Goal: Task Accomplishment & Management: Manage account settings

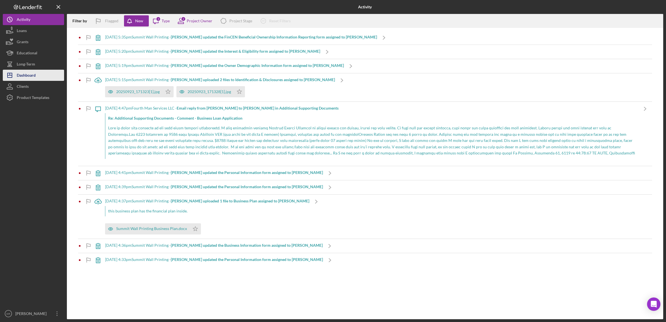
click at [27, 75] on div "Dashboard" at bounding box center [26, 76] width 19 height 13
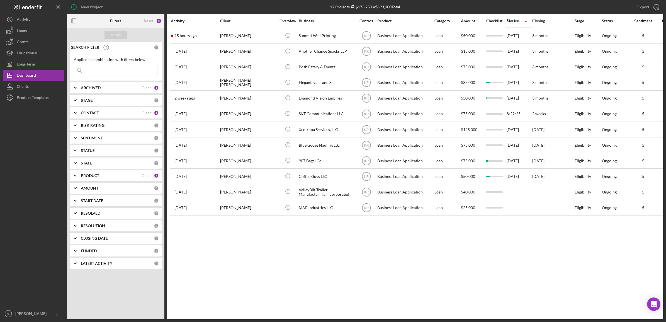
click at [102, 179] on div "PRODUCT Clear 1" at bounding box center [120, 175] width 78 height 11
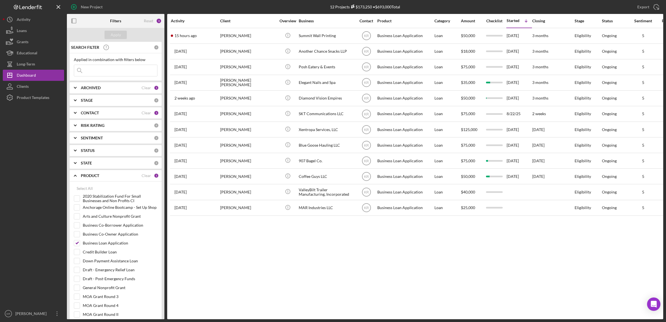
click at [99, 110] on div "CONTACT Clear 1" at bounding box center [120, 112] width 78 height 11
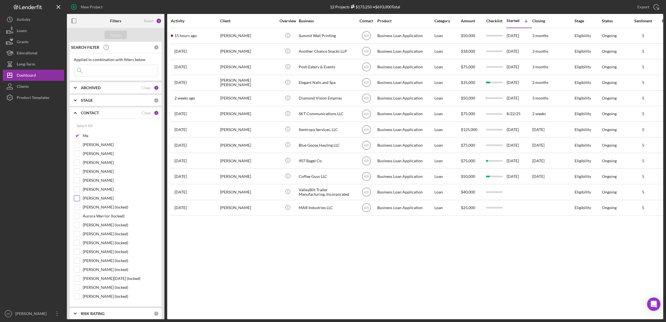
click at [89, 200] on label "[PERSON_NAME]" at bounding box center [120, 198] width 75 height 6
click at [80, 200] on input "[PERSON_NAME]" at bounding box center [77, 198] width 6 height 6
checkbox input "true"
click at [121, 33] on button "Apply" at bounding box center [115, 35] width 22 height 8
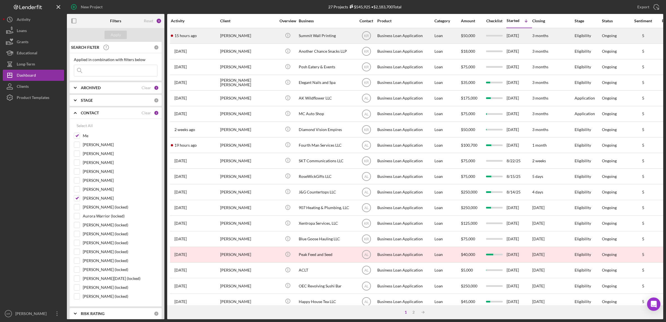
click at [239, 40] on div "Eva McLain" at bounding box center [248, 35] width 56 height 15
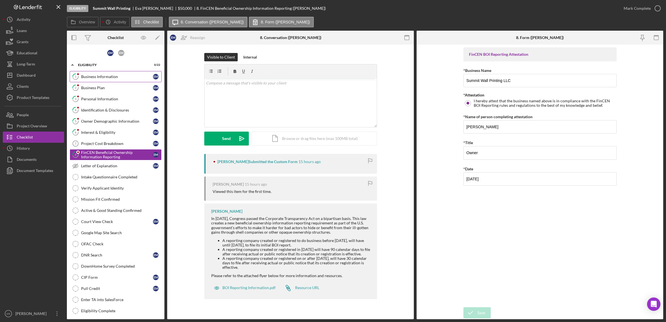
click at [136, 73] on link "1 Business Information E M" at bounding box center [116, 76] width 92 height 11
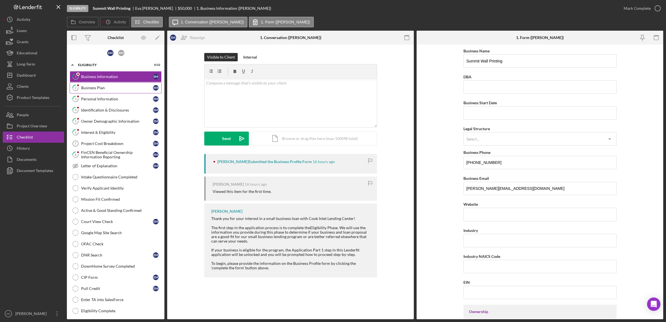
click at [134, 84] on link "2 Business Plan E M" at bounding box center [116, 87] width 92 height 11
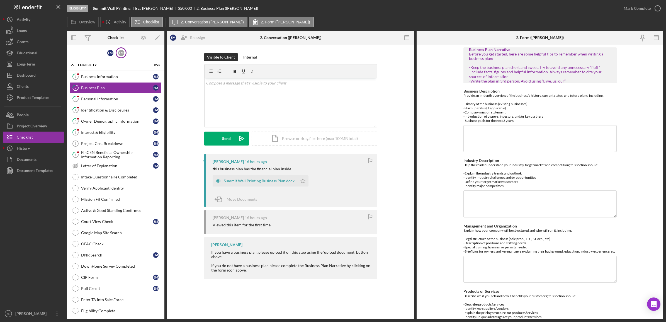
click at [120, 55] on div "E M" at bounding box center [121, 53] width 6 height 6
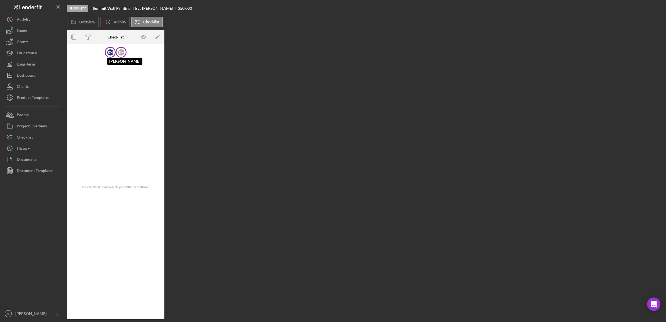
click at [111, 53] on div "E M" at bounding box center [110, 52] width 6 height 6
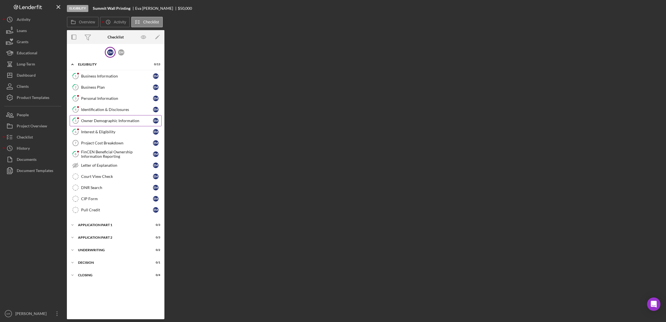
click at [106, 123] on div "Owner Demographic Information" at bounding box center [117, 120] width 72 height 4
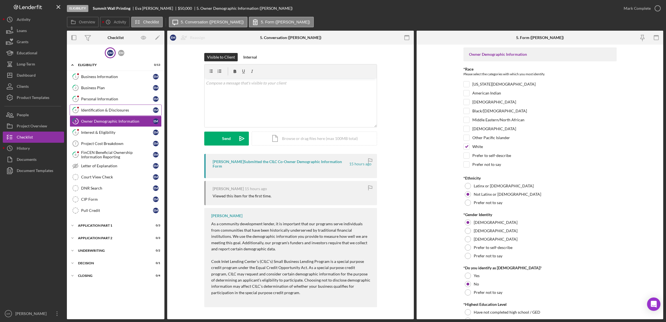
click at [98, 112] on div "Identification & Disclosures" at bounding box center [117, 110] width 72 height 4
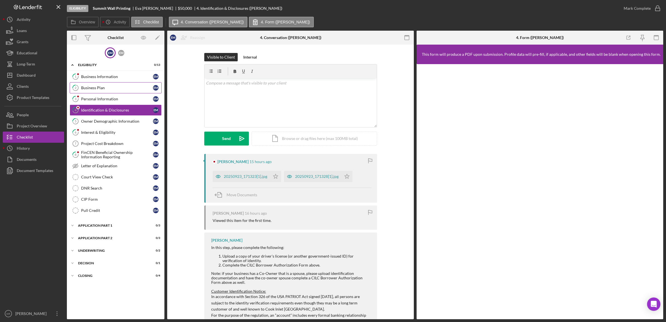
click at [103, 87] on div "Business Plan" at bounding box center [117, 87] width 72 height 4
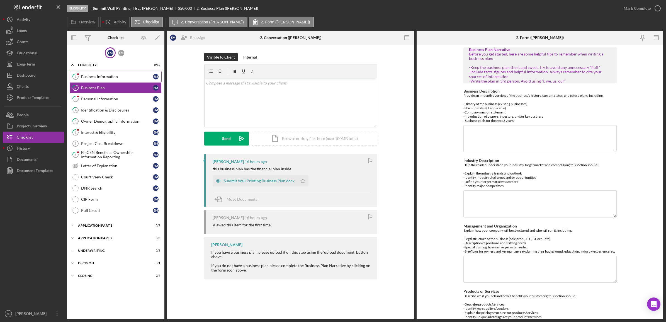
click at [114, 76] on div "Business Information" at bounding box center [117, 76] width 72 height 4
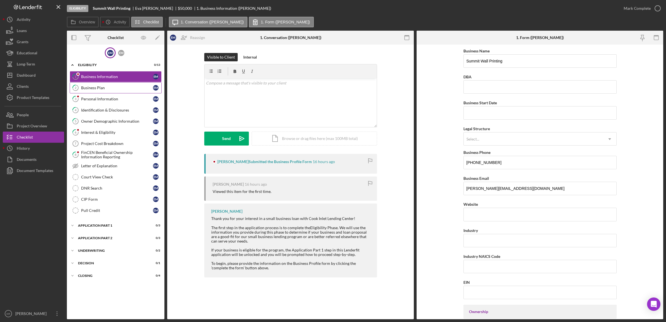
click at [113, 85] on div "Business Plan" at bounding box center [117, 87] width 72 height 4
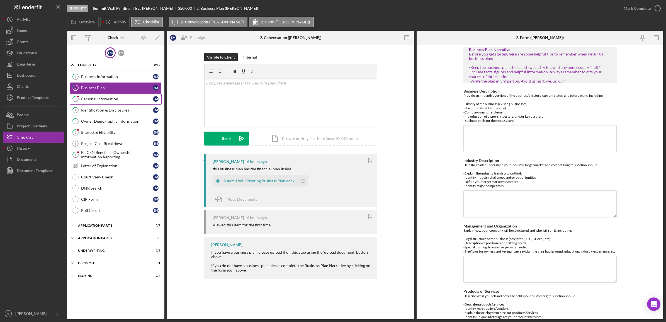
click at [111, 100] on div "Personal Information" at bounding box center [117, 99] width 72 height 4
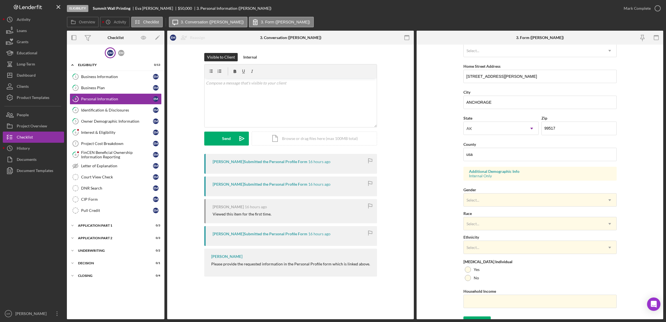
scroll to position [98, 0]
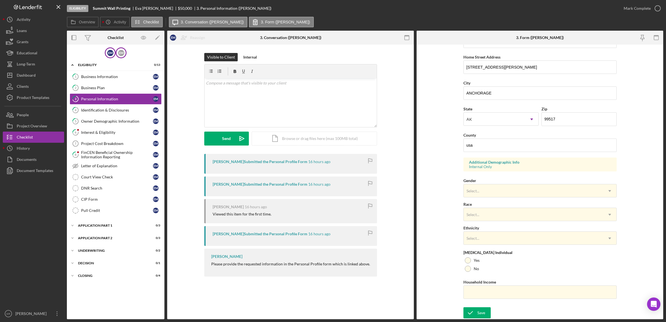
click at [124, 54] on div "E M" at bounding box center [121, 52] width 11 height 11
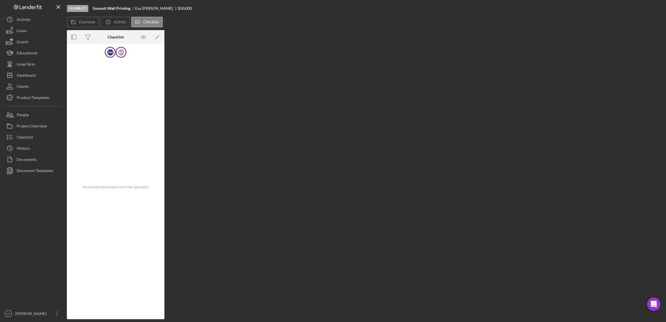
click at [107, 55] on div "E M" at bounding box center [110, 52] width 6 height 6
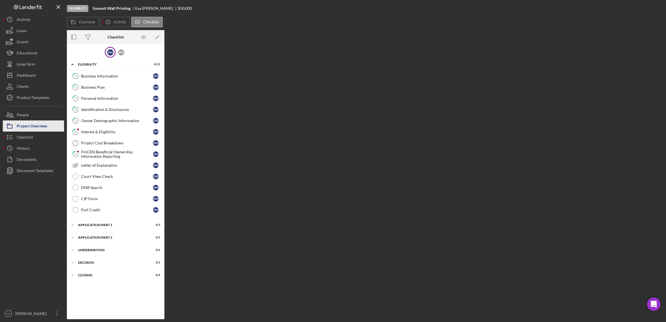
click at [53, 124] on button "Project Overview" at bounding box center [33, 125] width 61 height 11
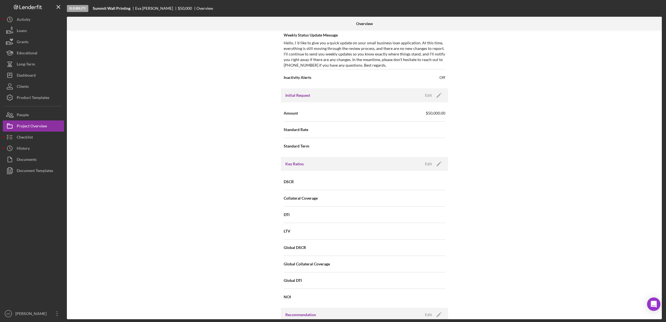
scroll to position [244, 0]
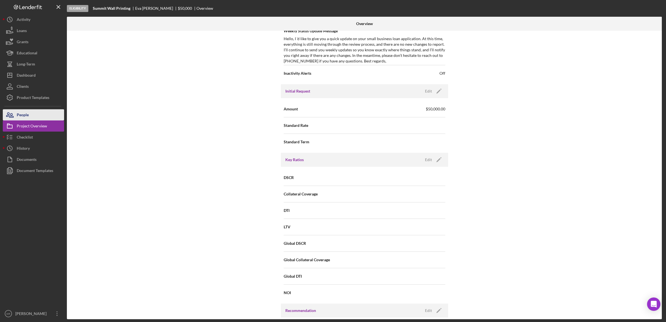
click at [53, 114] on button "People" at bounding box center [33, 114] width 61 height 11
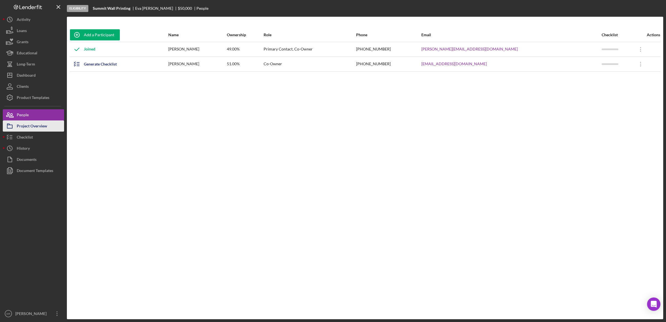
click at [24, 121] on div "Project Overview" at bounding box center [32, 126] width 30 height 13
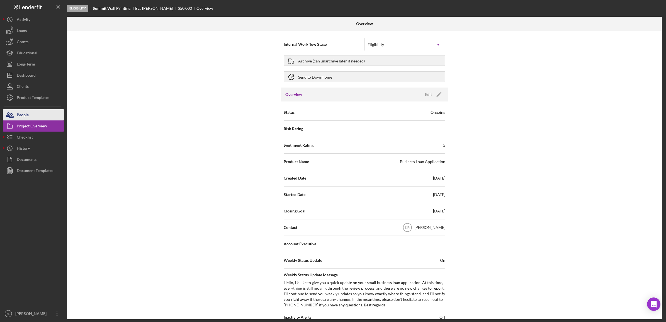
click at [41, 113] on button "People" at bounding box center [33, 114] width 61 height 11
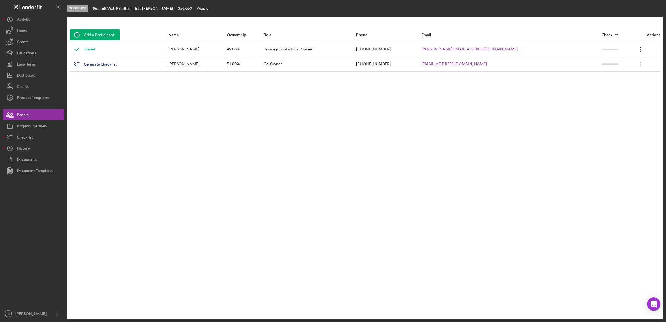
click at [633, 49] on icon "Icon/Overflow" at bounding box center [640, 49] width 14 height 14
click at [609, 60] on div "Icon/Edit Edit" at bounding box center [608, 63] width 61 height 11
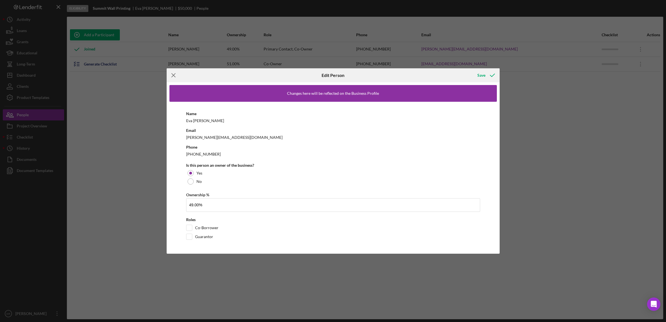
click at [173, 77] on icon "Icon/Menu Close" at bounding box center [174, 75] width 14 height 14
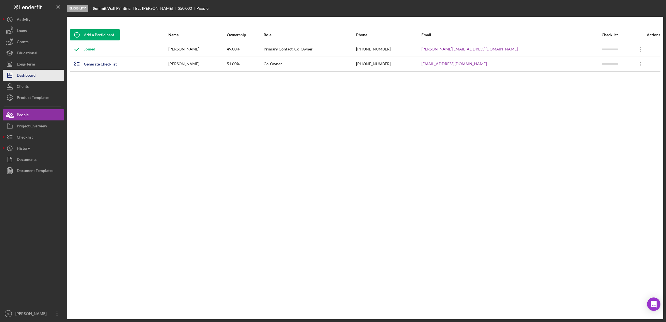
click at [48, 75] on button "Icon/Dashboard Dashboard" at bounding box center [33, 75] width 61 height 11
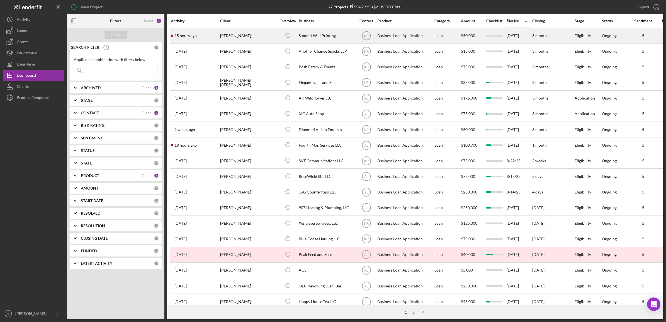
click at [263, 41] on div "Eva McLain" at bounding box center [248, 35] width 56 height 15
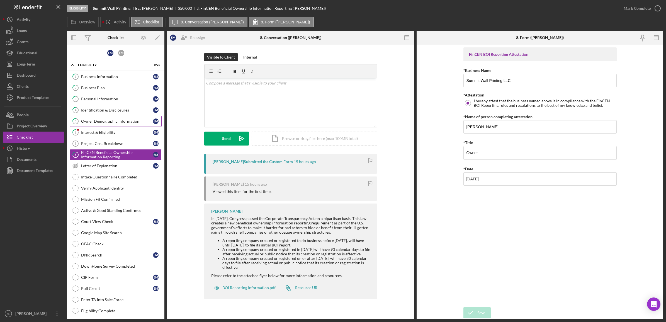
click at [90, 119] on div "Owner Demographic Information" at bounding box center [117, 121] width 72 height 4
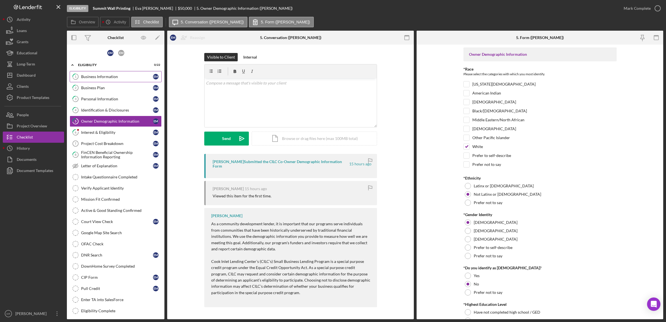
click at [118, 78] on div "Business Information" at bounding box center [117, 76] width 72 height 4
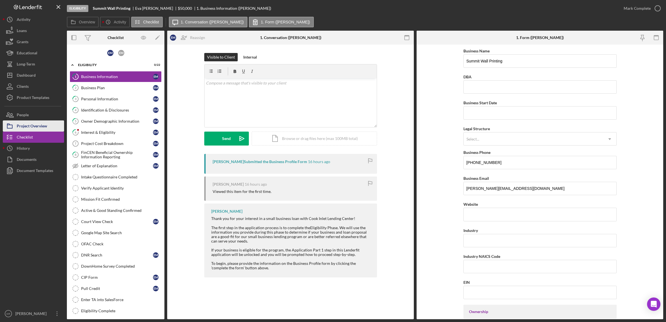
click at [43, 123] on div "Project Overview" at bounding box center [32, 126] width 30 height 13
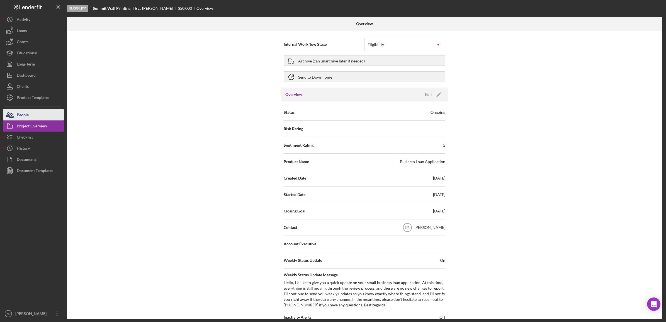
click at [34, 113] on button "People" at bounding box center [33, 114] width 61 height 11
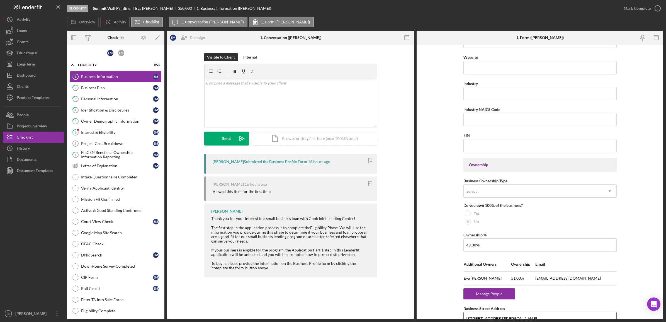
scroll to position [278, 0]
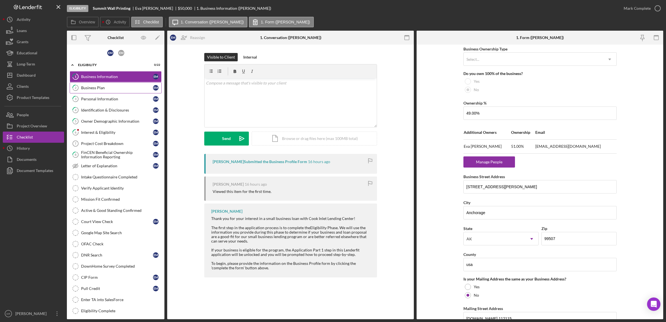
click at [121, 89] on div "Business Plan" at bounding box center [117, 87] width 72 height 4
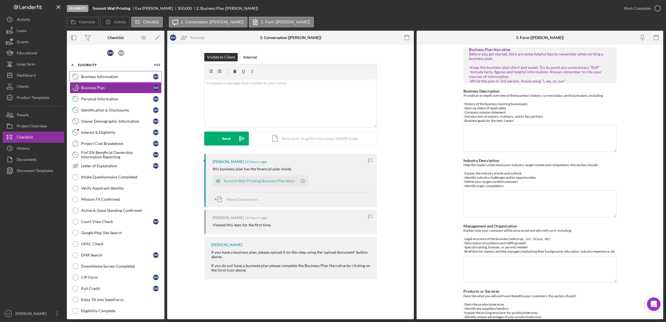
click at [130, 81] on link "1 Business Information E M" at bounding box center [116, 76] width 92 height 11
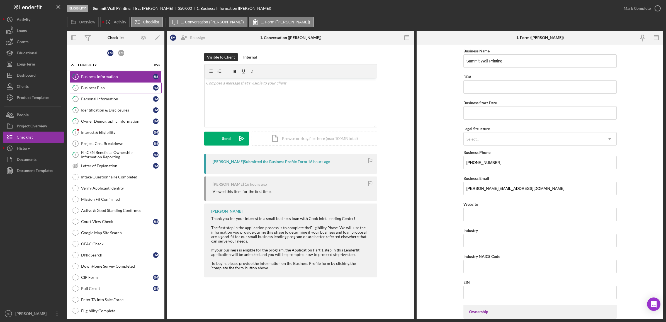
click at [126, 89] on div "Business Plan" at bounding box center [117, 87] width 72 height 4
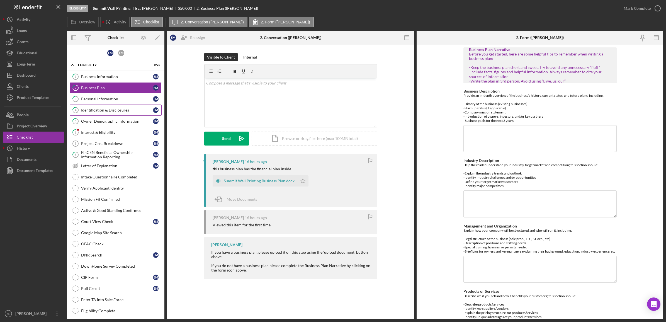
click at [138, 105] on link "4 Identification & Disclosures E M" at bounding box center [116, 109] width 92 height 11
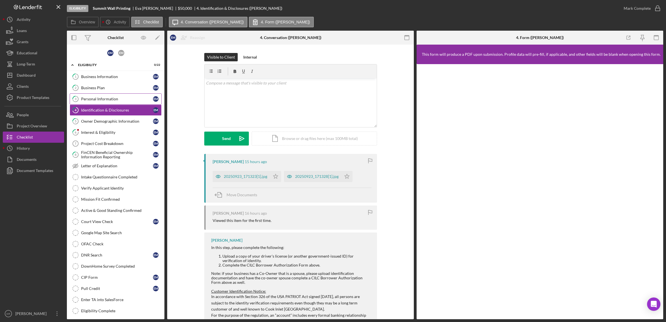
click at [141, 100] on div "Personal Information" at bounding box center [117, 99] width 72 height 4
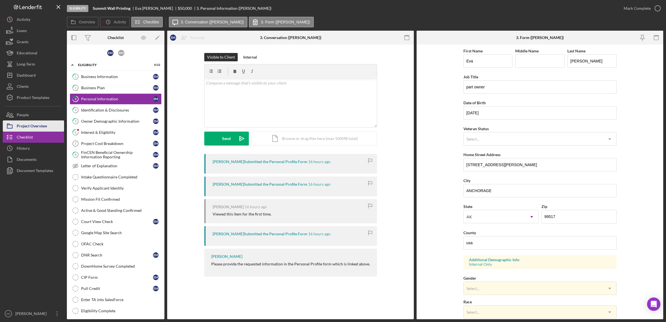
click at [47, 125] on div "Project Overview" at bounding box center [32, 126] width 30 height 13
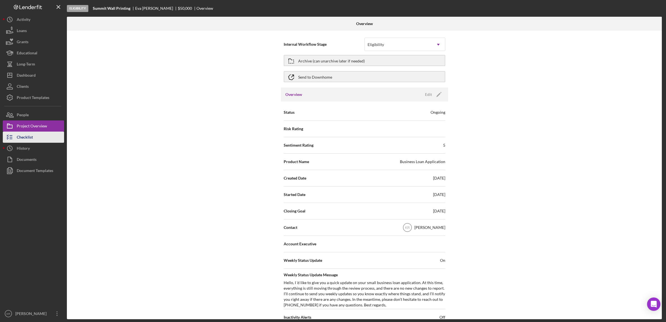
click at [52, 138] on button "Checklist" at bounding box center [33, 136] width 61 height 11
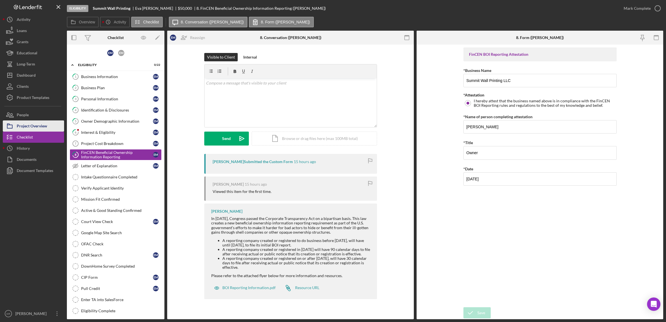
click at [38, 123] on div "Project Overview" at bounding box center [32, 126] width 30 height 13
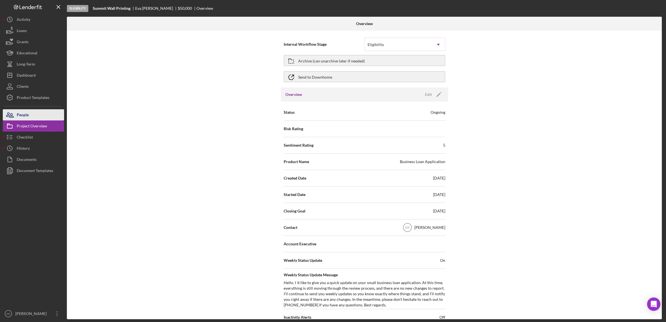
click at [41, 116] on button "People" at bounding box center [33, 114] width 61 height 11
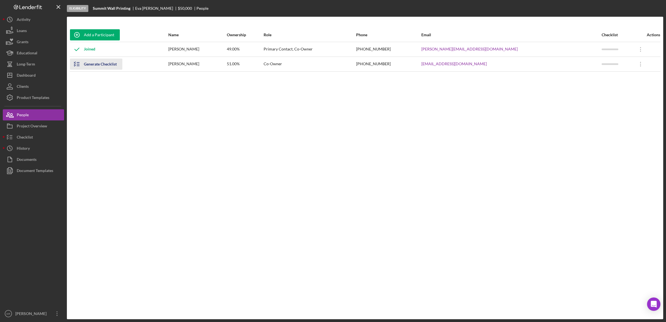
click at [81, 69] on icon "button" at bounding box center [77, 64] width 14 height 14
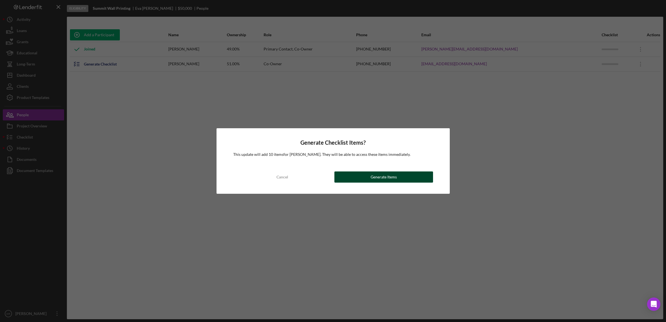
click at [382, 178] on div "Generate Items" at bounding box center [383, 176] width 26 height 11
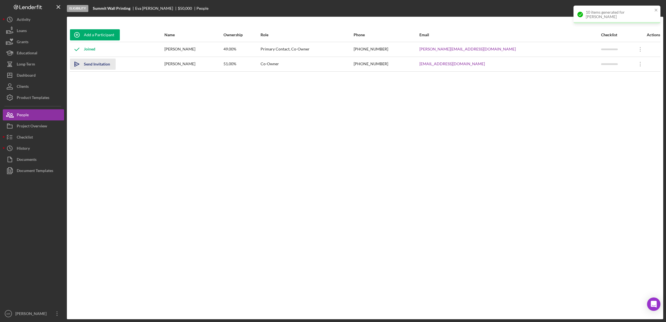
click at [104, 66] on div "Send Invitation" at bounding box center [97, 63] width 26 height 11
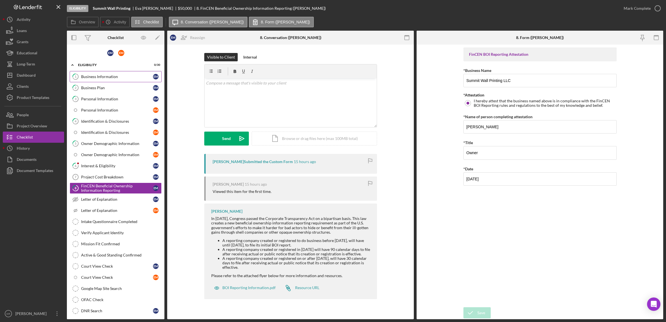
click at [106, 78] on div "Business Information" at bounding box center [117, 76] width 72 height 4
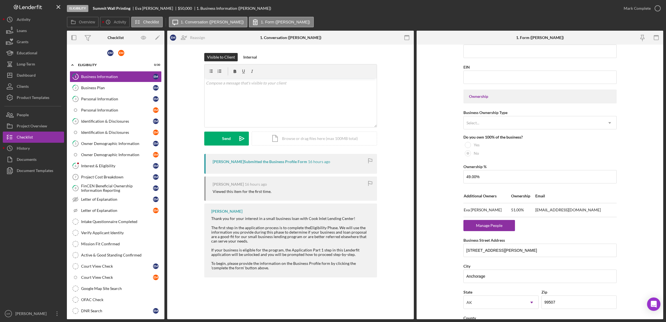
scroll to position [278, 0]
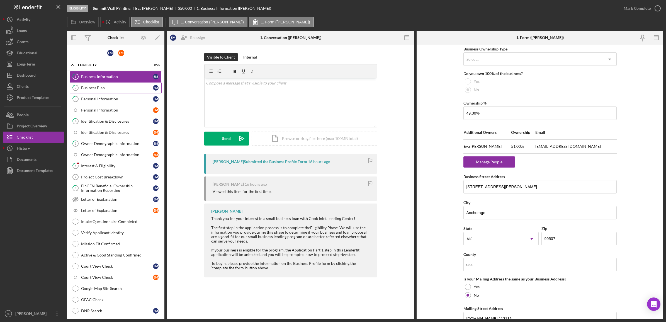
click at [125, 88] on div "Business Plan" at bounding box center [117, 87] width 72 height 4
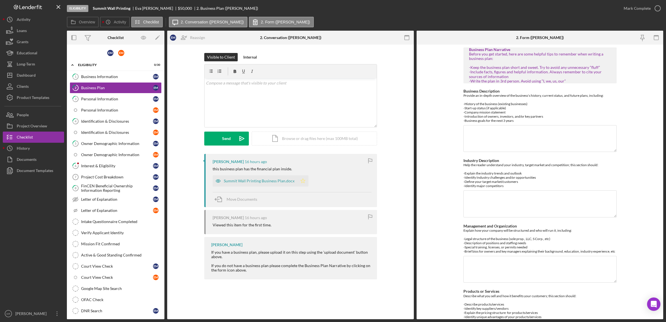
click at [299, 178] on icon "Icon/Star" at bounding box center [302, 180] width 11 height 11
click at [118, 102] on link "3 Personal Information E M" at bounding box center [116, 98] width 92 height 11
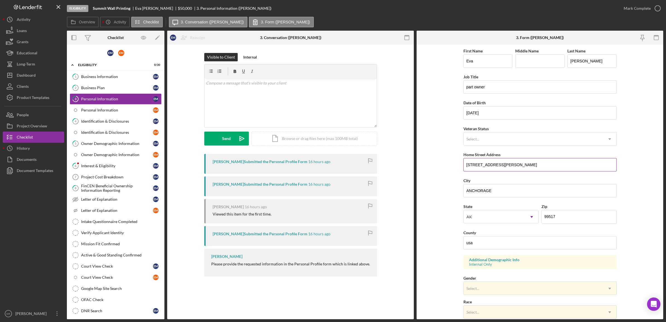
scroll to position [35, 0]
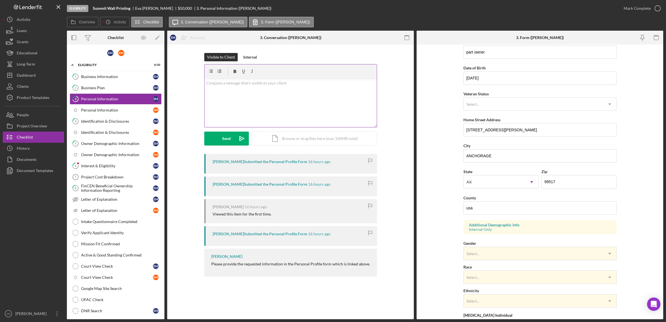
click at [250, 98] on div "v Color teal Color pink Remove color Add row above Add row below Add column bef…" at bounding box center [290, 102] width 172 height 49
click at [125, 75] on div "Business Information" at bounding box center [117, 76] width 72 height 4
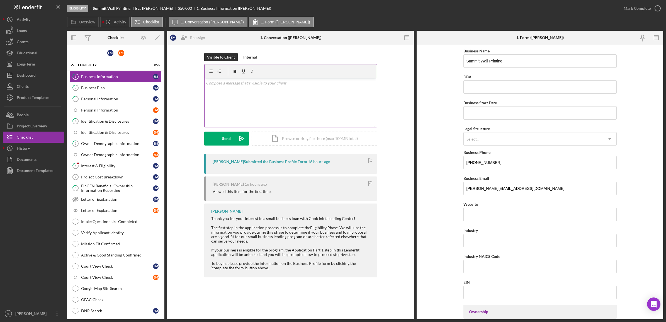
click at [262, 97] on div "v Color teal Color pink Remove color Add row above Add row below Add column bef…" at bounding box center [290, 102] width 172 height 49
click at [235, 91] on p "I noticed we had to Eva's on the application." at bounding box center [290, 91] width 169 height 6
click at [317, 91] on p "I noticed we had two Eva's on the application." at bounding box center [290, 91] width 169 height 6
click at [326, 91] on p "I noticed we had two Eva's on the application, if you could please update the m…" at bounding box center [290, 94] width 169 height 13
click at [106, 92] on link "2 Business Plan E M" at bounding box center [116, 87] width 92 height 11
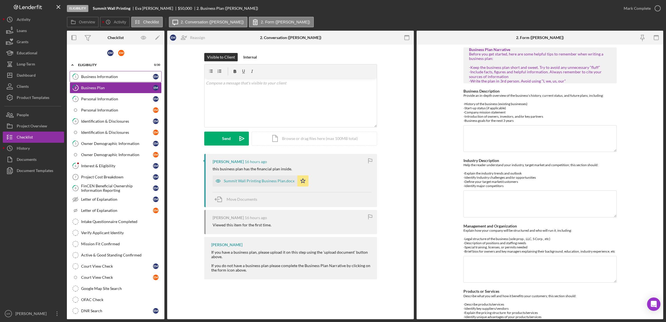
click at [107, 77] on div "Business Information" at bounding box center [117, 76] width 72 height 4
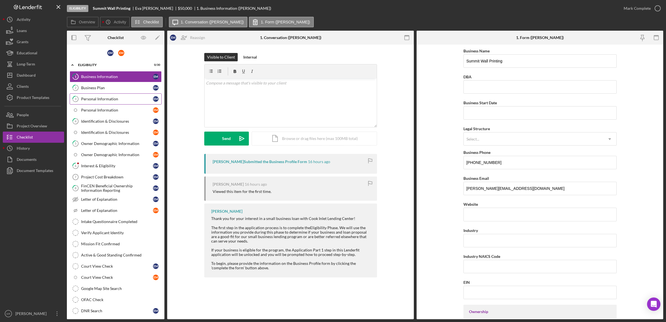
click at [98, 101] on div "Personal Information" at bounding box center [117, 99] width 72 height 4
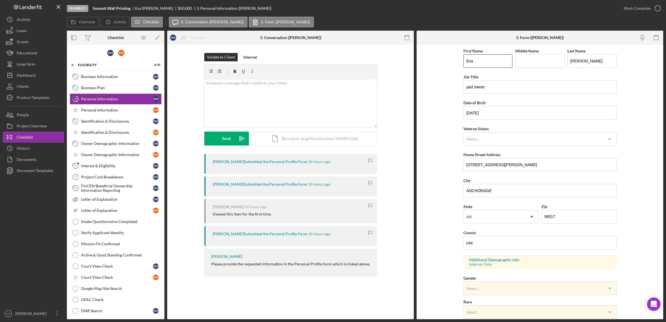
drag, startPoint x: 495, startPoint y: 55, endPoint x: 419, endPoint y: 58, distance: 76.1
click at [419, 58] on form "First Name Eva Middle Name Last Name McLain Job Title part owner Date of Birth …" at bounding box center [539, 182] width 246 height 274
drag, startPoint x: 464, startPoint y: 59, endPoint x: 478, endPoint y: 60, distance: 14.8
click at [464, 59] on input "Tim" at bounding box center [487, 60] width 49 height 13
click at [479, 60] on input "Tim" at bounding box center [487, 60] width 49 height 13
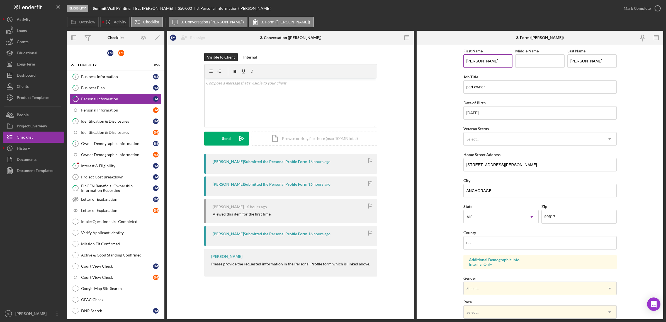
click at [497, 59] on input "Tim" at bounding box center [487, 60] width 49 height 13
type input "Timothy"
click at [509, 87] on input "part owner" at bounding box center [539, 86] width 153 height 13
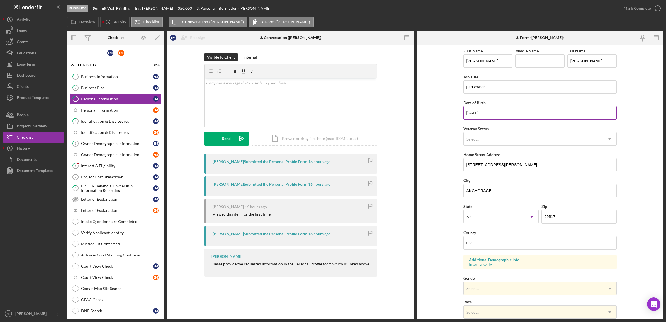
click at [530, 114] on input "06/06/1954" at bounding box center [539, 112] width 153 height 13
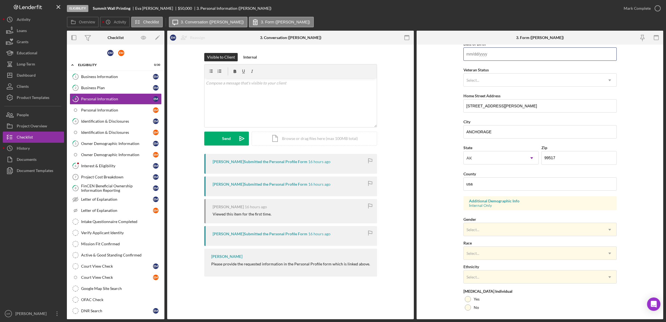
scroll to position [98, 0]
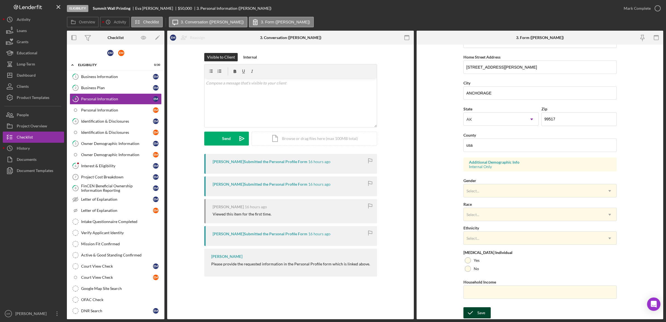
click at [483, 311] on div "Save" at bounding box center [481, 312] width 8 height 11
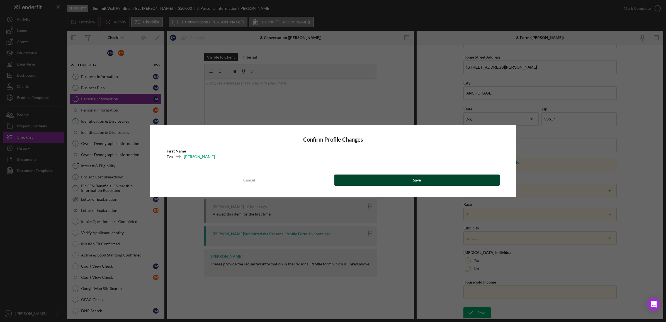
click at [369, 181] on button "Save" at bounding box center [416, 179] width 165 height 11
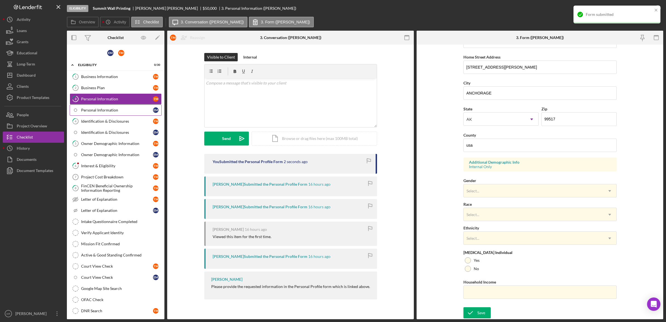
click at [115, 112] on div "Personal Information" at bounding box center [117, 110] width 72 height 4
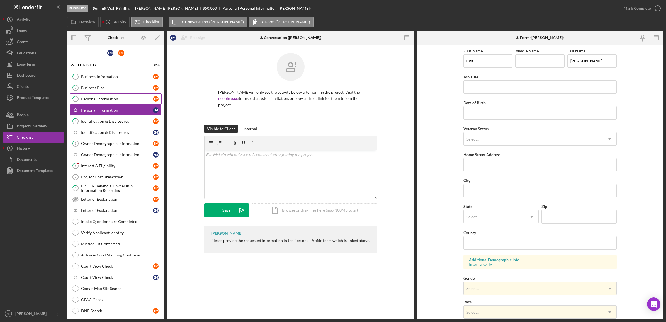
click at [115, 95] on link "3 Personal Information T M" at bounding box center [116, 98] width 92 height 11
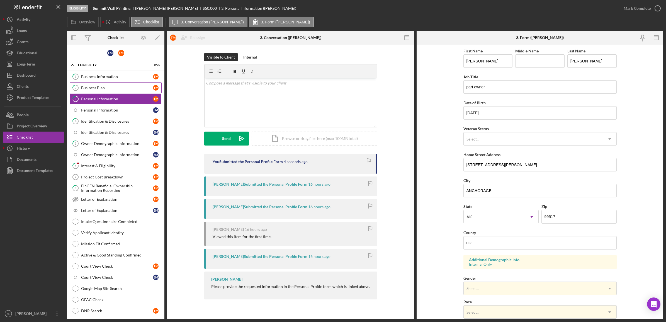
click at [114, 89] on div "Business Plan" at bounding box center [117, 87] width 72 height 4
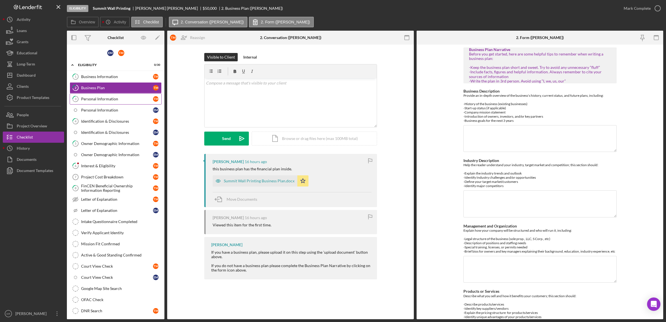
click at [118, 97] on div "Personal Information" at bounding box center [117, 99] width 72 height 4
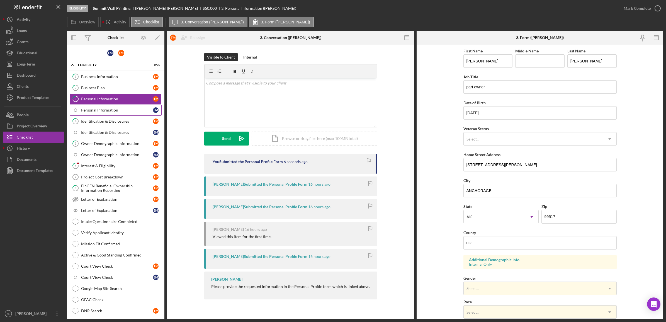
click at [120, 109] on div "Personal Information" at bounding box center [117, 110] width 72 height 4
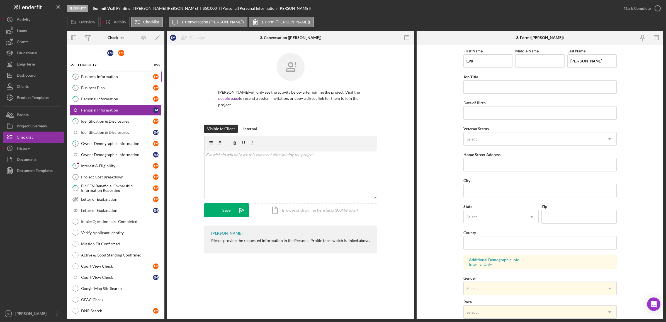
click at [95, 81] on link "1 Business Information T M" at bounding box center [116, 76] width 92 height 11
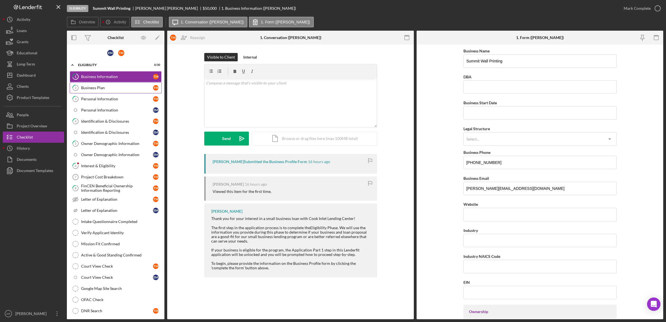
click at [105, 84] on link "2 Business Plan T M" at bounding box center [116, 87] width 92 height 11
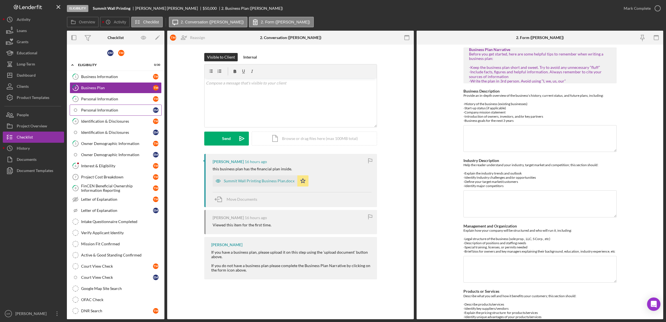
click at [101, 105] on link "Personal Information E M" at bounding box center [116, 109] width 92 height 11
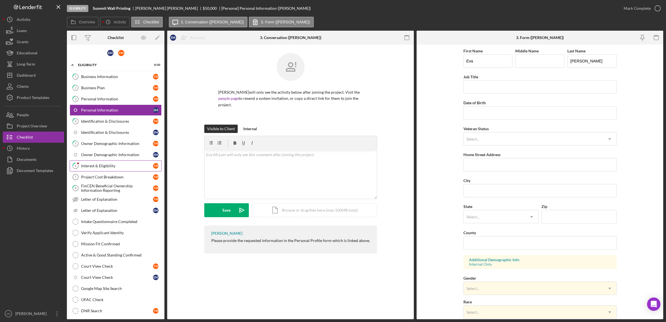
click at [96, 169] on link "6 Interest & Eligibility T M" at bounding box center [116, 165] width 92 height 11
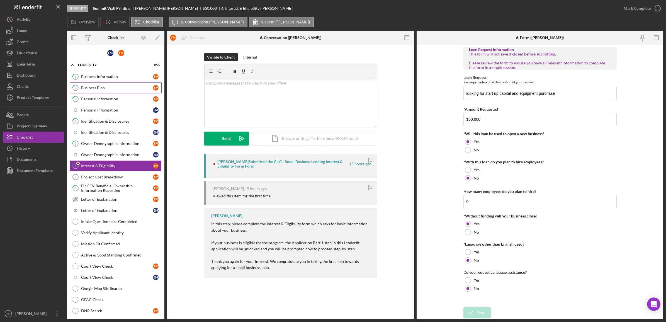
click at [123, 82] on link "2 Business Plan T M" at bounding box center [116, 87] width 92 height 11
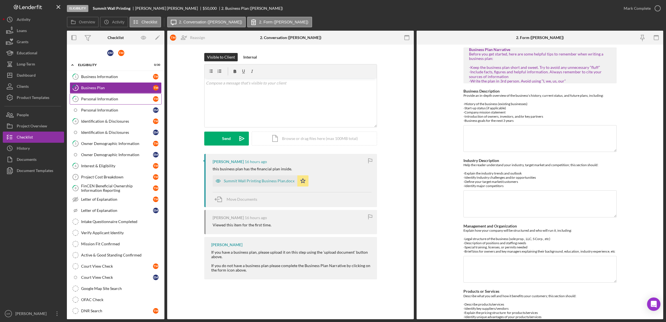
click at [123, 102] on link "3 Personal Information T M" at bounding box center [116, 98] width 92 height 11
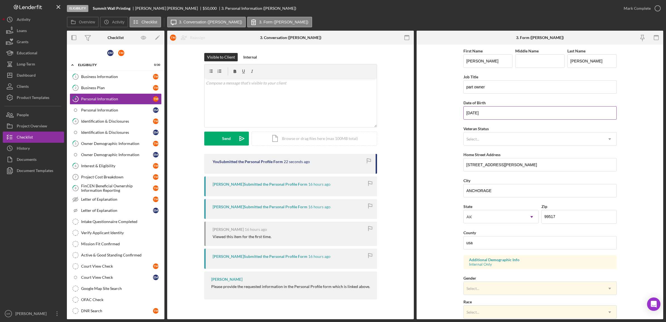
click at [539, 112] on input "06/06/1954" at bounding box center [539, 112] width 153 height 13
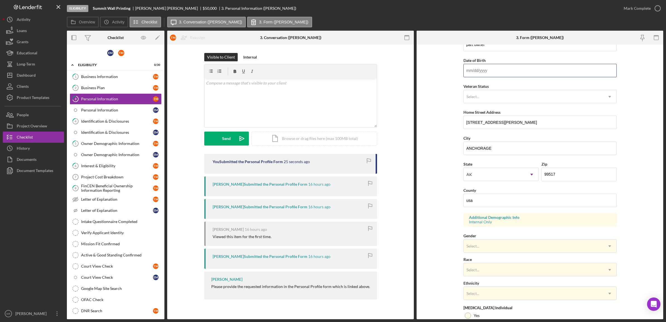
scroll to position [98, 0]
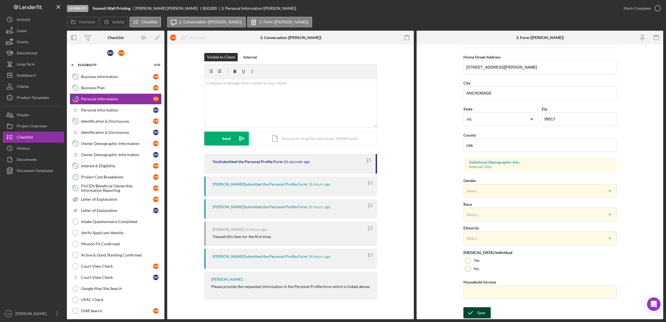
click at [475, 310] on icon "submit" at bounding box center [470, 312] width 14 height 14
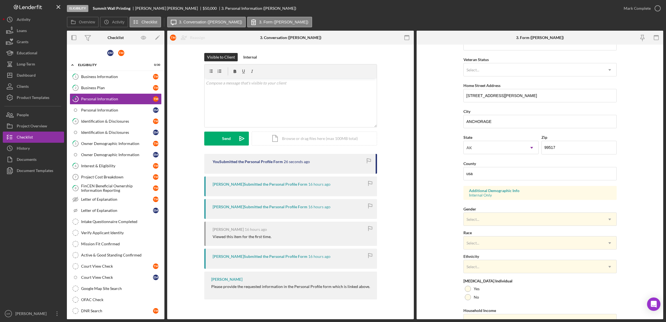
scroll to position [29, 0]
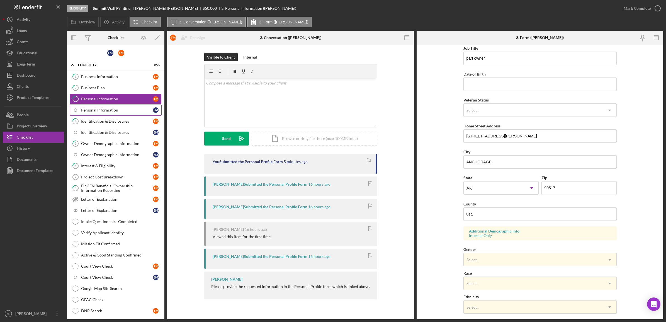
click at [85, 107] on link "Personal Information E M" at bounding box center [116, 109] width 92 height 11
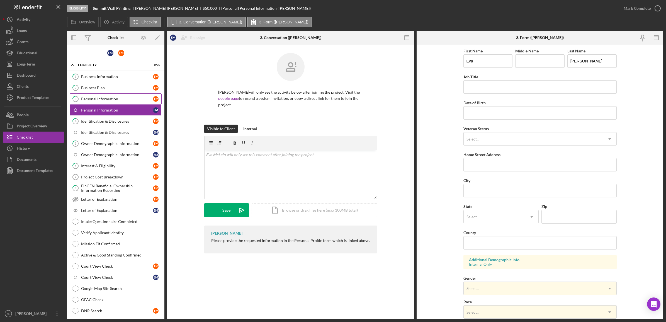
click at [92, 96] on link "3 Personal Information T M" at bounding box center [116, 98] width 92 height 11
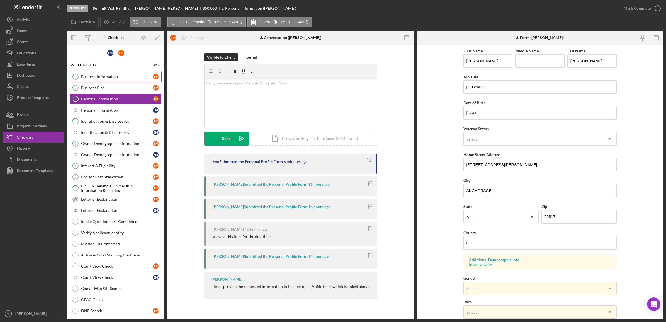
click at [94, 73] on link "1 Business Information T M" at bounding box center [116, 76] width 92 height 11
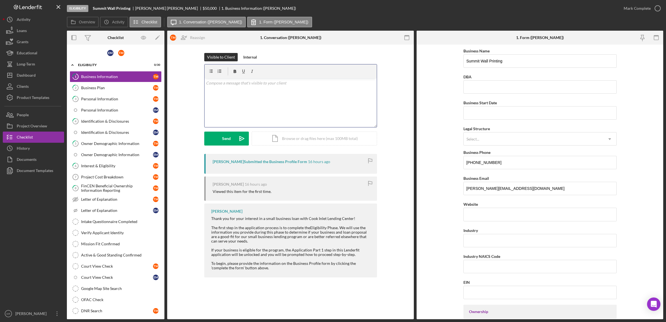
drag, startPoint x: 263, startPoint y: 109, endPoint x: 269, endPoint y: 100, distance: 11.2
click at [264, 109] on div "v Color teal Color pink Remove color Add row above Add row below Add column bef…" at bounding box center [290, 102] width 172 height 49
click at [373, 91] on p "I noticed there were 2 Eva's listed, so I have that fixed on the application. I…" at bounding box center [290, 94] width 169 height 13
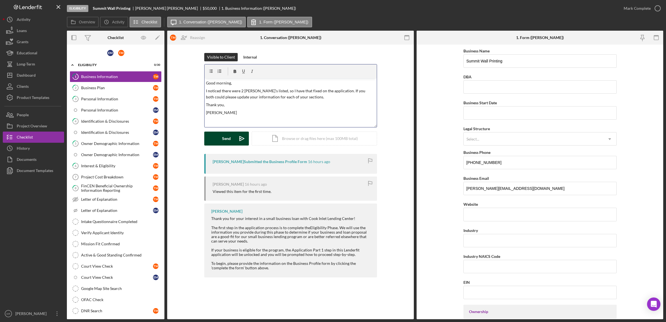
click at [214, 138] on button "Send Icon/icon-invite-send" at bounding box center [226, 138] width 45 height 14
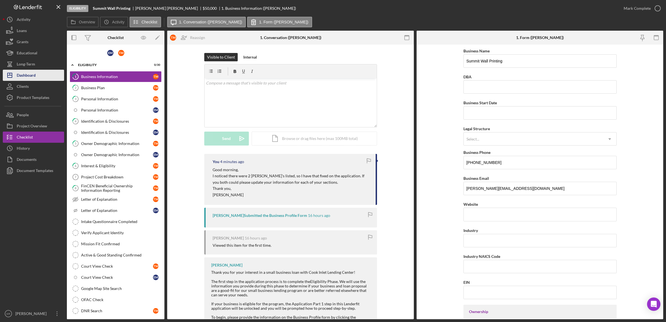
click at [32, 74] on div "Dashboard" at bounding box center [26, 76] width 19 height 13
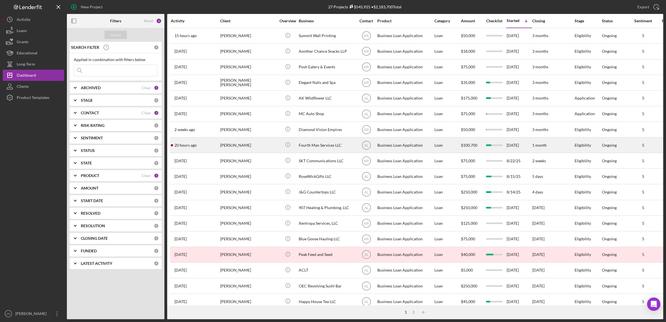
click at [247, 145] on div "Justin Short" at bounding box center [248, 145] width 56 height 15
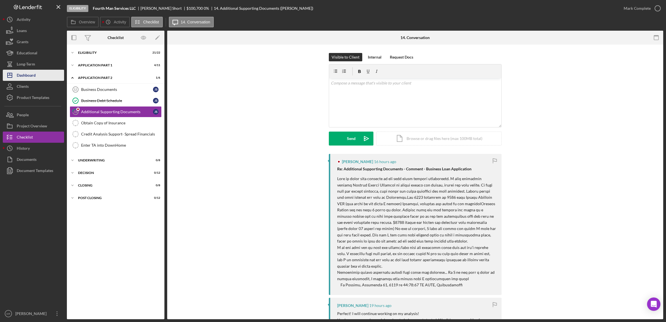
click at [20, 76] on div "Dashboard" at bounding box center [26, 76] width 19 height 13
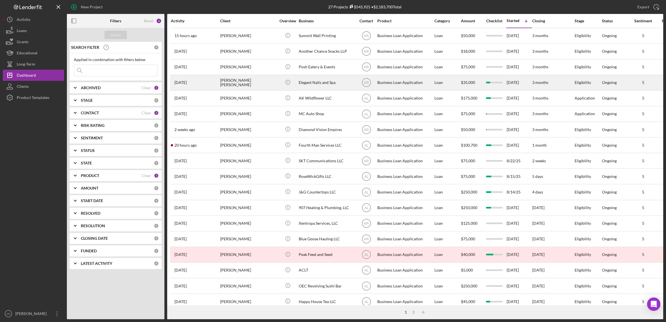
click at [257, 81] on div "Elizabeth Vargas Tatis" at bounding box center [248, 82] width 56 height 15
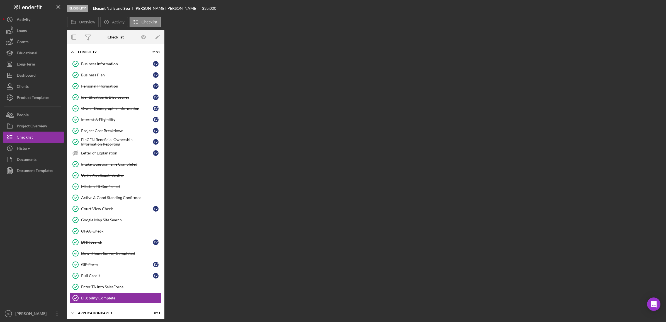
scroll to position [68, 0]
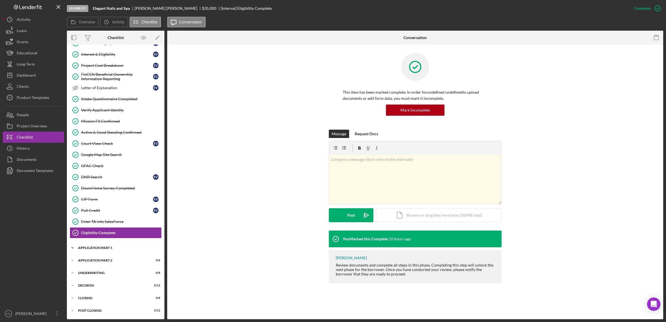
click at [121, 253] on div "Icon/Expander Application Part 1 0 / 11" at bounding box center [115, 247] width 97 height 11
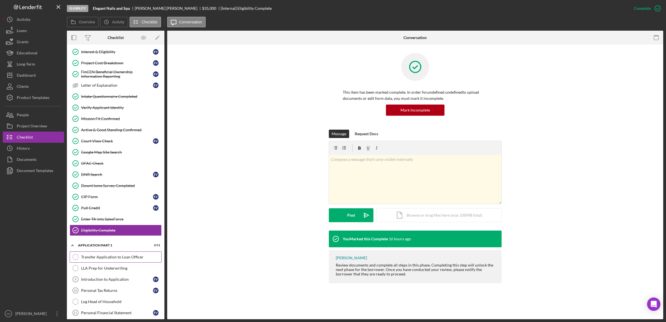
click at [122, 258] on div "Transfer Application to Loan Officer" at bounding box center [121, 257] width 80 height 4
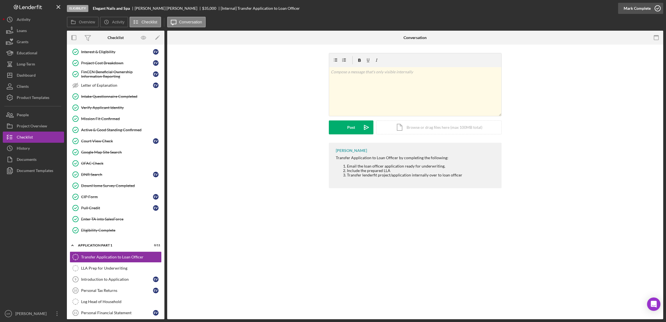
click at [644, 12] on div "Mark Complete" at bounding box center [636, 8] width 27 height 11
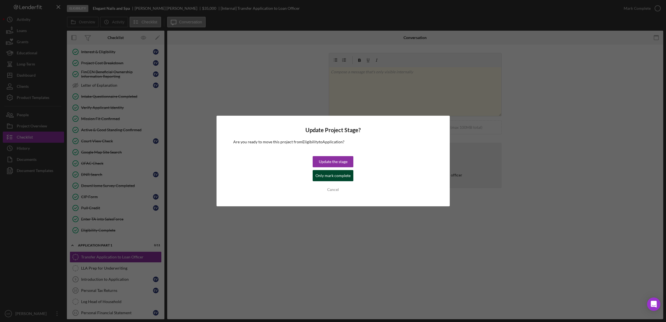
click at [325, 176] on div "Only mark complete" at bounding box center [332, 175] width 35 height 11
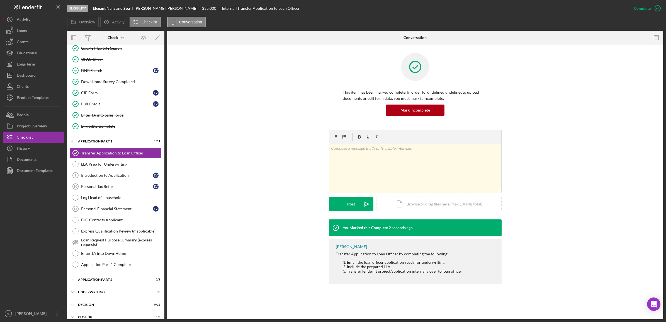
scroll to position [173, 0]
click at [109, 169] on link "LLA Prep for Underwriting LLA Prep for Underwriting" at bounding box center [116, 163] width 92 height 11
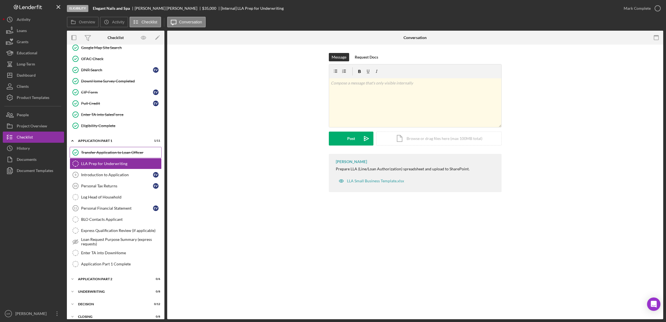
click at [122, 153] on link "Transfer Application to Loan Officer Transfer Application to Loan Officer" at bounding box center [116, 152] width 92 height 11
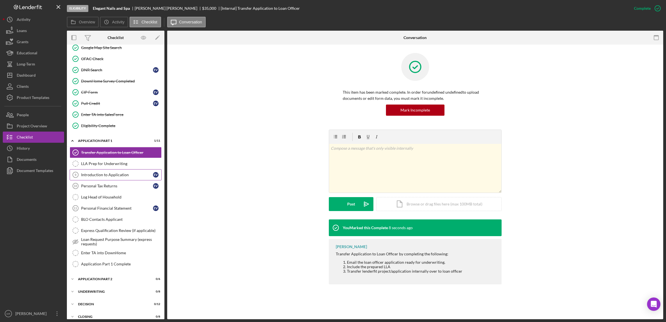
click at [109, 177] on div "Introduction to Application" at bounding box center [117, 174] width 72 height 4
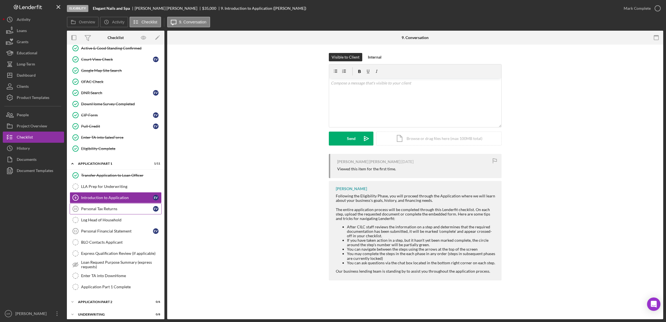
scroll to position [138, 0]
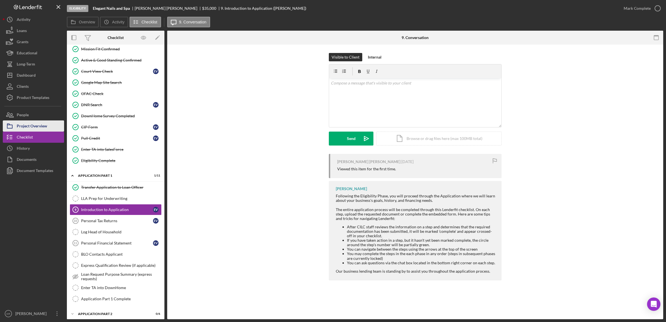
click at [40, 125] on div "Project Overview" at bounding box center [32, 126] width 30 height 13
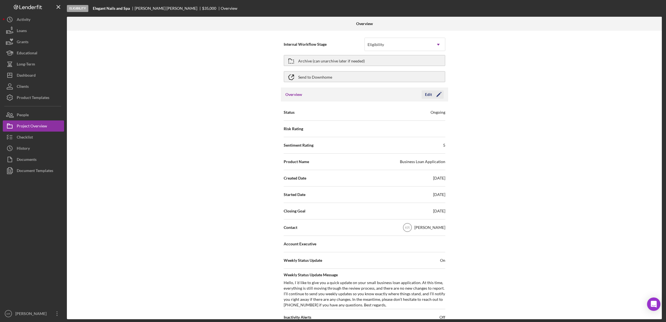
click at [436, 94] on icon "Icon/Edit" at bounding box center [439, 94] width 14 height 14
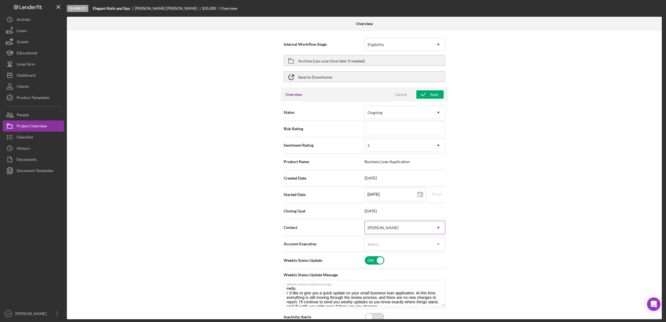
click at [416, 232] on div "Karen Ruiz" at bounding box center [398, 227] width 67 height 13
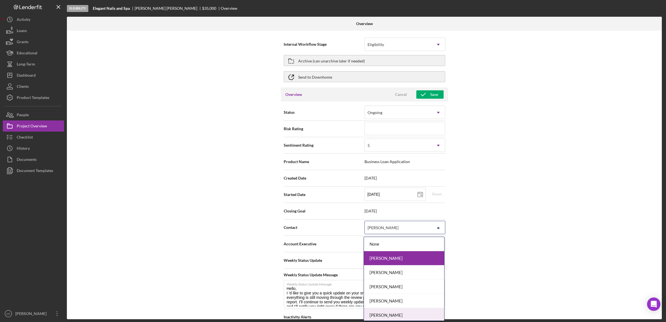
scroll to position [31, 0]
click at [401, 311] on div "[PERSON_NAME]" at bounding box center [404, 313] width 80 height 14
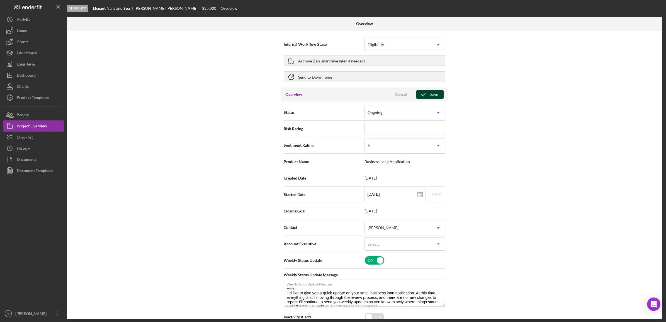
click at [426, 94] on icon "button" at bounding box center [423, 94] width 14 height 14
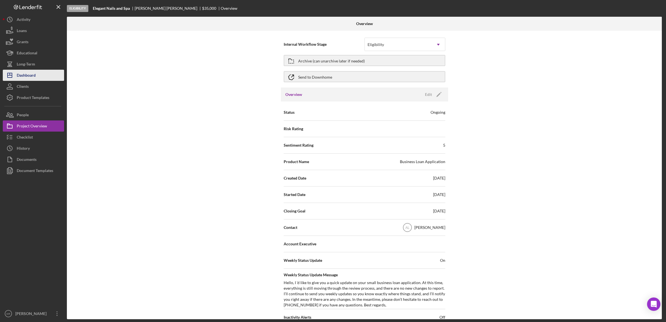
click at [41, 73] on button "Icon/Dashboard Dashboard" at bounding box center [33, 75] width 61 height 11
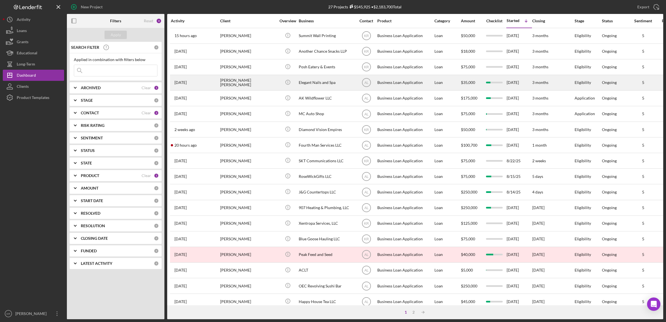
click at [269, 89] on div "Elizabeth Vargas Tatis" at bounding box center [248, 82] width 56 height 15
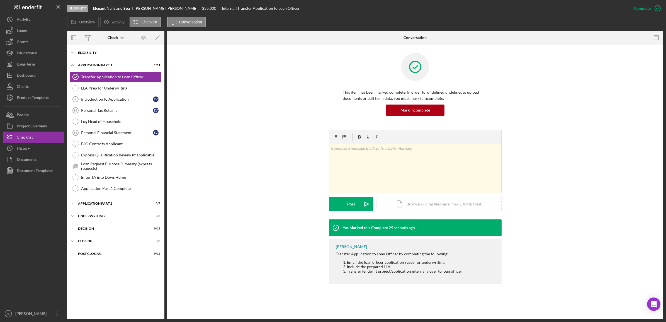
click at [101, 56] on div "Icon/Expander Eligibility 21 / 22" at bounding box center [115, 52] width 97 height 11
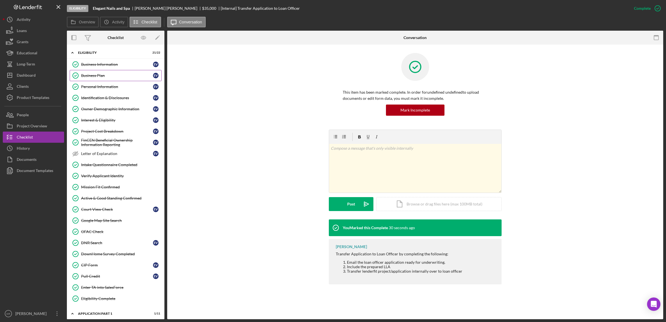
click at [105, 77] on div "Business Plan" at bounding box center [117, 75] width 72 height 4
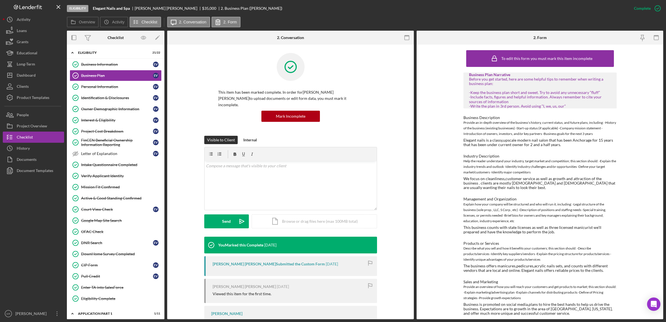
scroll to position [0, 0]
click at [33, 73] on div "Dashboard" at bounding box center [26, 76] width 19 height 13
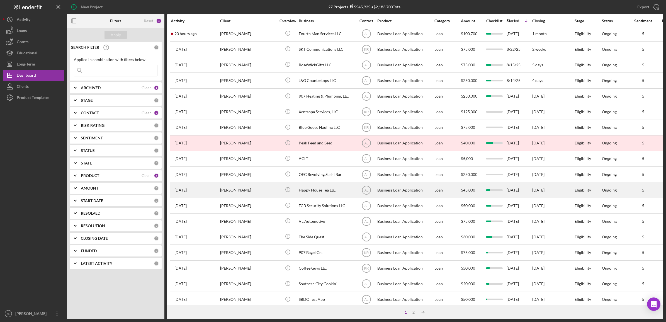
scroll to position [127, 0]
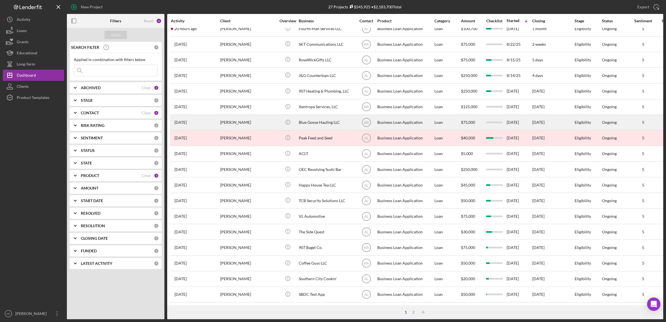
click at [260, 115] on div "Zachary Pili" at bounding box center [248, 122] width 56 height 15
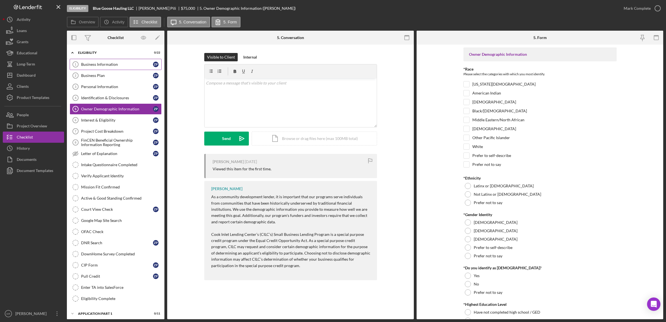
click at [111, 60] on link "Business Information 1 Business Information Z P" at bounding box center [116, 64] width 92 height 11
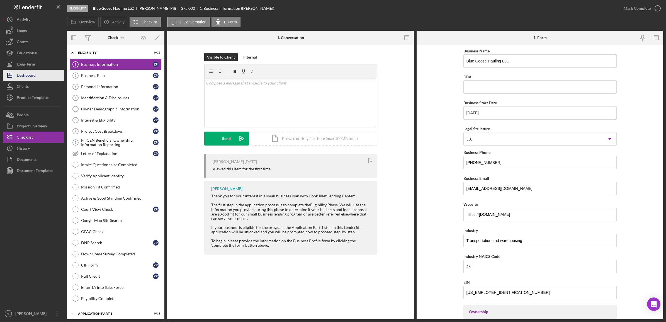
click at [47, 77] on button "Icon/Dashboard Dashboard" at bounding box center [33, 75] width 61 height 11
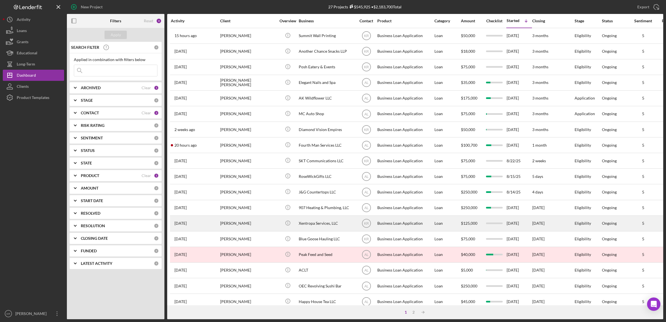
click at [234, 231] on div "Ben Disney" at bounding box center [248, 223] width 56 height 15
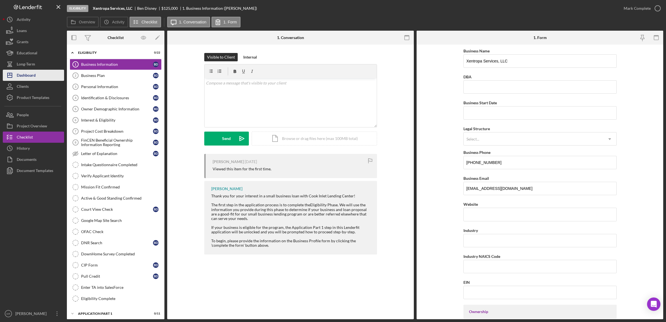
click at [4, 77] on icon "Icon/Dashboard" at bounding box center [10, 75] width 14 height 14
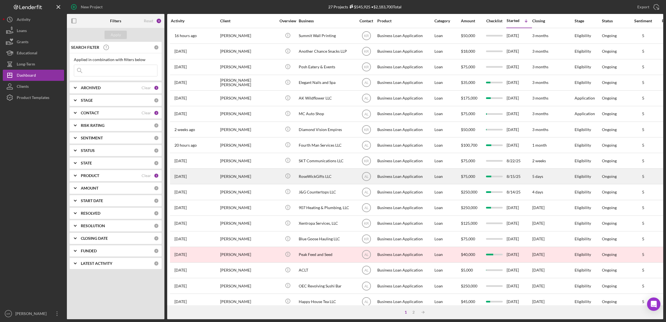
click at [255, 178] on div "Roseanne Wickman" at bounding box center [248, 176] width 56 height 15
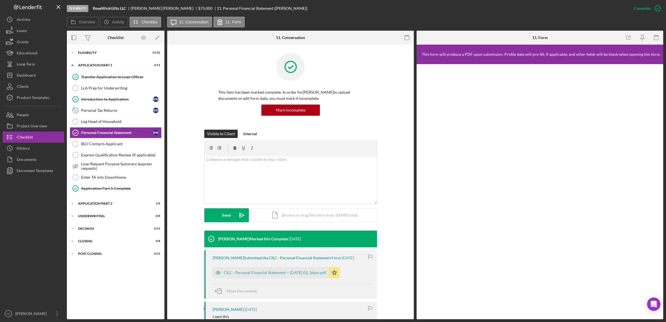
click at [28, 13] on div "Logo-Reversed Created with Sketch. Icon/Menu Close" at bounding box center [33, 7] width 61 height 14
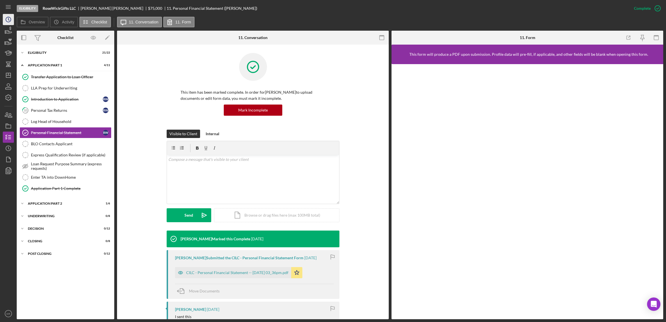
click at [29, 17] on button "Overview" at bounding box center [33, 22] width 32 height 11
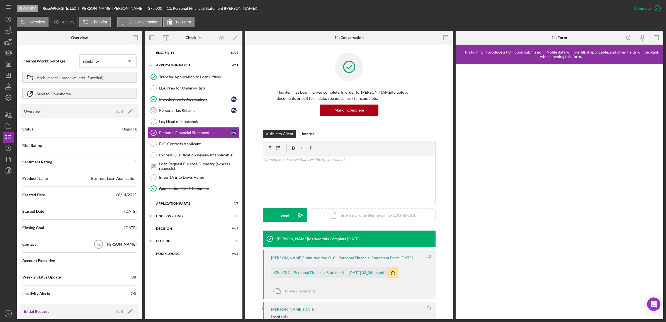
click at [0, 17] on html "Eligibility RoseWickGifts LLC Roseanne Wickman $75,000 $18,750 11. Personal Fin…" at bounding box center [333, 161] width 666 height 322
click at [8, 8] on icon "Icon/Menu" at bounding box center [8, 7] width 13 height 13
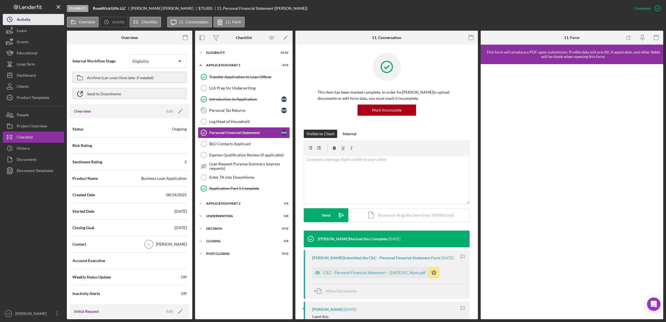
click at [8, 21] on circle "button" at bounding box center [9, 19] width 5 height 5
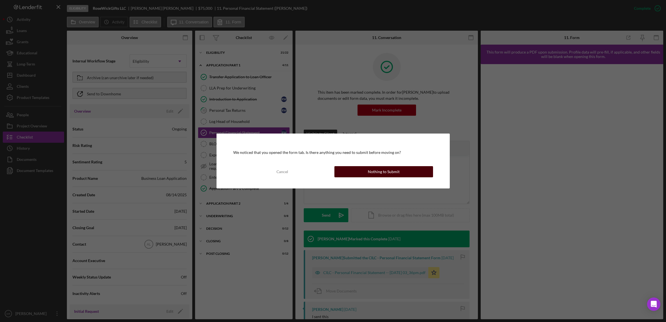
click at [378, 176] on div "Nothing to Submit" at bounding box center [384, 171] width 32 height 11
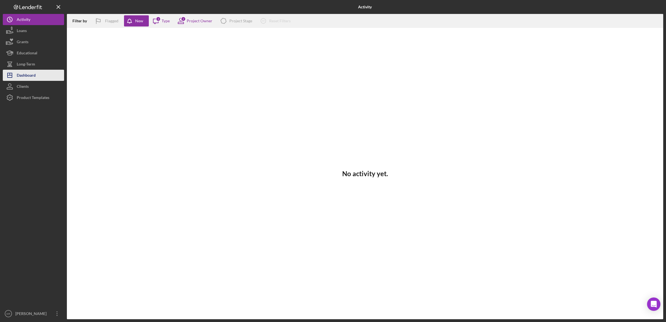
click at [17, 73] on div "Dashboard" at bounding box center [26, 76] width 19 height 13
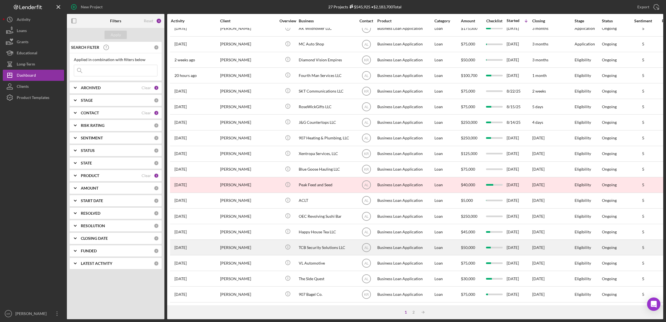
scroll to position [127, 0]
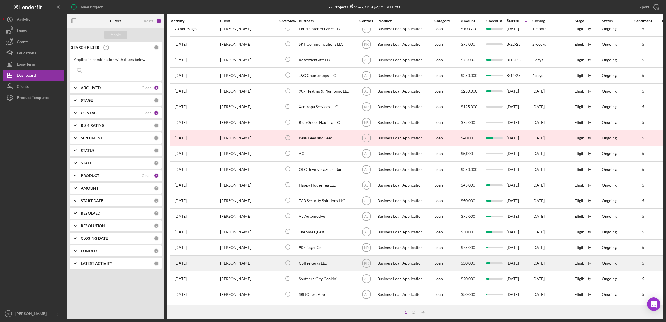
click at [263, 256] on div "[PERSON_NAME]" at bounding box center [248, 263] width 56 height 15
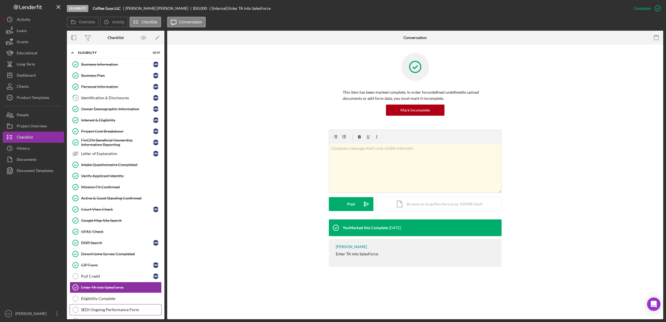
scroll to position [102, 0]
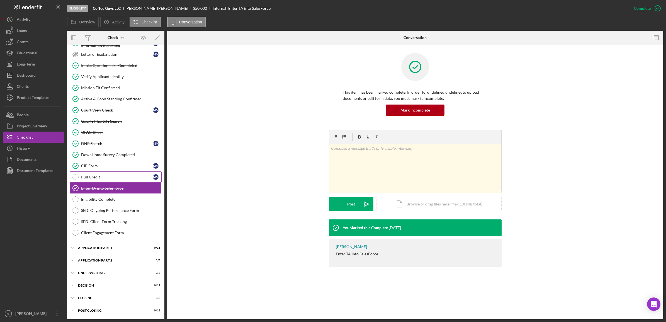
click at [138, 172] on link "Pull Credit Pull Credit M M" at bounding box center [116, 176] width 92 height 11
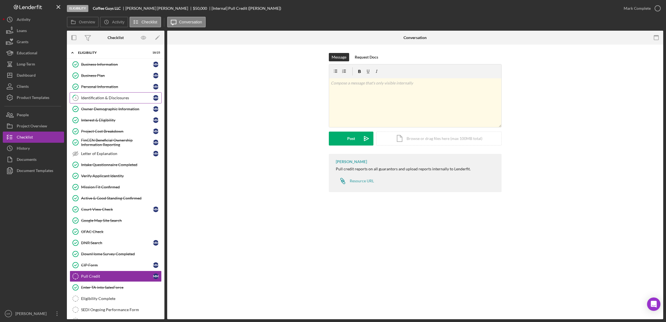
click at [111, 97] on div "Identification & Disclosures" at bounding box center [117, 98] width 72 height 4
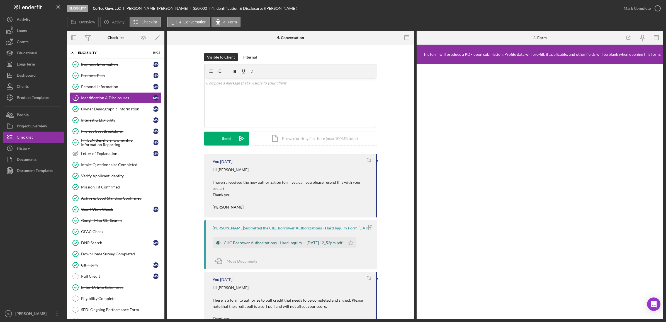
click at [290, 245] on div "CILC Borrower Authorizations - Hard Inquiry -- 2025-08-29 12_52pm.pdf" at bounding box center [283, 242] width 119 height 4
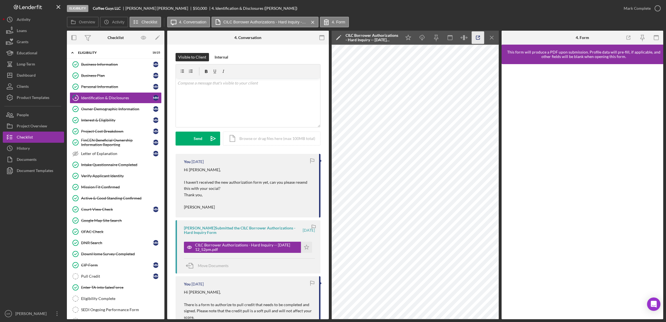
click at [474, 36] on icon "button" at bounding box center [477, 37] width 13 height 13
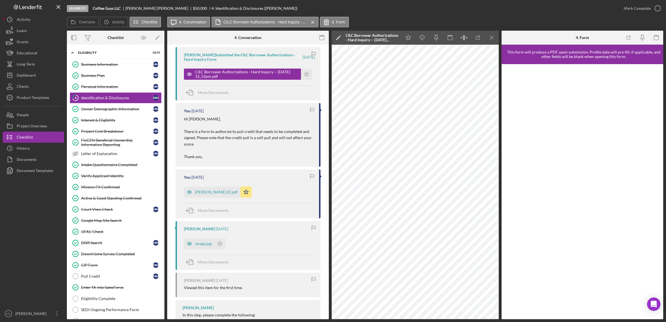
scroll to position [209, 0]
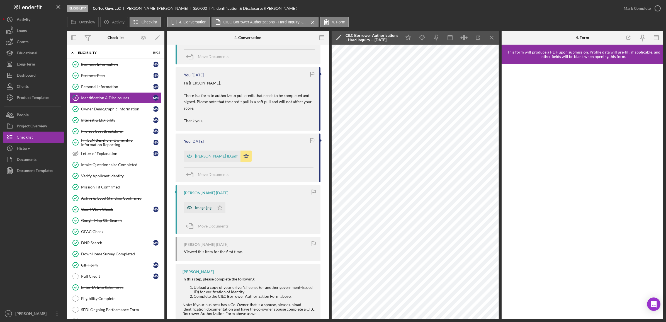
click at [194, 208] on icon "button" at bounding box center [189, 207] width 11 height 11
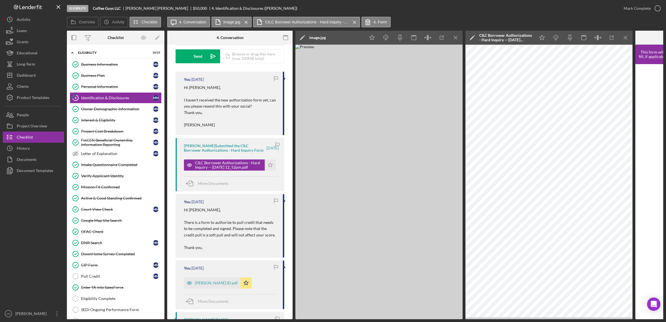
scroll to position [0, 0]
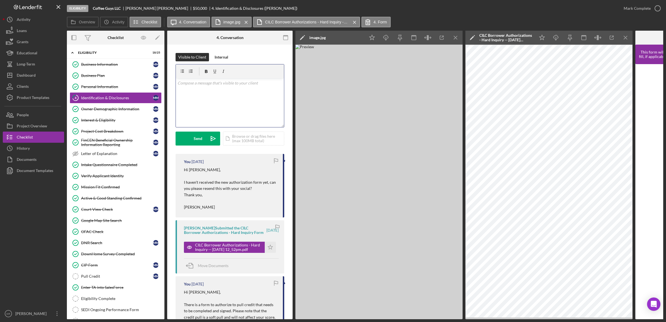
click at [228, 88] on div "v Color teal Color pink Remove color Add row above Add row below Add column bef…" at bounding box center [230, 102] width 108 height 49
click at [628, 35] on icon "Icon/Menu Close" at bounding box center [625, 37] width 13 height 13
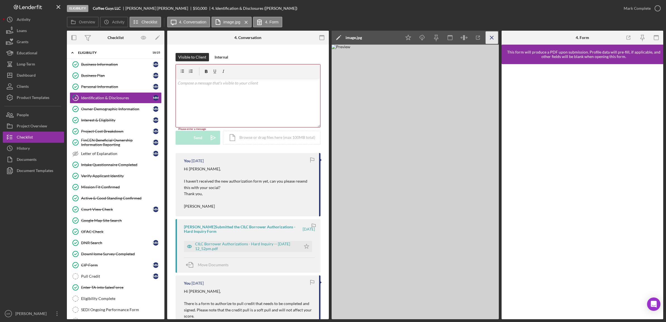
click at [492, 40] on icon "Icon/Menu Close" at bounding box center [491, 37] width 13 height 13
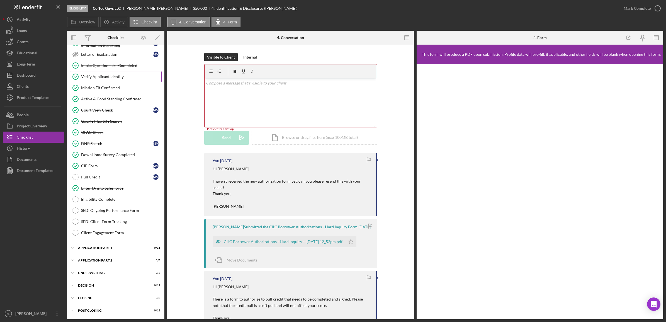
scroll to position [102, 0]
click at [25, 79] on div "Dashboard" at bounding box center [26, 76] width 19 height 13
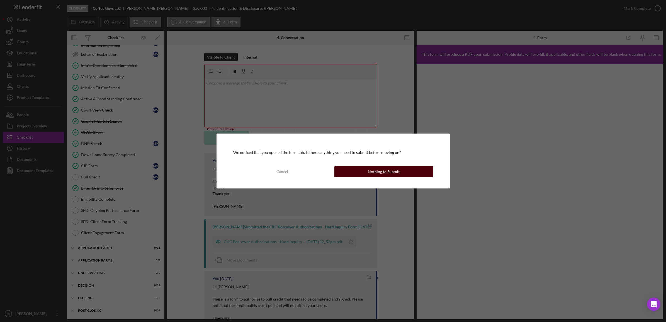
click at [394, 166] on div "Nothing to Submit" at bounding box center [384, 171] width 32 height 11
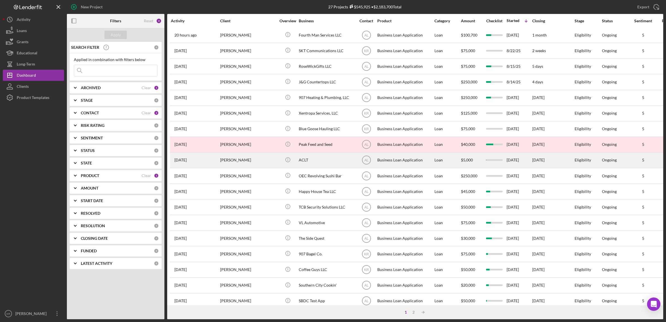
scroll to position [127, 0]
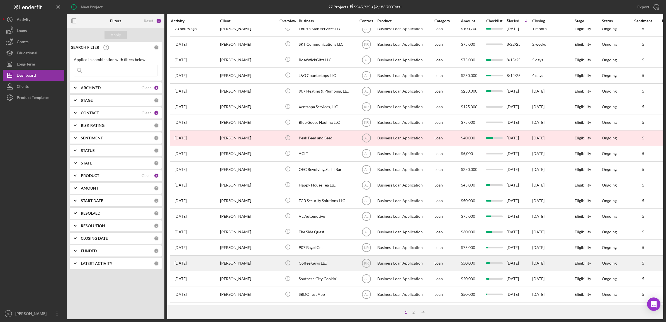
click at [257, 262] on div "[PERSON_NAME]" at bounding box center [248, 263] width 56 height 15
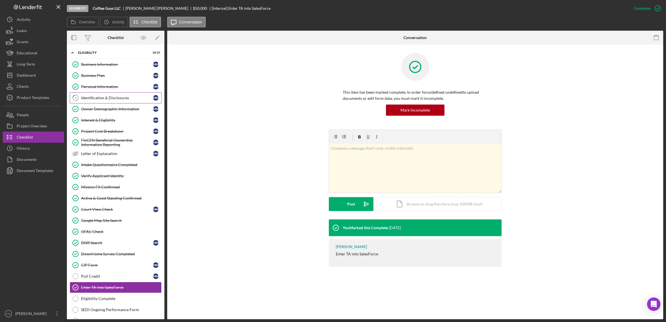
click at [99, 95] on link "4 Identification & Disclosures M M" at bounding box center [116, 97] width 92 height 11
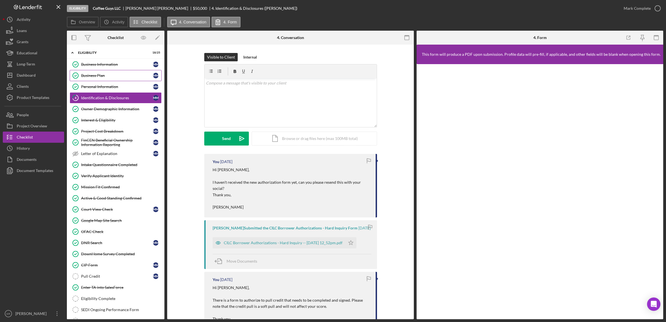
click at [99, 73] on link "Business Plan Business Plan M M" at bounding box center [116, 75] width 92 height 11
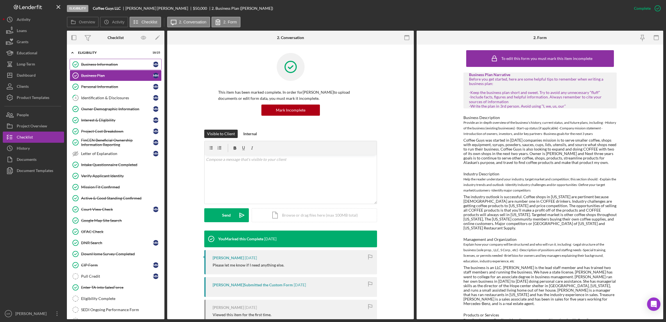
click at [112, 61] on link "Business Information Business Information M M" at bounding box center [116, 64] width 92 height 11
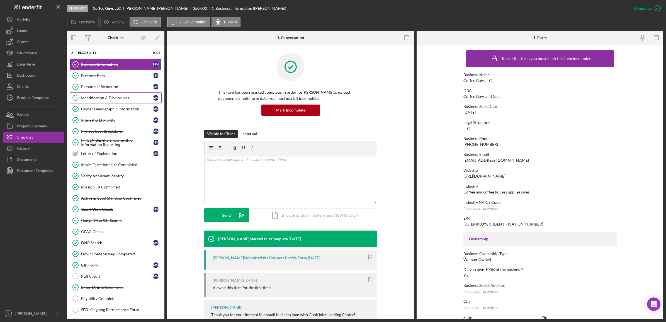
click at [107, 97] on div "Identification & Disclosures" at bounding box center [117, 98] width 72 height 4
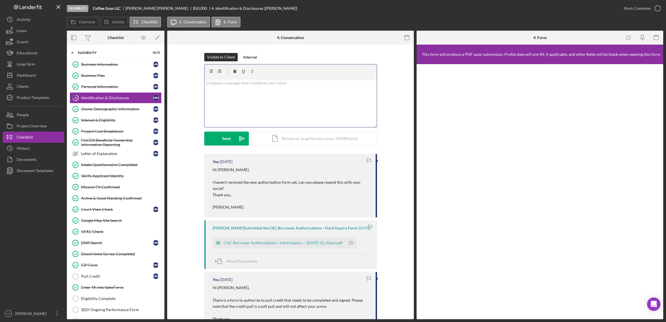
click at [276, 99] on div "v Color teal Color pink Remove color Add row above Add row below Add column bef…" at bounding box center [290, 102] width 172 height 49
click at [253, 124] on div "v Color teal Color pink Remove color Add row above Add row below Add column bef…" at bounding box center [290, 102] width 172 height 49
click at [257, 107] on div "v Color teal Color pink Remove color Add row above Add row below Add column bef…" at bounding box center [290, 102] width 172 height 49
click at [227, 139] on div "Send" at bounding box center [226, 138] width 9 height 14
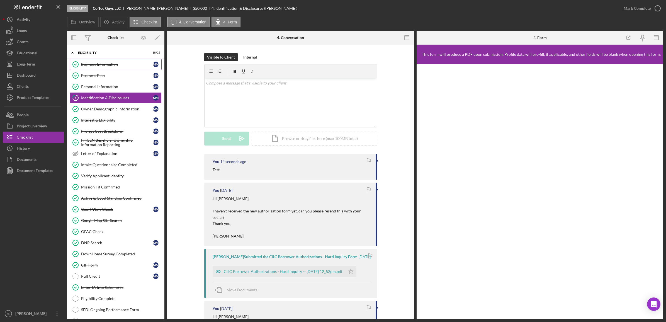
click at [123, 69] on link "Business Information Business Information M M" at bounding box center [116, 64] width 92 height 11
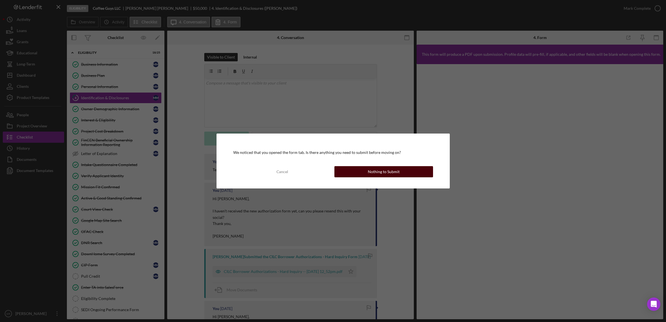
click at [343, 168] on button "Nothing to Submit" at bounding box center [383, 171] width 99 height 11
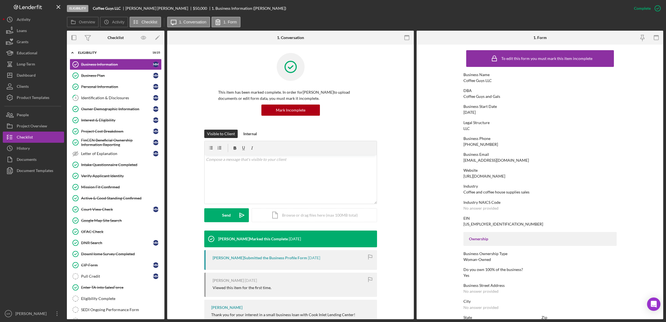
click at [444, 116] on form "To edit this form you must mark this item incomplete Business Name Coffee Guys …" at bounding box center [539, 182] width 246 height 274
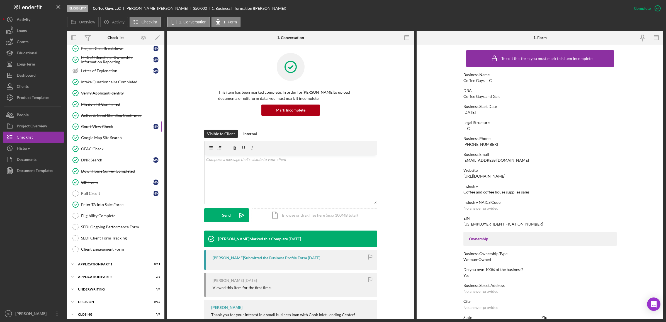
scroll to position [102, 0]
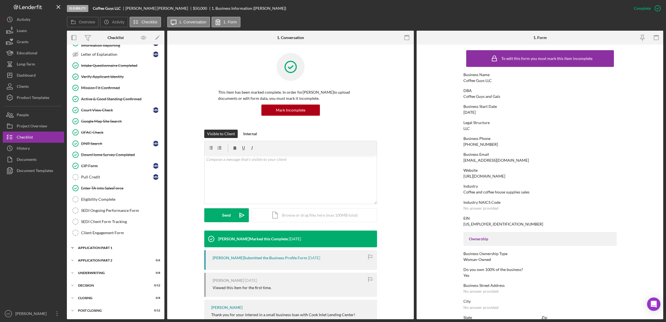
click at [120, 246] on div "Application Part 1" at bounding box center [117, 247] width 79 height 3
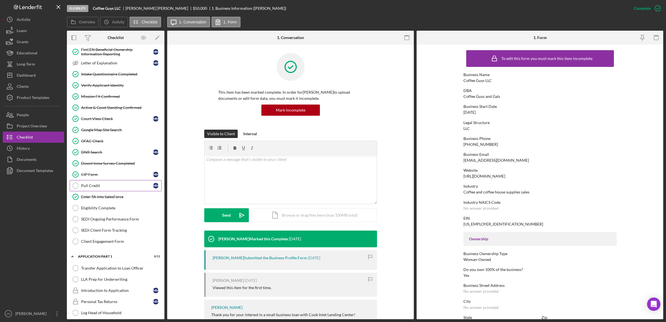
scroll to position [0, 0]
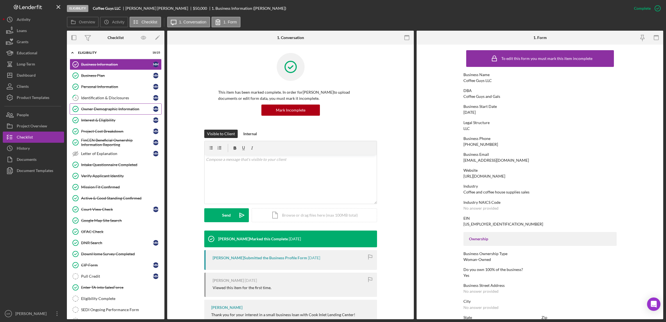
click at [121, 106] on div "Business Information Business Information M M Business Plan Business Plan M M P…" at bounding box center [115, 199] width 97 height 281
click at [121, 104] on link "Owner Demographic Information Owner Demographic Information M M" at bounding box center [116, 108] width 92 height 11
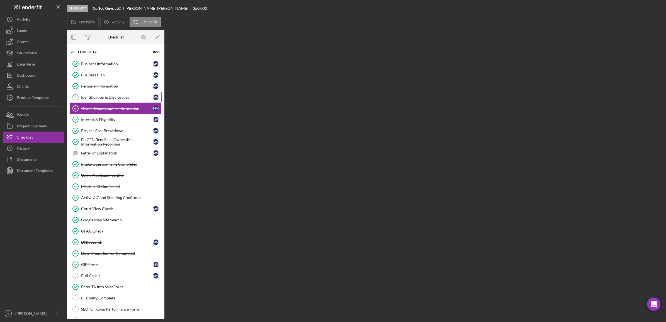
click at [123, 101] on link "4 Identification & Disclosures M M" at bounding box center [116, 97] width 92 height 11
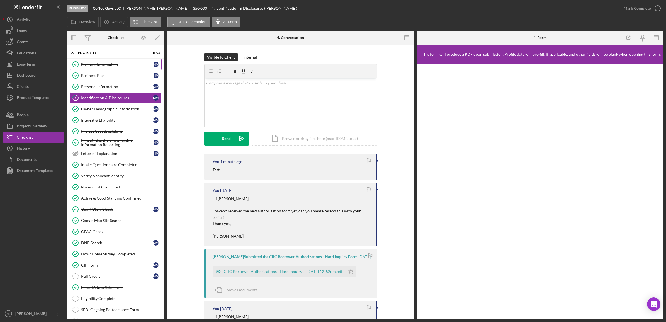
click at [92, 60] on link "Business Information Business Information M M" at bounding box center [116, 64] width 92 height 11
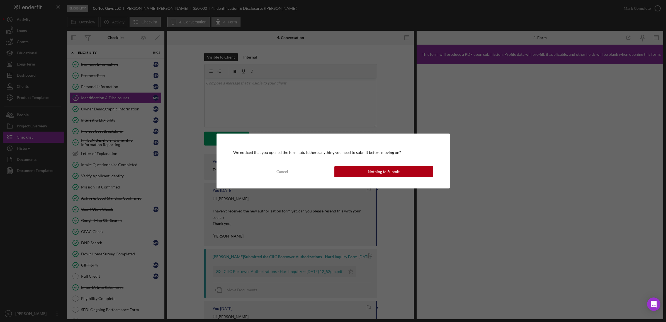
click at [363, 165] on div "We noticed that you opened the form tab. Is there anything you need to submit b…" at bounding box center [332, 160] width 233 height 55
click at [363, 166] on button "Nothing to Submit" at bounding box center [383, 171] width 99 height 11
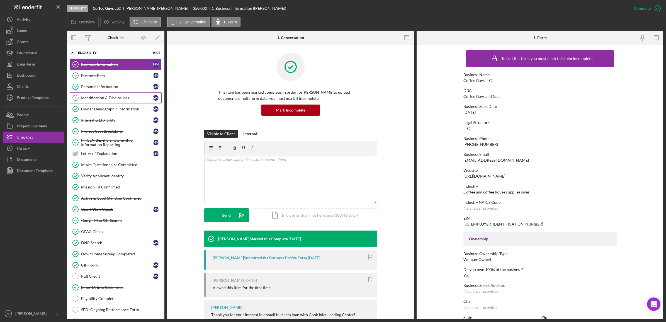
click at [92, 102] on link "4 Identification & Disclosures M M" at bounding box center [116, 97] width 92 height 11
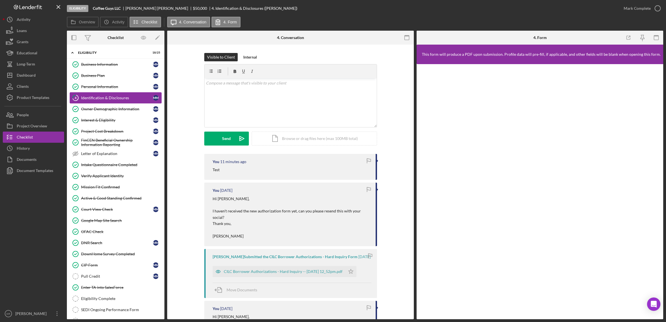
click at [102, 102] on link "4 Identification & Disclosures M M" at bounding box center [116, 97] width 92 height 11
click at [102, 90] on link "Personal Information Personal Information M M" at bounding box center [116, 86] width 92 height 11
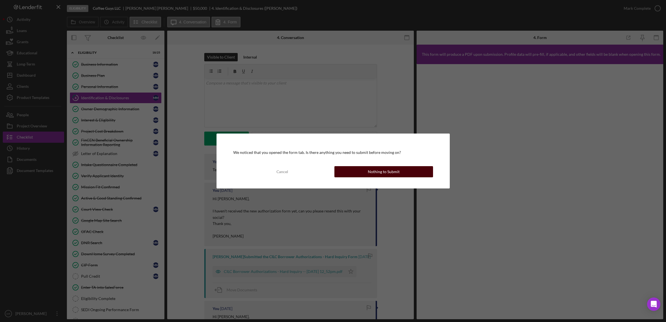
click at [410, 170] on button "Nothing to Submit" at bounding box center [383, 171] width 99 height 11
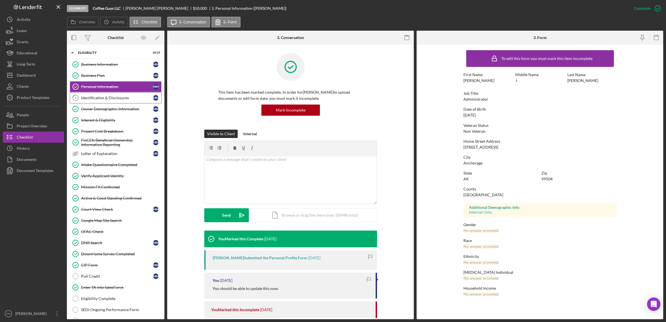
click at [110, 98] on div "Identification & Disclosures" at bounding box center [117, 98] width 72 height 4
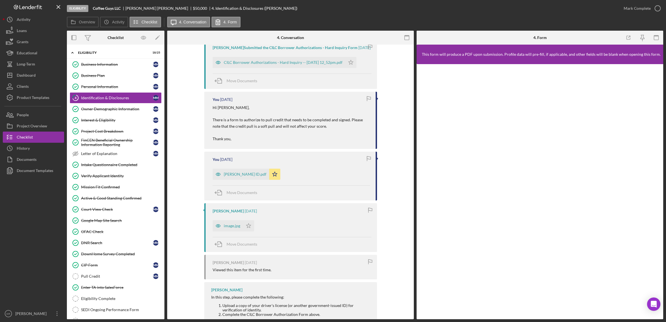
scroll to position [104, 0]
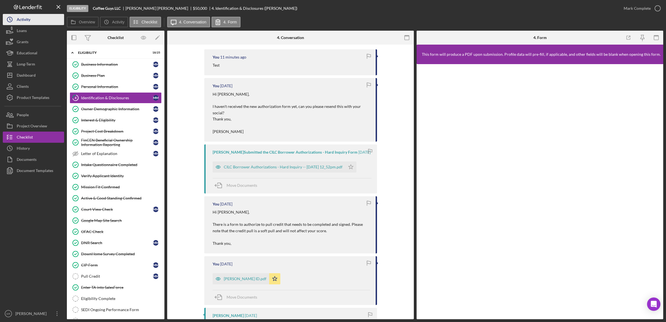
click at [25, 18] on div "Activity" at bounding box center [24, 20] width 14 height 13
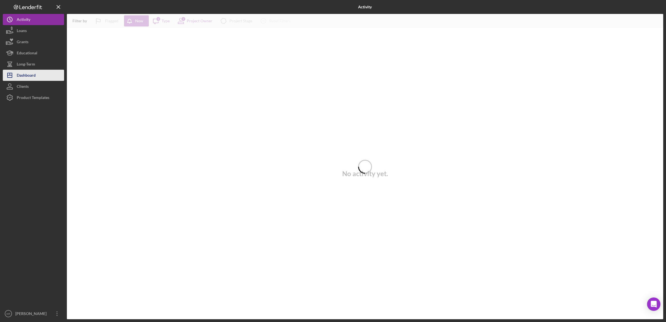
click at [32, 76] on div "Dashboard" at bounding box center [26, 76] width 19 height 13
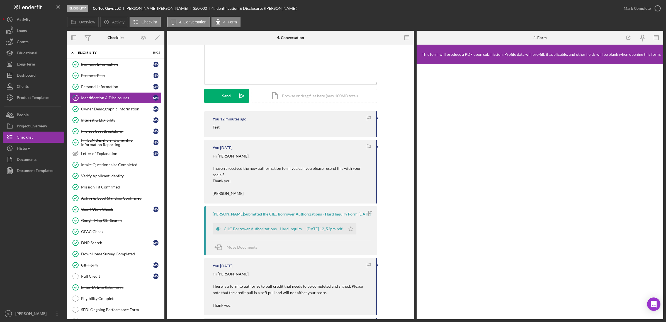
scroll to position [35, 0]
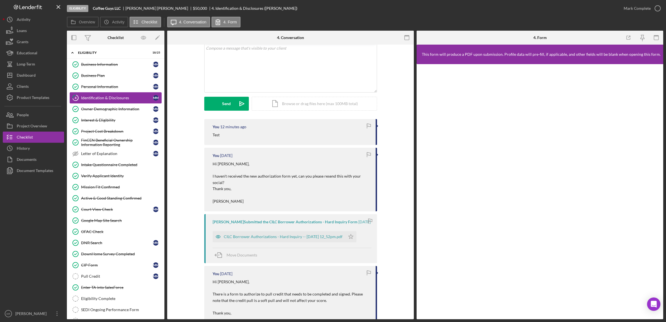
click at [117, 98] on div "Identification & Disclosures" at bounding box center [117, 98] width 72 height 4
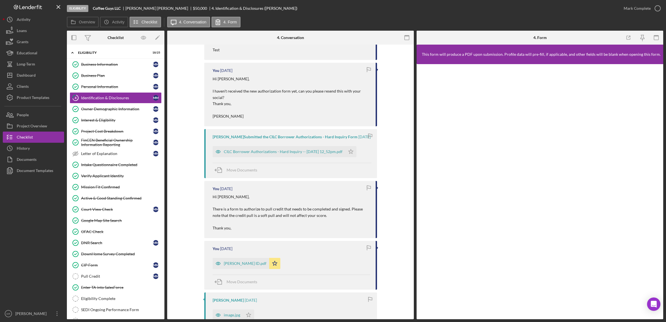
scroll to position [104, 0]
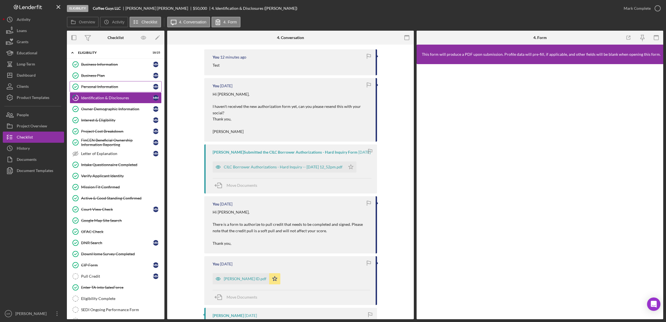
click at [106, 81] on link "Personal Information Personal Information M M" at bounding box center [116, 86] width 92 height 11
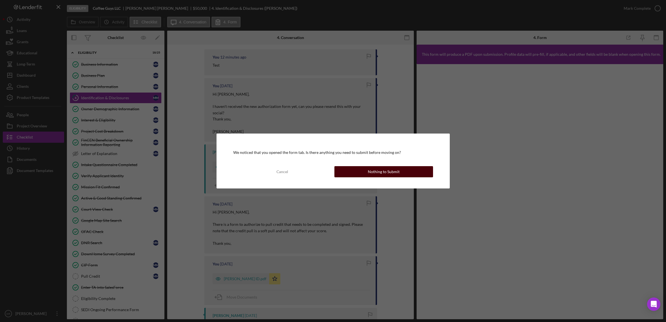
click at [375, 170] on div "Nothing to Submit" at bounding box center [384, 171] width 32 height 11
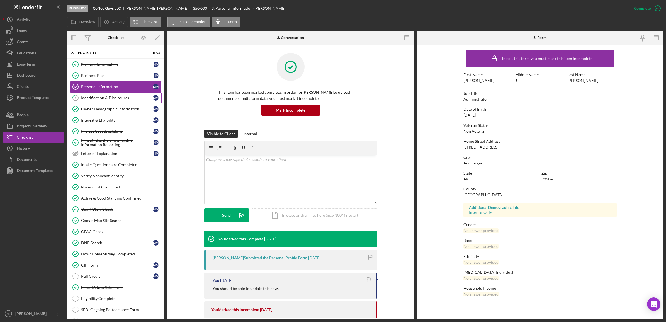
click at [120, 101] on link "4 Identification & Disclosures M M" at bounding box center [116, 97] width 92 height 11
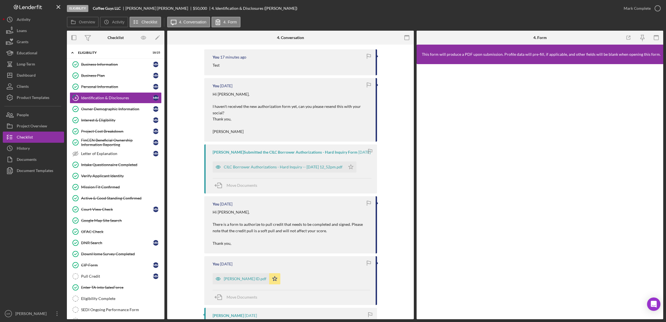
scroll to position [71, 0]
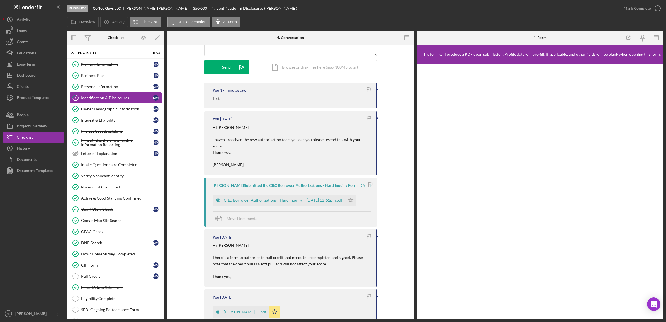
click at [112, 99] on div "Identification & Disclosures" at bounding box center [117, 98] width 72 height 4
click at [113, 120] on div "Interest & Eligibility" at bounding box center [117, 120] width 72 height 4
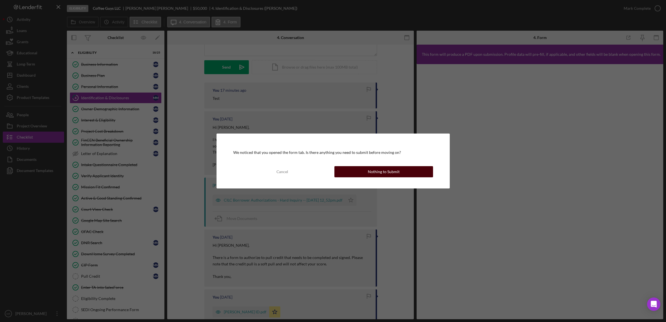
click at [343, 170] on button "Nothing to Submit" at bounding box center [383, 171] width 99 height 11
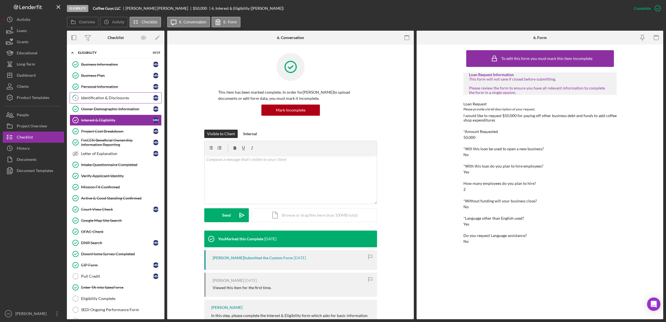
click at [123, 99] on div "Identification & Disclosures" at bounding box center [117, 98] width 72 height 4
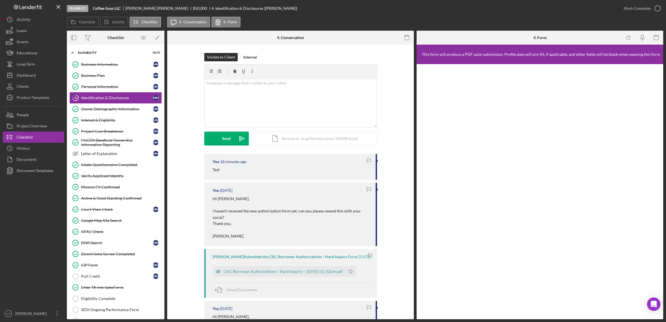
click at [94, 99] on div "Identification & Disclosures" at bounding box center [117, 98] width 72 height 4
click at [94, 110] on div "Owner Demographic Information" at bounding box center [117, 109] width 72 height 4
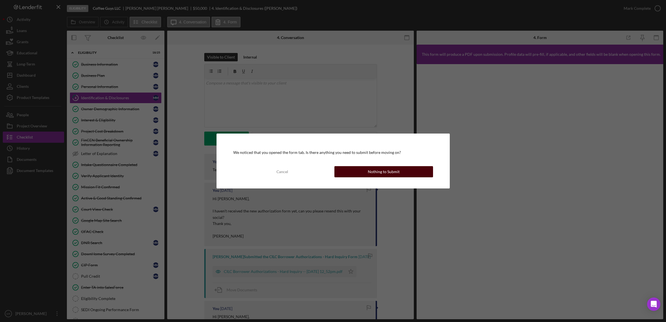
click at [373, 168] on div "Nothing to Submit" at bounding box center [384, 171] width 32 height 11
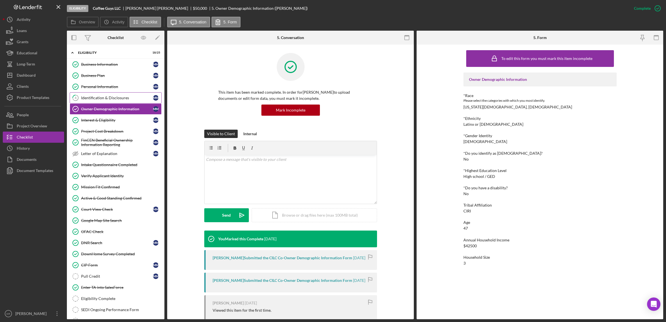
click at [122, 99] on div "Identification & Disclosures" at bounding box center [117, 98] width 72 height 4
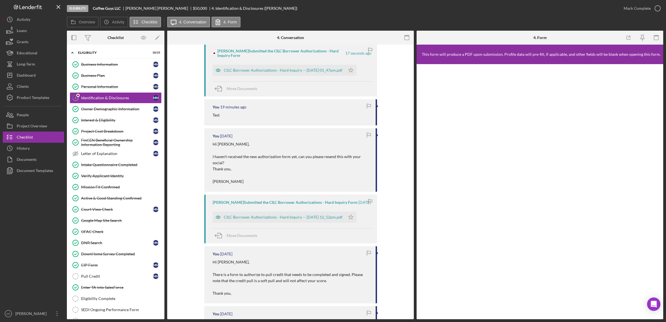
scroll to position [35, 0]
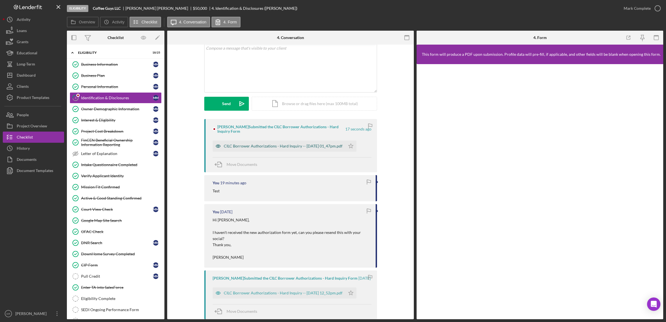
click at [261, 143] on div "CILC Borrower Authorizations - Hard Inquiry -- 2025-09-24 01_47pm.pdf" at bounding box center [278, 145] width 133 height 11
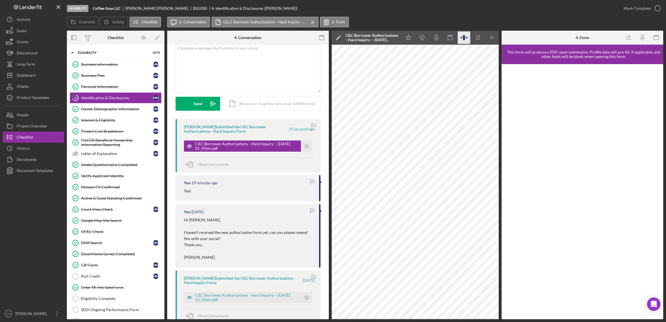
click at [463, 36] on icon "button" at bounding box center [464, 37] width 2 height 5
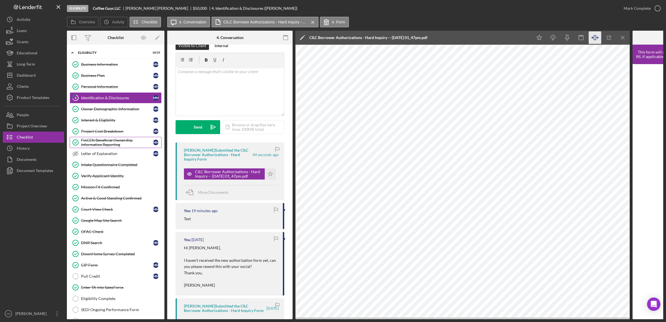
scroll to position [0, 0]
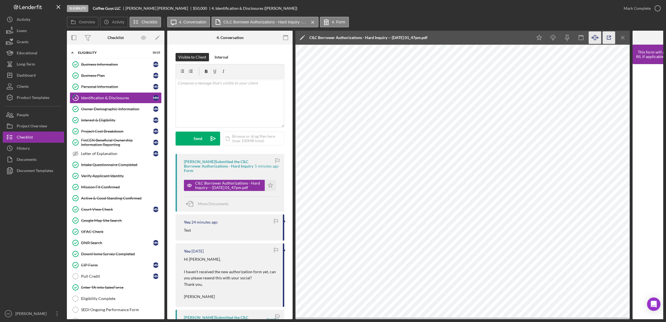
click at [604, 38] on icon "button" at bounding box center [608, 37] width 13 height 13
click at [634, 6] on div "Mark Complete" at bounding box center [636, 8] width 27 height 11
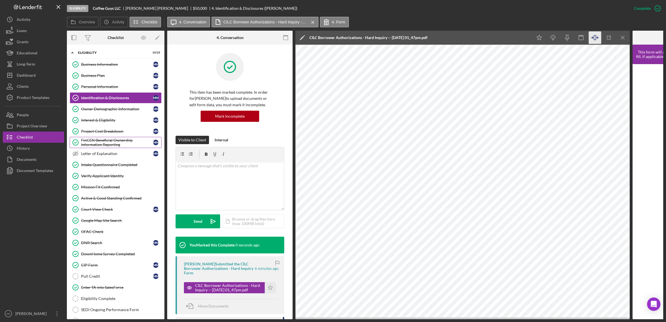
scroll to position [104, 0]
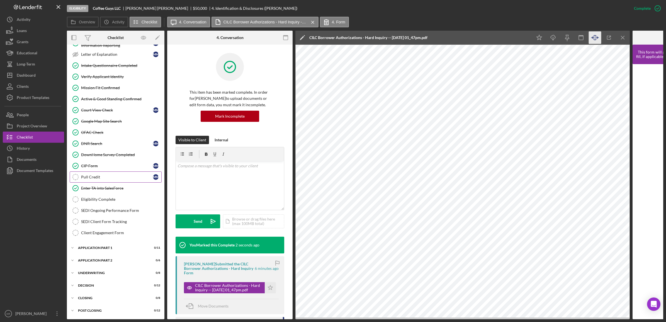
click at [96, 176] on div "Pull Credit" at bounding box center [117, 177] width 72 height 4
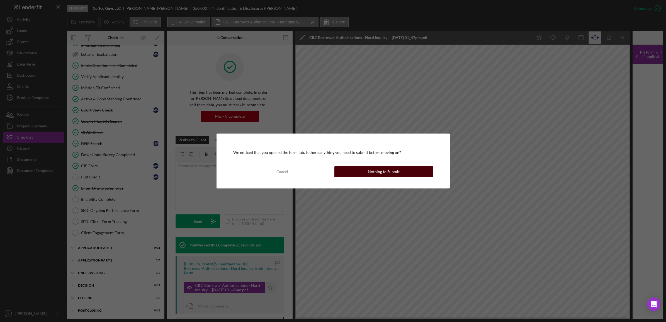
click at [411, 168] on button "Nothing to Submit" at bounding box center [383, 171] width 99 height 11
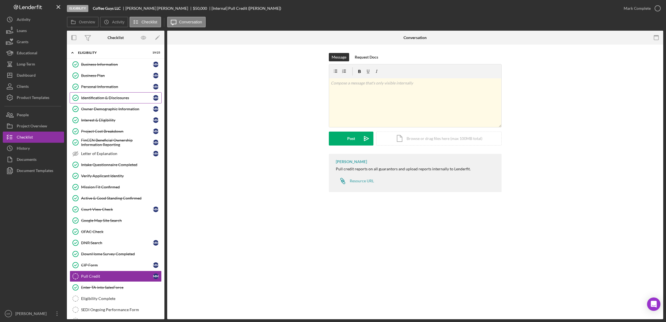
click at [126, 94] on link "Identification & Disclosures Identification & Disclosures M M" at bounding box center [116, 97] width 92 height 11
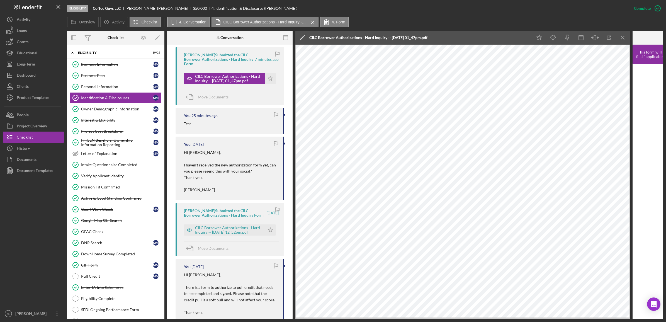
scroll to position [348, 0]
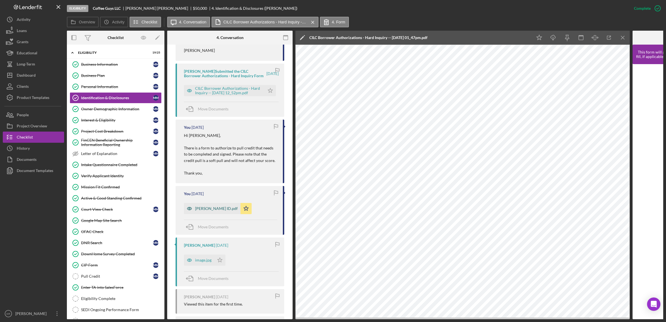
click at [212, 211] on div "Monica ID.pdf" at bounding box center [216, 208] width 43 height 4
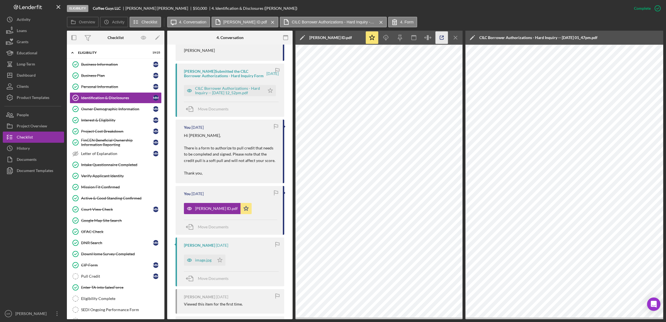
click at [436, 38] on icon "button" at bounding box center [441, 37] width 13 height 13
click at [376, 26] on icon "Icon/Menu Close" at bounding box center [381, 22] width 10 height 14
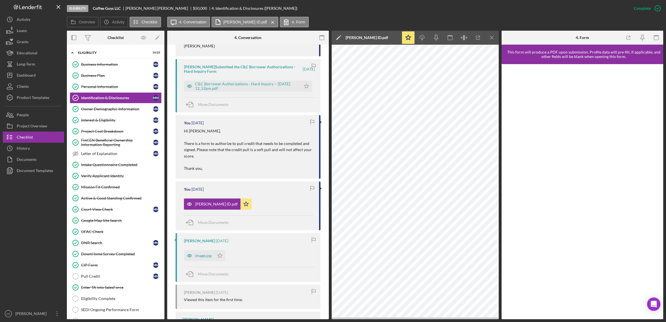
scroll to position [337, 0]
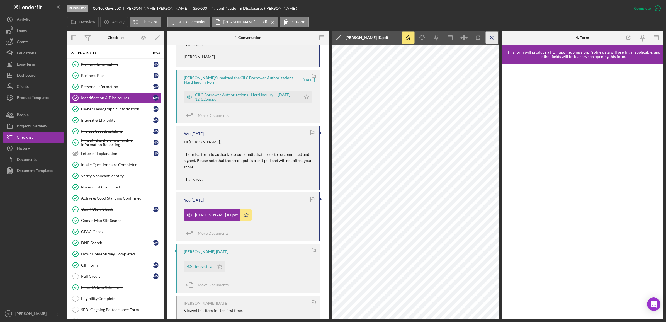
click at [496, 37] on icon "Icon/Menu Close" at bounding box center [491, 37] width 13 height 13
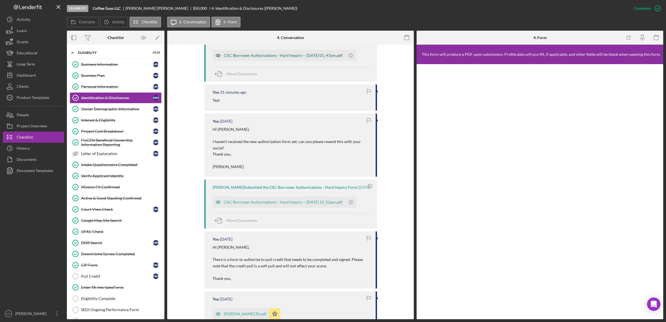
scroll to position [163, 0]
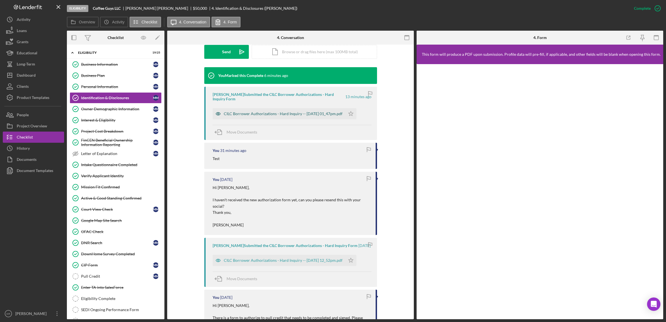
click at [341, 116] on div "CILC Borrower Authorizations - Hard Inquiry -- 2025-09-24 01_47pm.pdf" at bounding box center [283, 113] width 119 height 4
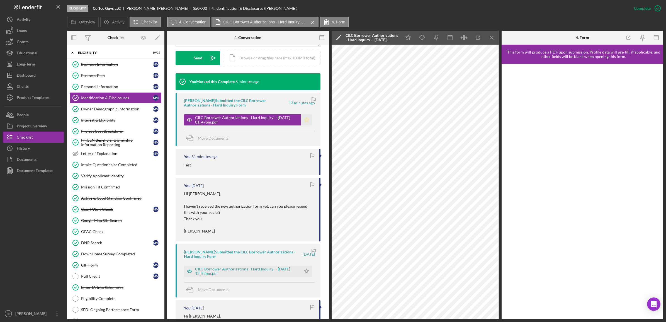
click at [305, 116] on icon "Icon/Star" at bounding box center [306, 119] width 11 height 11
click at [473, 38] on icon "button" at bounding box center [477, 37] width 13 height 13
click at [490, 39] on icon "Icon/Menu Close" at bounding box center [491, 37] width 13 height 13
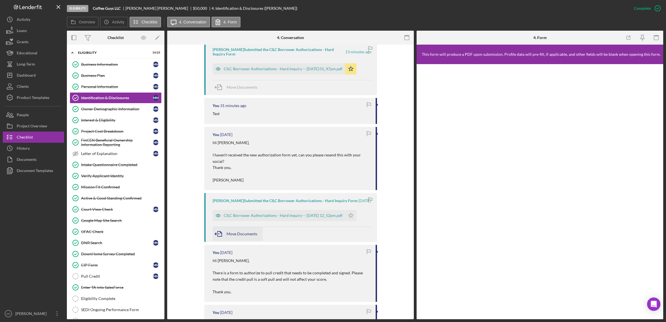
scroll to position [268, 0]
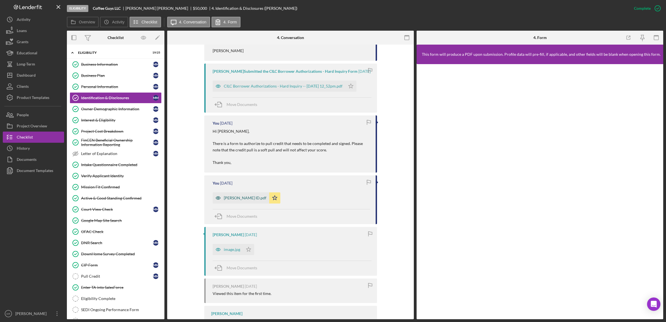
click at [231, 199] on div "Monica ID.pdf" at bounding box center [240, 197] width 57 height 11
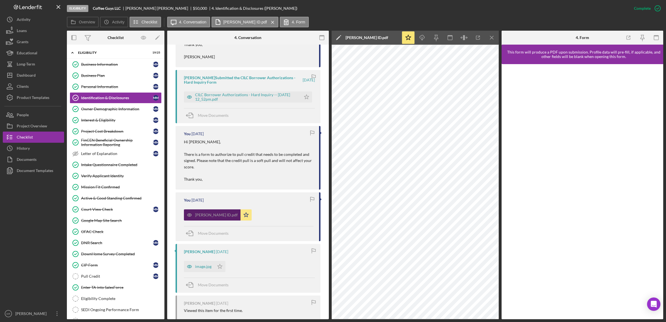
scroll to position [337, 0]
click at [478, 40] on icon "button" at bounding box center [477, 37] width 13 height 13
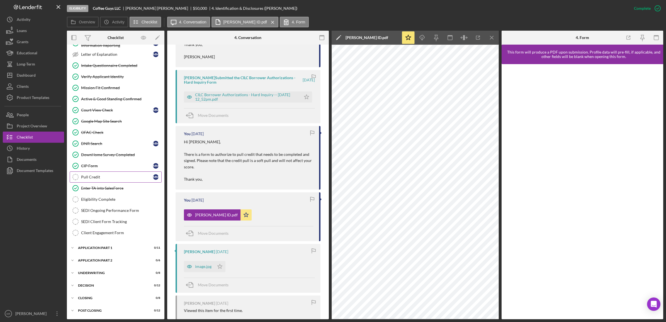
click at [118, 175] on div "Pull Credit" at bounding box center [117, 177] width 72 height 4
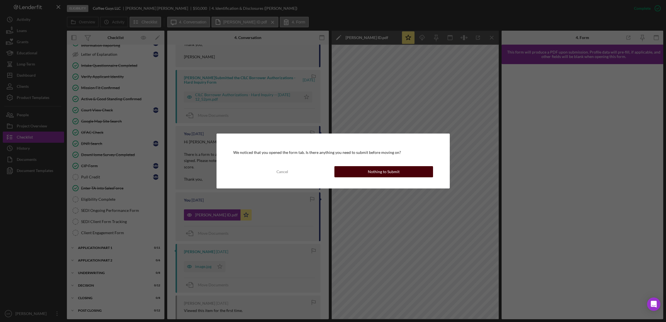
click at [364, 168] on button "Nothing to Submit" at bounding box center [383, 171] width 99 height 11
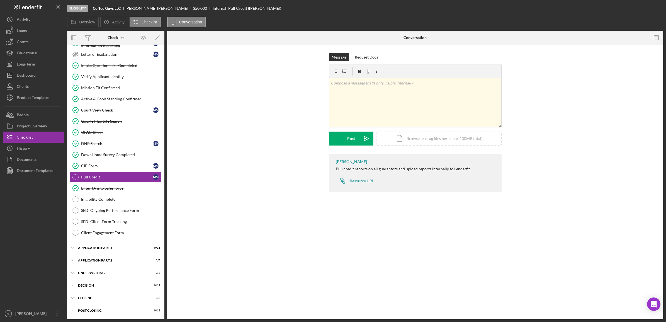
scroll to position [102, 0]
click at [375, 106] on div "v Color teal Color pink Remove color Add row above Add row below Add column bef…" at bounding box center [415, 102] width 172 height 49
click at [410, 137] on div "Icon/Document Browse or drag files here (max 100MB total) Tap to choose files o…" at bounding box center [438, 138] width 125 height 14
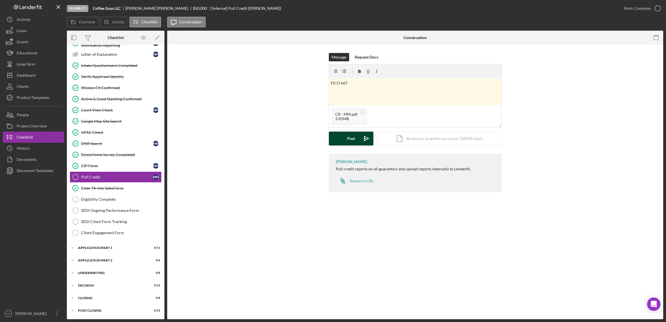
click at [348, 139] on div "Post" at bounding box center [351, 138] width 8 height 14
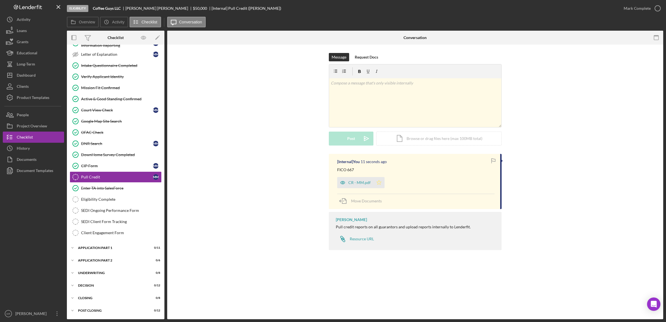
click at [380, 184] on icon "Icon/Star" at bounding box center [378, 182] width 11 height 11
click at [640, 11] on div "Mark Complete" at bounding box center [636, 8] width 27 height 11
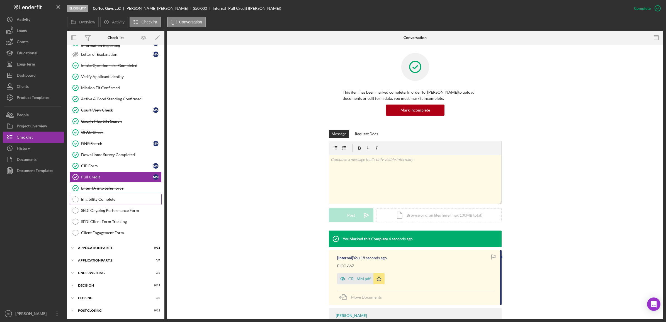
click at [137, 197] on div "Eligibility Complete" at bounding box center [121, 199] width 80 height 4
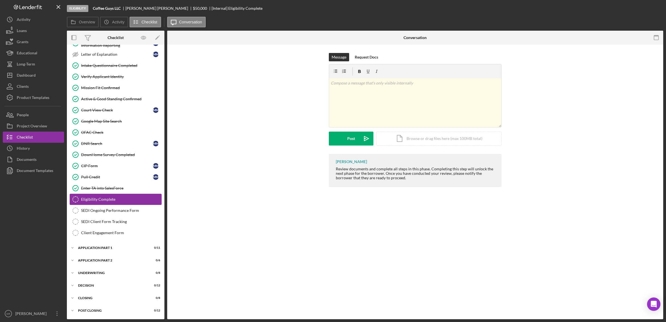
scroll to position [102, 0]
click at [635, 9] on div "Mark Complete" at bounding box center [636, 8] width 27 height 11
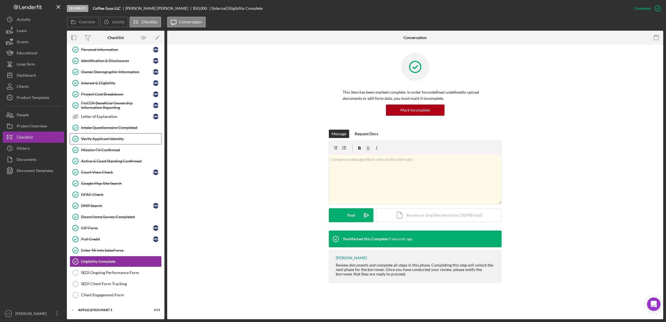
scroll to position [33, 0]
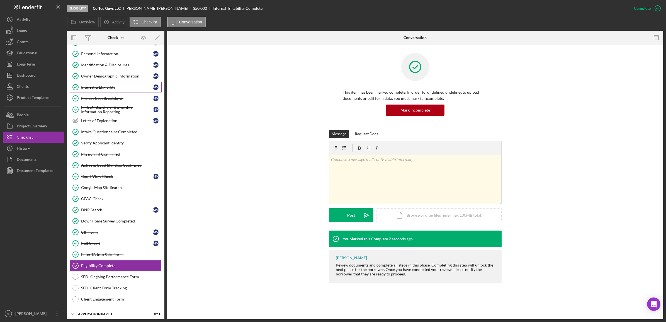
click at [116, 88] on div "Interest & Eligibility" at bounding box center [117, 87] width 72 height 4
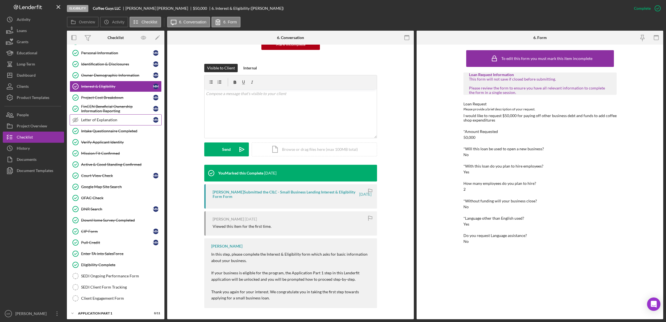
scroll to position [33, 0]
drag, startPoint x: 96, startPoint y: 123, endPoint x: 114, endPoint y: 168, distance: 48.6
click at [102, 124] on link "Letter of Explanation Letter of Explanation M M" at bounding box center [116, 120] width 92 height 11
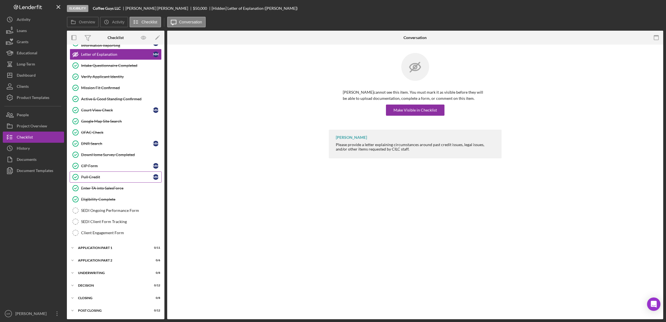
scroll to position [102, 0]
click at [93, 215] on link "SEDI Ongoing Performance Form SEDI Ongoing Performance Form" at bounding box center [116, 210] width 92 height 11
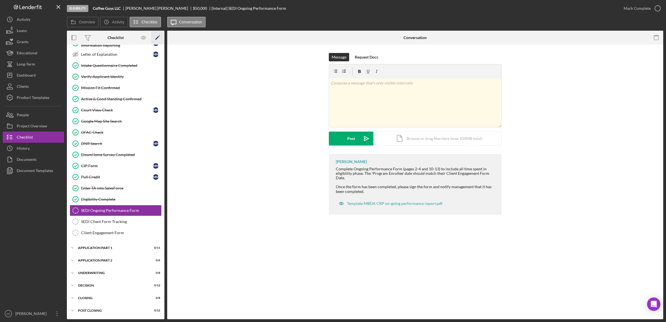
click at [156, 38] on polygon "button" at bounding box center [157, 38] width 4 height 4
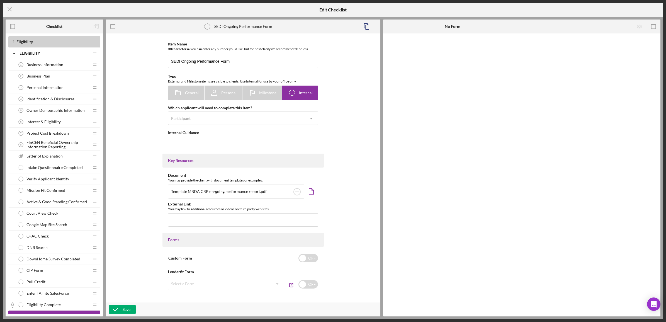
type textarea "<div>Complete Ongoing Performance Form (pages 2-4 and 10-13) to include all tim…"
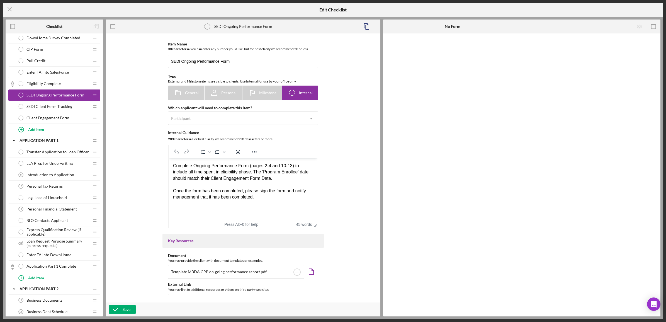
scroll to position [209, 0]
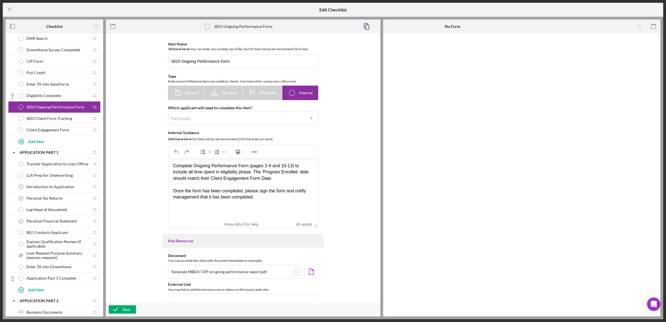
click at [95, 109] on icon "Icon/Drag" at bounding box center [94, 106] width 11 height 11
drag, startPoint x: 95, startPoint y: 109, endPoint x: 411, endPoint y: 112, distance: 315.5
click at [411, 112] on div at bounding box center [521, 174] width 277 height 283
drag, startPoint x: 94, startPoint y: 106, endPoint x: 139, endPoint y: 57, distance: 66.2
click at [139, 57] on div "Item Name 30 character s • You can enter any number you'd like, but for best cl…" at bounding box center [243, 167] width 269 height 263
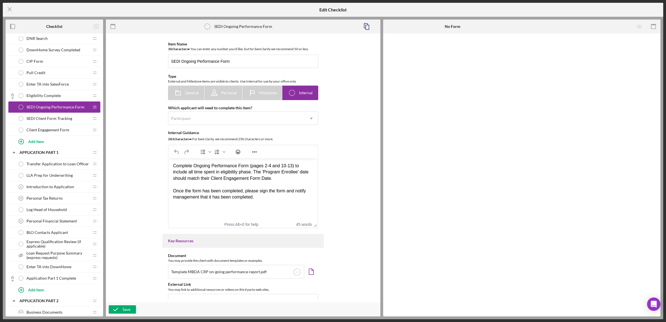
click at [79, 109] on span "SEDI Ongoing Performance Form" at bounding box center [55, 107] width 58 height 4
drag, startPoint x: 79, startPoint y: 109, endPoint x: 87, endPoint y: 125, distance: 18.1
click at [10, 10] on line at bounding box center [10, 10] width 4 height 4
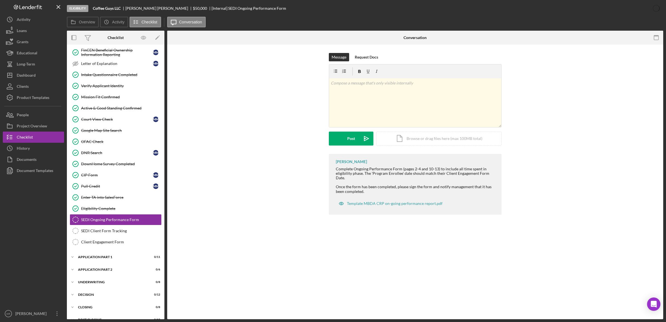
scroll to position [102, 0]
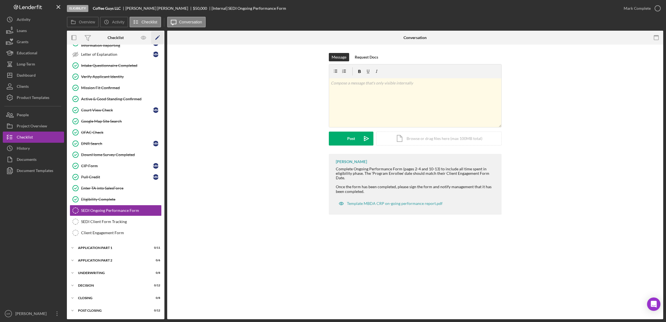
click at [158, 37] on polygon "button" at bounding box center [157, 38] width 4 height 4
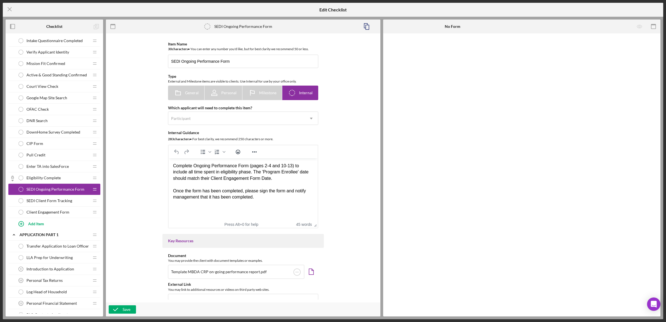
scroll to position [139, 0]
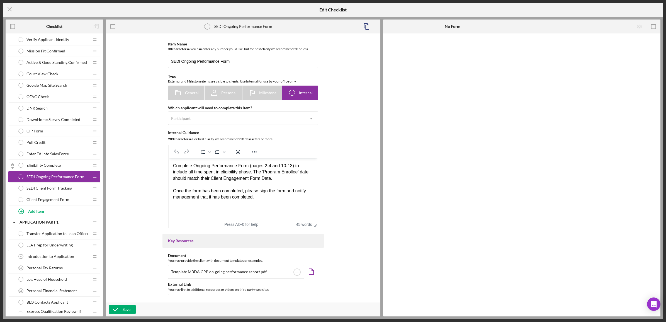
click at [22, 180] on icon "SEDI Ongoing Performance Form" at bounding box center [20, 176] width 11 height 11
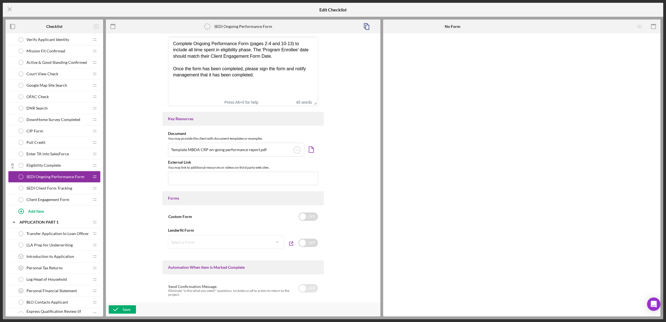
scroll to position [0, 0]
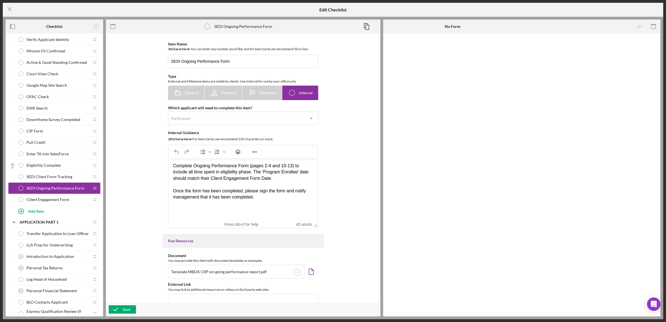
drag, startPoint x: 63, startPoint y: 177, endPoint x: 183, endPoint y: 132, distance: 128.0
click at [183, 132] on div "Internal Guidance" at bounding box center [243, 132] width 150 height 4
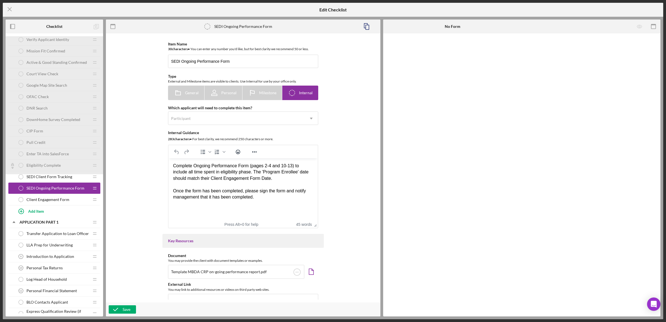
click at [131, 207] on div "Item Name 30 character s • You can enter any number you'd like, but for best cl…" at bounding box center [243, 167] width 269 height 263
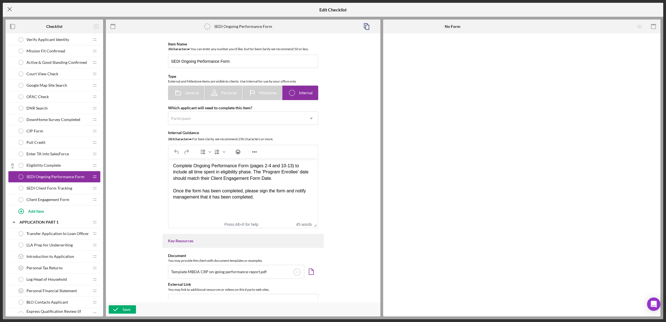
click at [11, 13] on icon "Icon/Menu Close" at bounding box center [10, 9] width 14 height 14
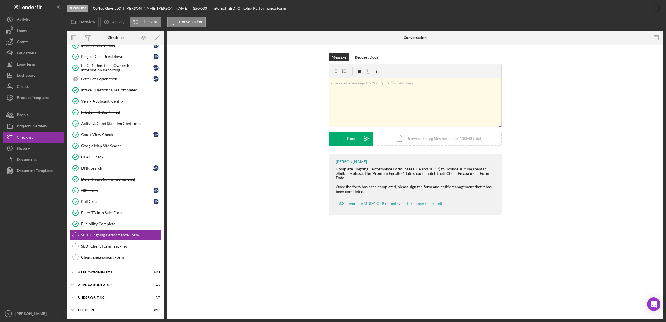
scroll to position [102, 0]
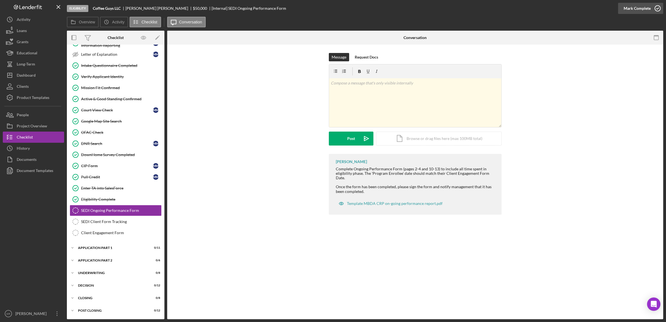
click at [626, 13] on div "Mark Complete" at bounding box center [636, 8] width 27 height 11
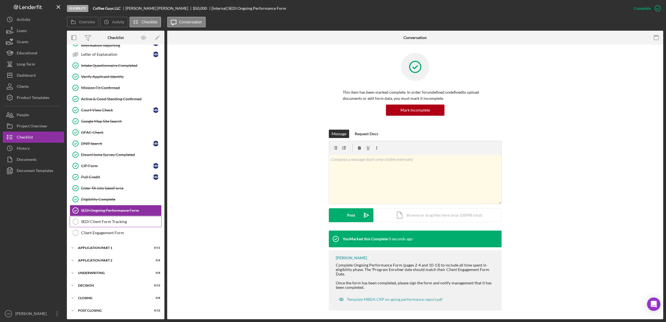
click at [113, 216] on link "SEDI Client Form Tracking SEDI Client Form Tracking" at bounding box center [116, 221] width 92 height 11
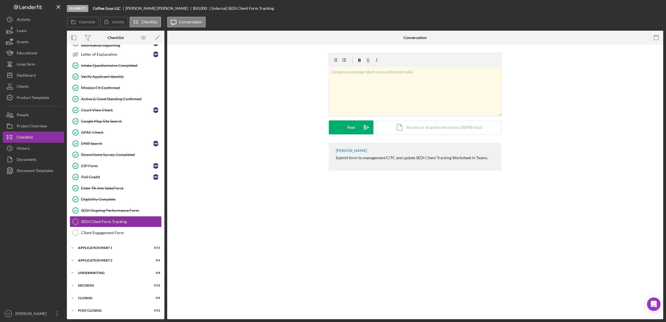
scroll to position [102, 0]
click at [635, 6] on div "Mark Complete" at bounding box center [636, 8] width 27 height 11
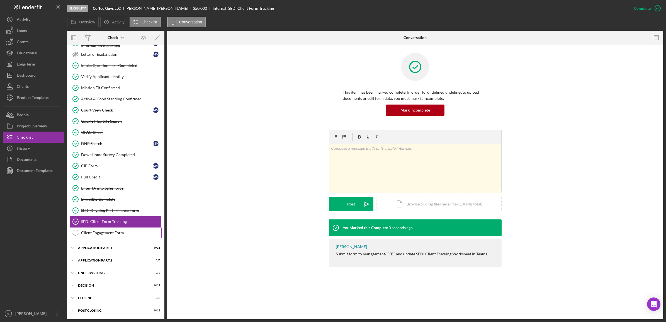
click at [103, 230] on div "Client Engagement Form" at bounding box center [121, 232] width 80 height 4
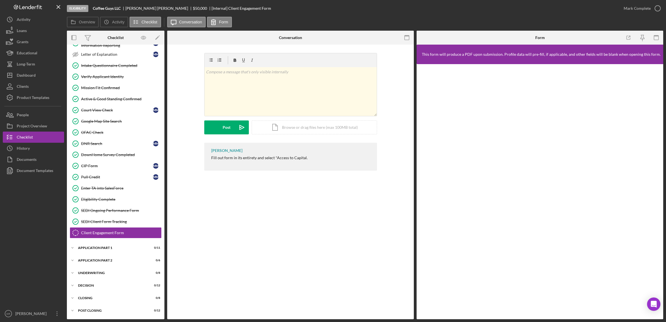
scroll to position [102, 0]
click at [617, 11] on div "Eligibility Coffee Guys LLC Monica Martinez $50,000 $12,500 [Internal] Client E…" at bounding box center [342, 8] width 551 height 17
click at [624, 9] on div "Mark Complete" at bounding box center [636, 8] width 27 height 11
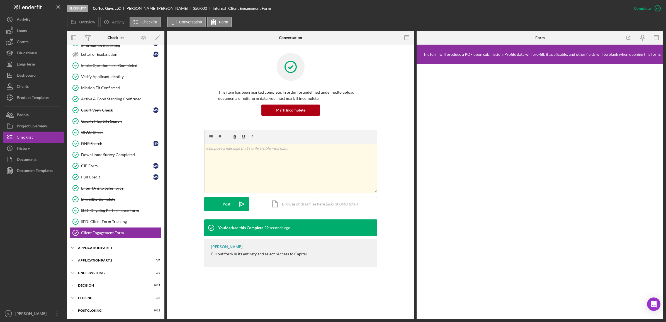
click at [104, 244] on div "Icon/Expander Application Part 1 0 / 11" at bounding box center [115, 247] width 97 height 11
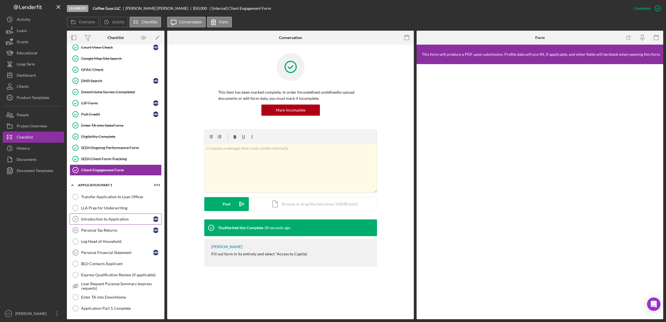
scroll to position [174, 0]
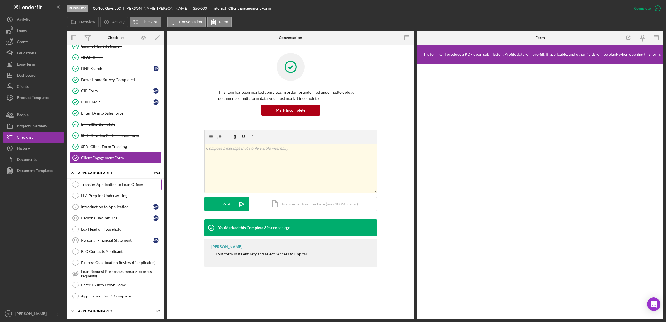
click at [105, 186] on div "Transfer Application to Loan Officer" at bounding box center [121, 184] width 80 height 4
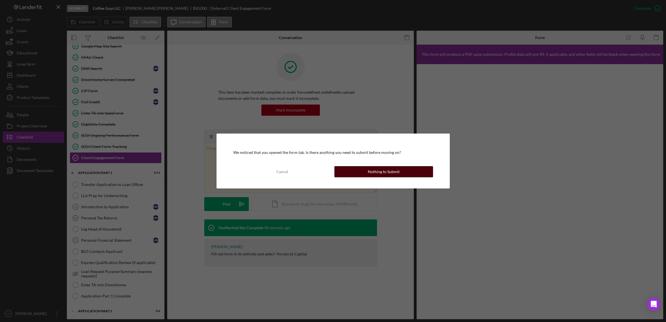
click at [365, 175] on button "Nothing to Submit" at bounding box center [383, 171] width 99 height 11
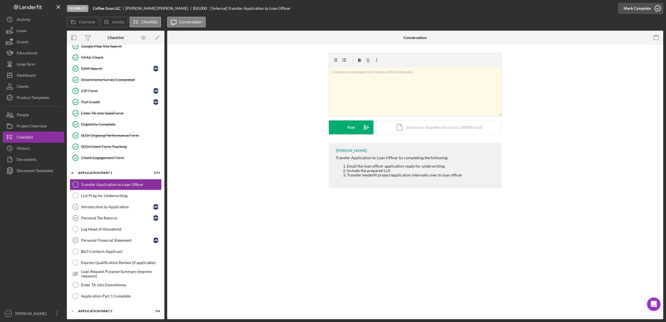
click at [642, 8] on div "Mark Complete" at bounding box center [636, 8] width 27 height 11
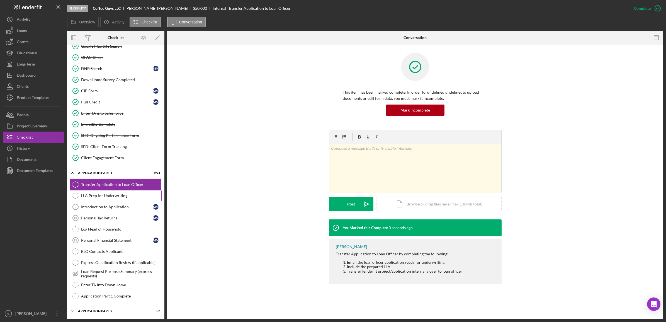
click at [99, 198] on div "LLA Prep for Underwriting" at bounding box center [121, 195] width 80 height 4
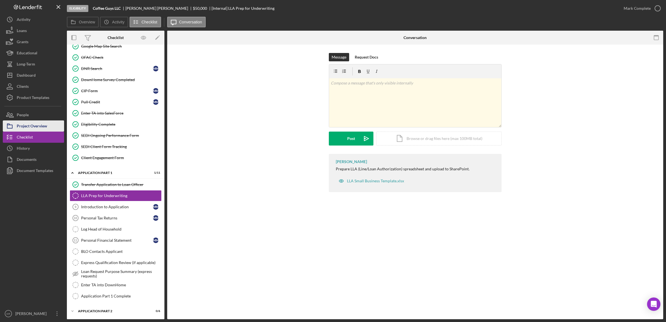
click at [35, 128] on div "Project Overview" at bounding box center [32, 126] width 30 height 13
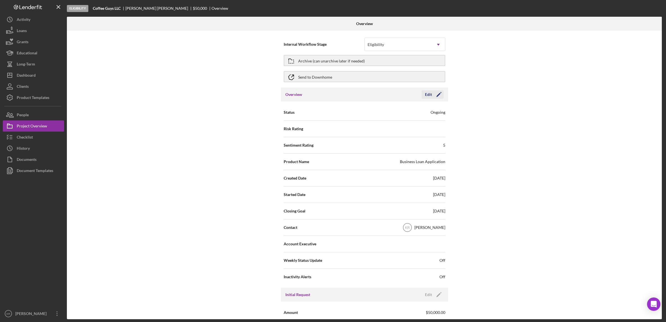
click at [435, 94] on icon "Icon/Edit" at bounding box center [439, 94] width 14 height 14
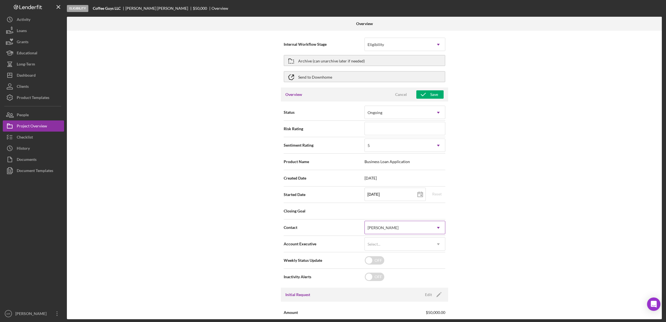
click at [400, 230] on div "Karen Ruiz" at bounding box center [398, 227] width 67 height 13
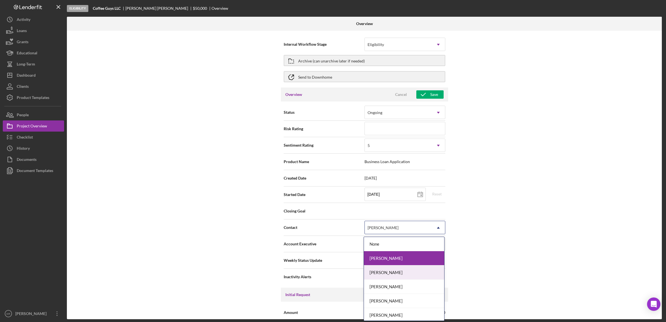
scroll to position [31, 0]
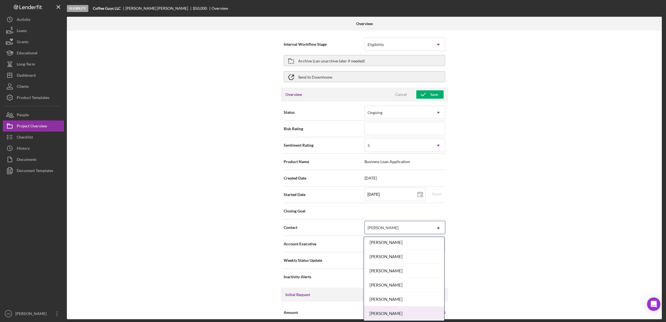
click at [388, 312] on div "[PERSON_NAME]" at bounding box center [404, 313] width 80 height 14
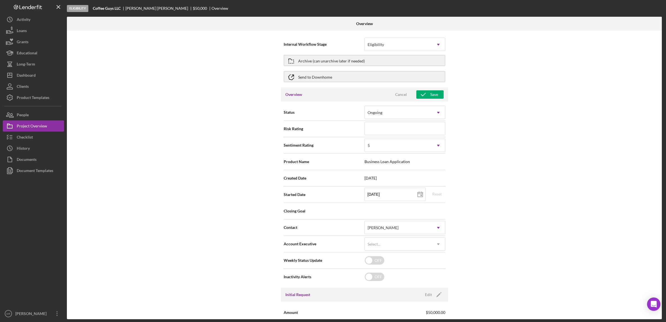
click at [480, 235] on div "Internal Workflow Stage Eligibility Icon/Dropdown Arrow Archive (can unarchive …" at bounding box center [364, 175] width 595 height 288
click at [431, 95] on div "Save" at bounding box center [434, 94] width 8 height 8
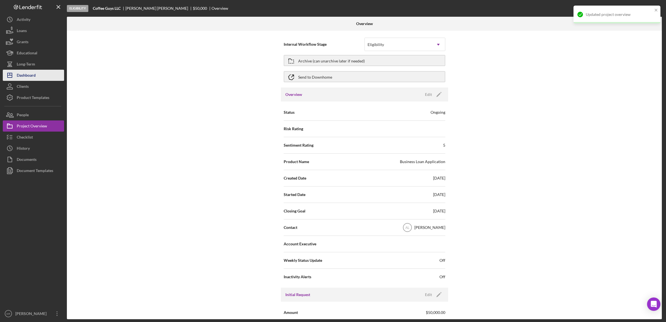
click at [28, 78] on div "Dashboard" at bounding box center [26, 76] width 19 height 13
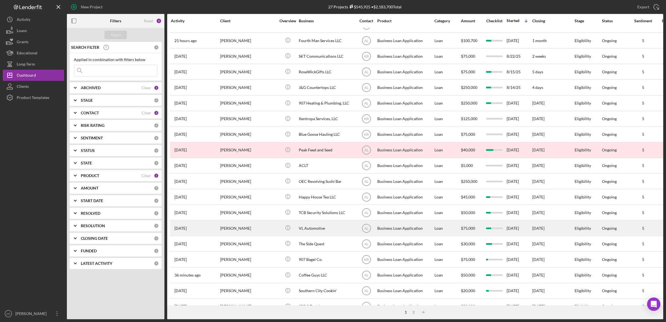
scroll to position [127, 0]
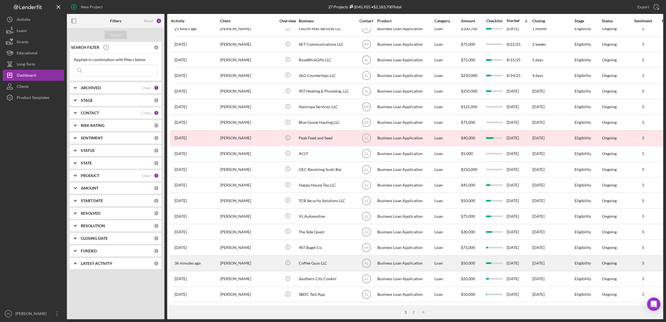
click at [236, 258] on div "[PERSON_NAME]" at bounding box center [248, 263] width 56 height 15
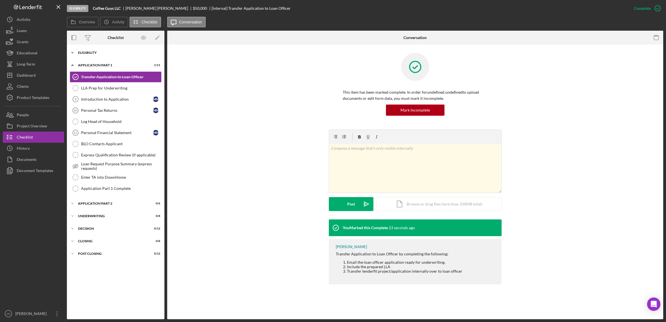
click at [86, 56] on div "Icon/Expander Eligibility 24 / 25" at bounding box center [115, 52] width 97 height 11
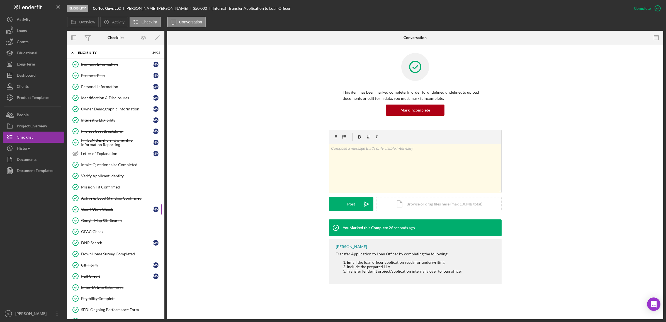
click at [102, 211] on div "Court View Check" at bounding box center [117, 209] width 72 height 4
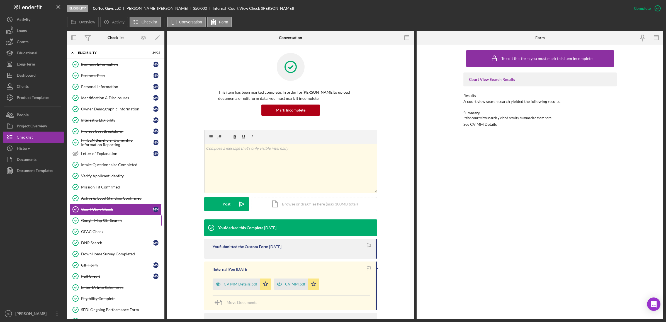
click at [116, 226] on link "Google Map Site Search Google Map Site Search" at bounding box center [116, 220] width 92 height 11
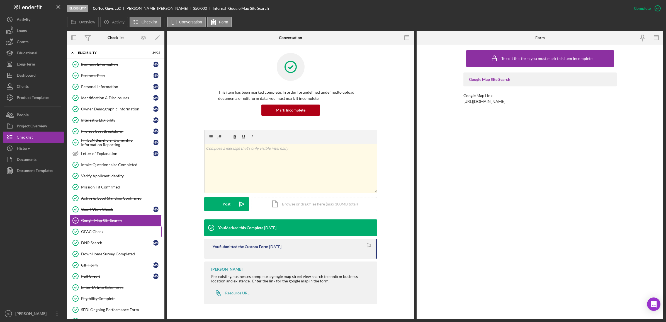
click at [99, 234] on div "OFAC Check" at bounding box center [121, 231] width 80 height 4
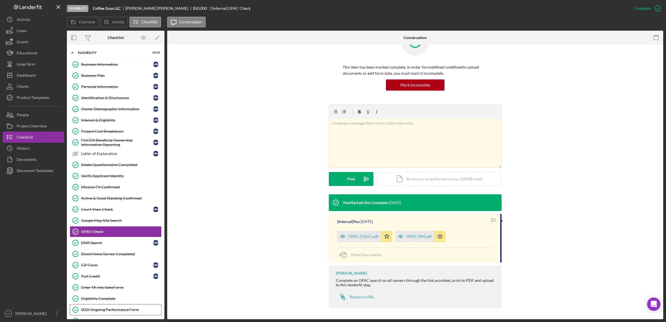
scroll to position [70, 0]
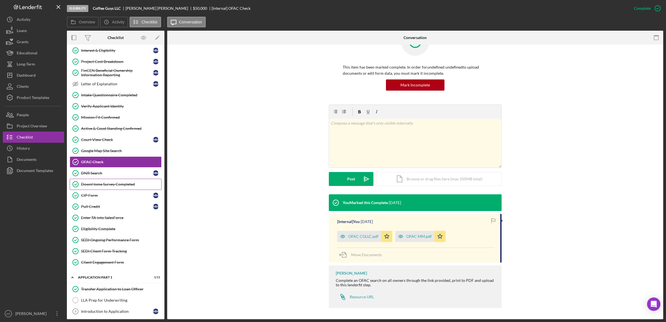
click at [123, 186] on div "DownHome Survey Completed" at bounding box center [121, 184] width 80 height 4
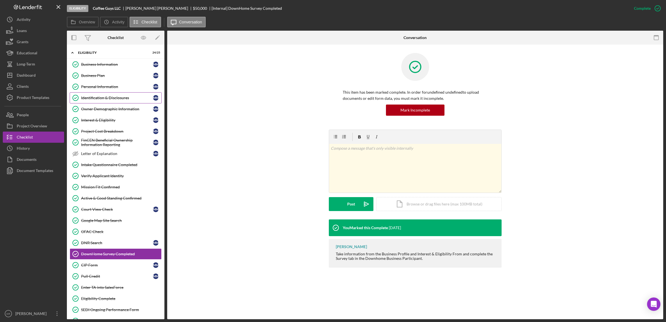
click at [109, 98] on div "Identification & Disclosures" at bounding box center [117, 98] width 72 height 4
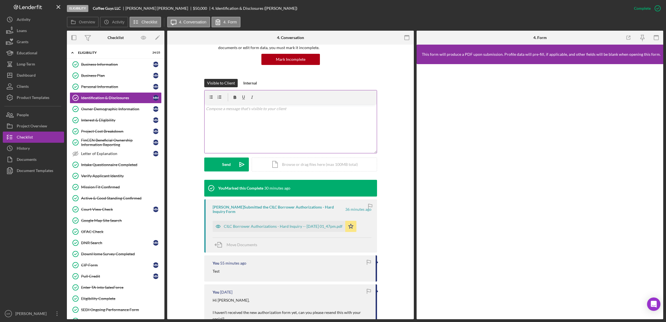
scroll to position [104, 0]
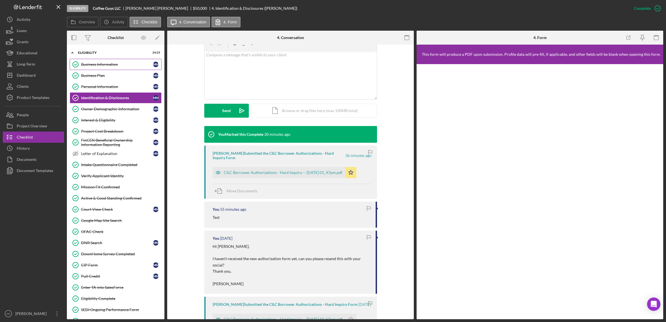
click at [109, 62] on div "Business Information" at bounding box center [117, 64] width 72 height 4
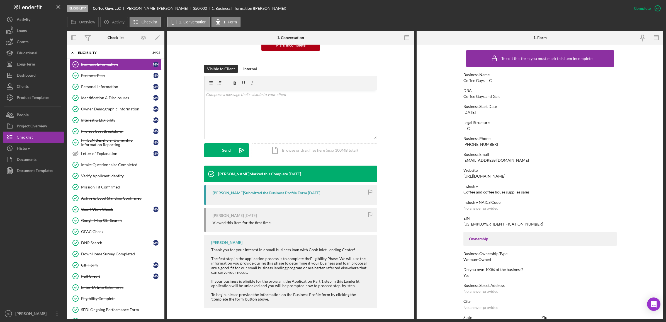
scroll to position [65, 0]
click at [107, 75] on div "Business Plan" at bounding box center [117, 75] width 72 height 4
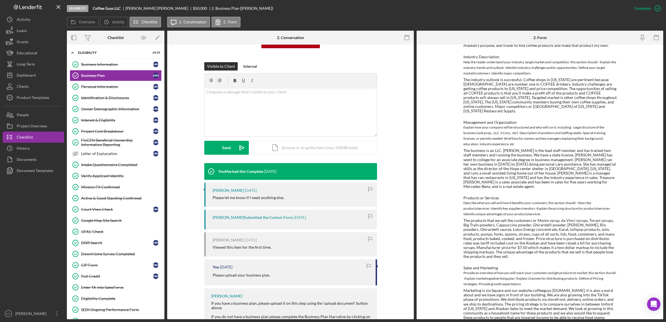
scroll to position [55, 0]
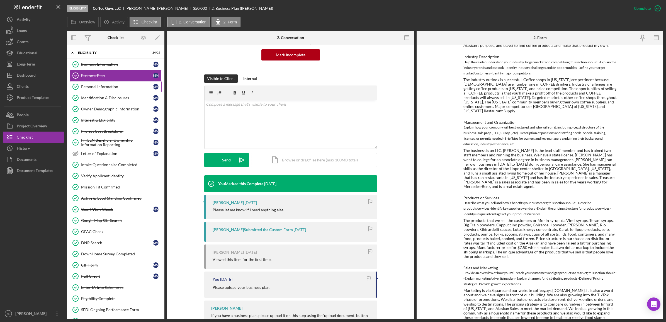
click at [99, 85] on div "Personal Information" at bounding box center [117, 86] width 72 height 4
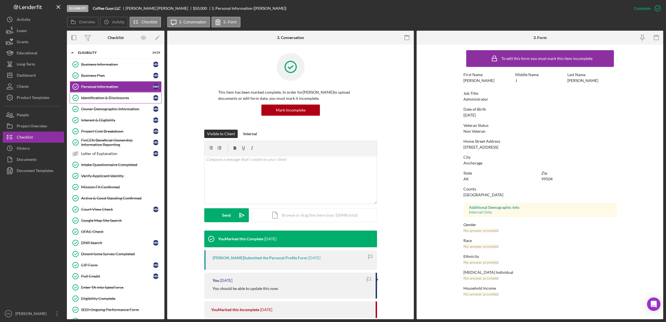
click at [114, 102] on link "Identification & Disclosures Identification & Disclosures M M" at bounding box center [116, 97] width 92 height 11
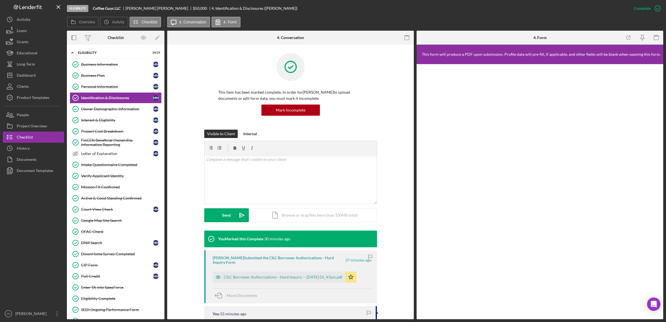
scroll to position [139, 0]
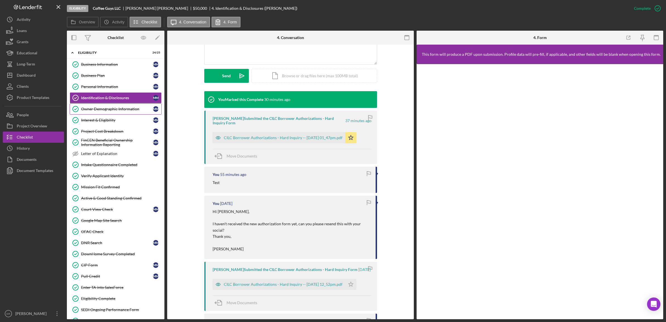
click at [104, 107] on div "Owner Demographic Information" at bounding box center [117, 109] width 72 height 4
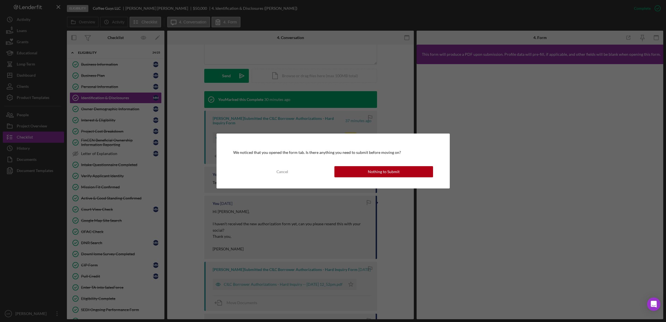
click at [359, 165] on div "We noticed that you opened the form tab. Is there anything you need to submit b…" at bounding box center [332, 160] width 233 height 55
click at [352, 171] on button "Nothing to Submit" at bounding box center [383, 171] width 99 height 11
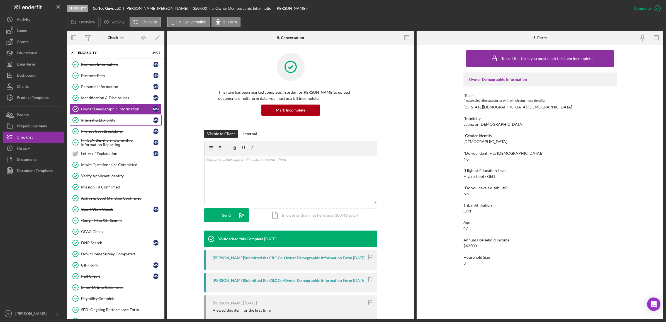
click at [127, 126] on link "Interest & Eligibility Interest & Eligibility M M" at bounding box center [116, 119] width 92 height 11
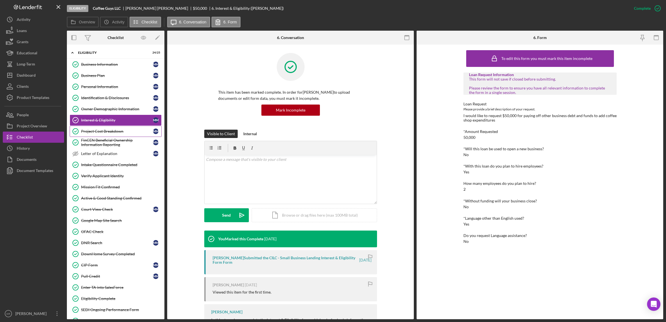
click at [116, 136] on link "Project Cost Breakdown Project Cost Breakdown M M" at bounding box center [116, 131] width 92 height 11
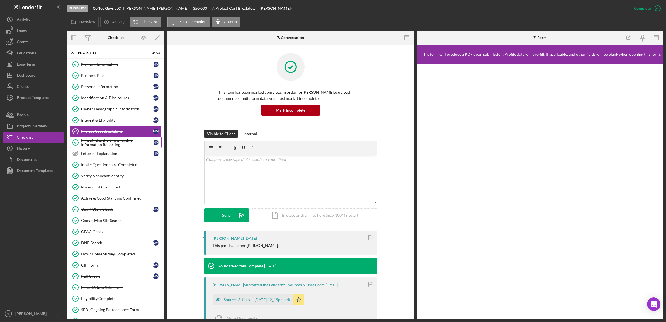
click at [109, 143] on div "FinCEN Beneficial Ownership Information Reporting" at bounding box center [117, 142] width 72 height 9
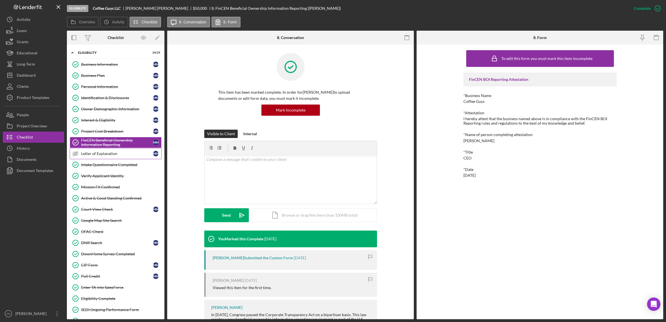
click at [101, 159] on link "Letter of Explanation Letter of Explanation M M" at bounding box center [116, 153] width 92 height 11
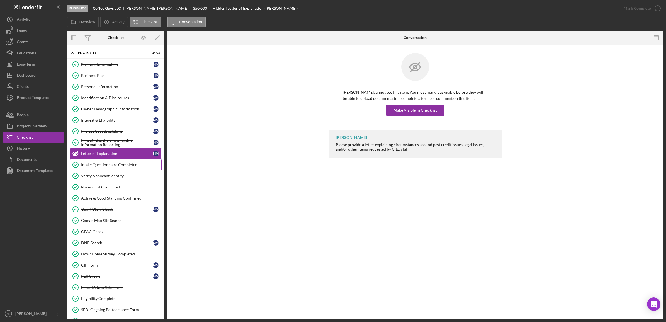
click at [110, 166] on div "Intake Questionnaire Completed" at bounding box center [121, 164] width 80 height 4
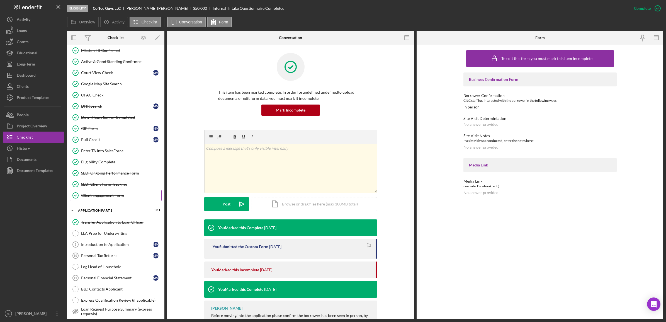
scroll to position [139, 0]
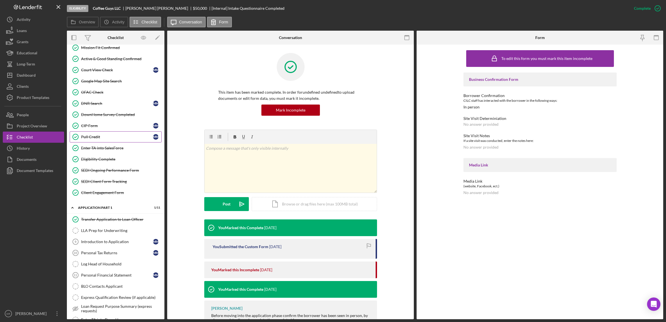
click at [105, 139] on div "Pull Credit" at bounding box center [117, 137] width 72 height 4
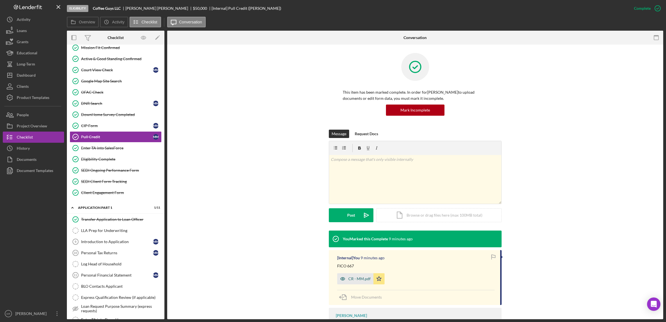
click at [353, 282] on div "CR - MM.pdf" at bounding box center [355, 278] width 36 height 11
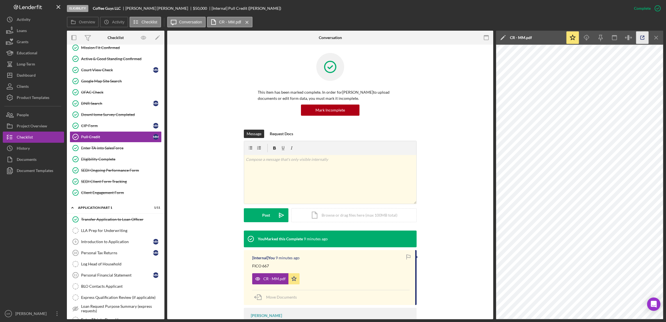
click at [642, 36] on icon "button" at bounding box center [642, 37] width 13 height 13
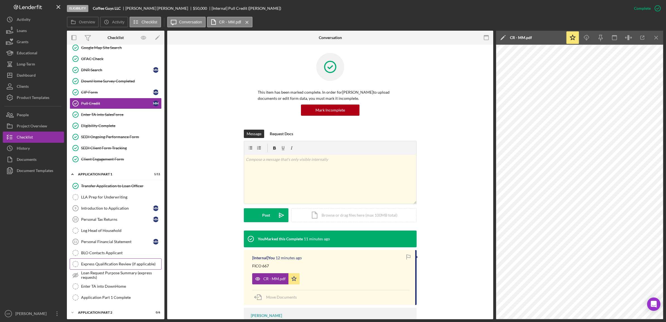
scroll to position [230, 0]
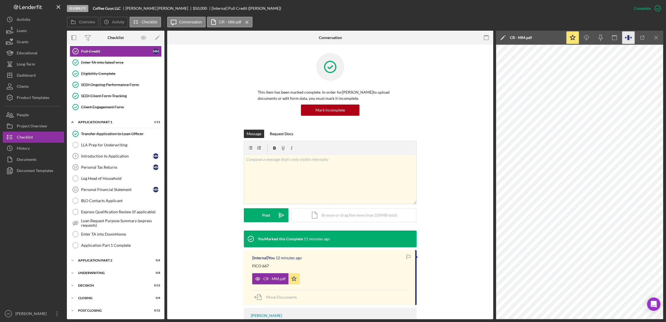
click at [628, 38] on icon "button" at bounding box center [628, 37] width 2 height 5
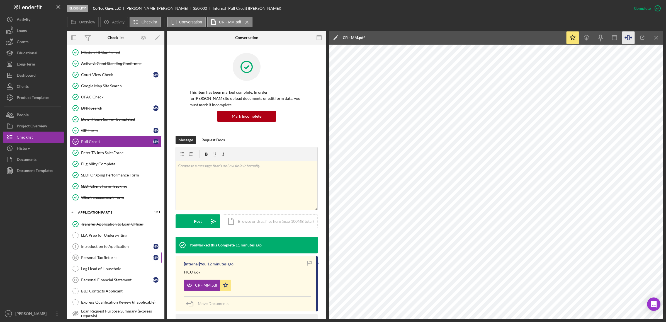
scroll to position [21, 0]
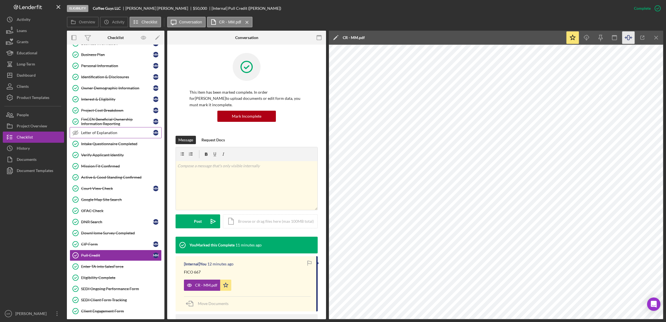
click at [108, 135] on div "Letter of Explanation" at bounding box center [117, 132] width 72 height 4
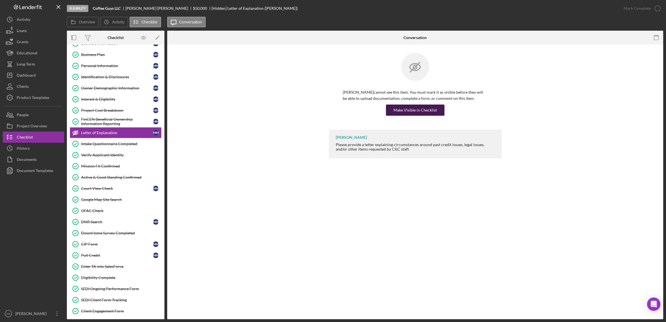
click at [403, 110] on div "Make Visible in Checklist" at bounding box center [414, 109] width 43 height 11
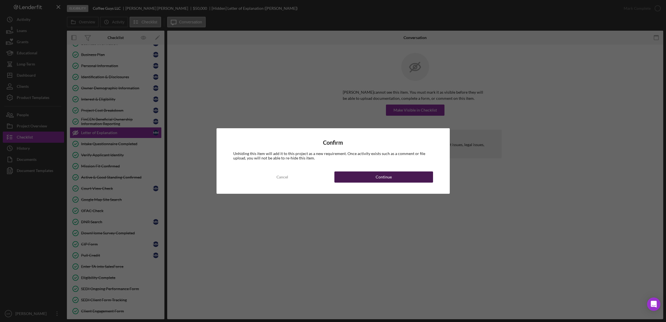
click at [359, 176] on button "Continue" at bounding box center [383, 176] width 99 height 11
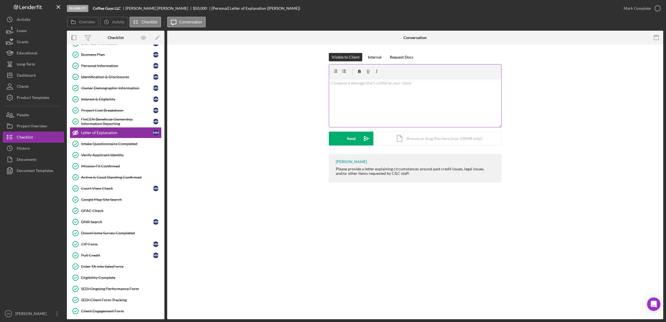
click at [366, 109] on div "v Color teal Color pink Remove color Add row above Add row below Add column bef…" at bounding box center [415, 102] width 172 height 49
click at [363, 91] on div "v Color teal Color pink Remove color Add row above Add row below Add column bef…" at bounding box center [415, 102] width 172 height 49
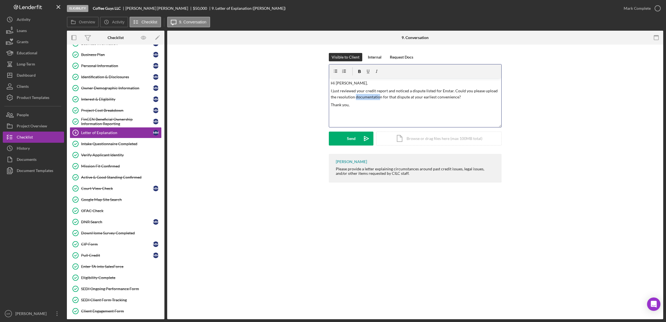
drag, startPoint x: 379, startPoint y: 97, endPoint x: 355, endPoint y: 97, distance: 23.9
click at [355, 97] on p "I just reviewed your credit report and noticed a dispute listed for Enstar. Cou…" at bounding box center [415, 94] width 169 height 13
click at [383, 97] on p "I just reviewed your credit report and noticed a dispute listed for Enstar. Cou…" at bounding box center [415, 94] width 169 height 13
click at [409, 97] on p "I just reviewed your credit report and noticed a dispute listed for Enstar. Cou…" at bounding box center [415, 94] width 169 height 13
click at [479, 97] on p "I just reviewed your credit report and noticed a dispute listed for Enstar. Cou…" at bounding box center [415, 94] width 169 height 13
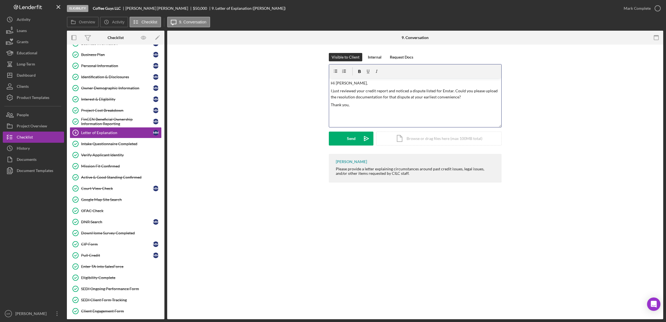
click at [347, 122] on div "v Color teal Color pink Remove color Add row above Add row below Add column bef…" at bounding box center [415, 102] width 172 height 49
click at [365, 113] on div "v Color teal Color pink Remove color Add row above Add row below Add column bef…" at bounding box center [415, 102] width 172 height 49
click at [394, 119] on div "v Color teal Color pink Remove color Add row above Add row below Add column bef…" at bounding box center [415, 102] width 172 height 49
click at [466, 98] on p "I just reviewed your credit report and noticed a dispute listed for Enstar. Cou…" at bounding box center [415, 94] width 169 height 13
click at [461, 97] on p "I just reviewed your credit report and noticed a dispute listed for Enstar. Cou…" at bounding box center [415, 97] width 169 height 19
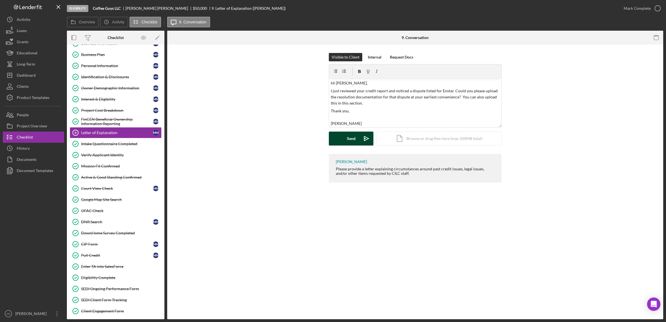
click at [351, 143] on div "Send" at bounding box center [351, 138] width 9 height 14
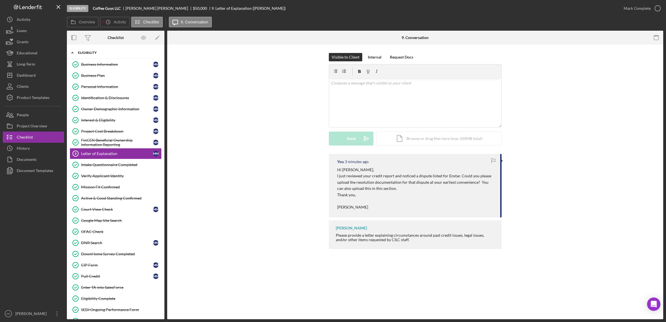
click at [101, 57] on div "Icon/Expander Eligibility 24 / 25" at bounding box center [115, 52] width 97 height 11
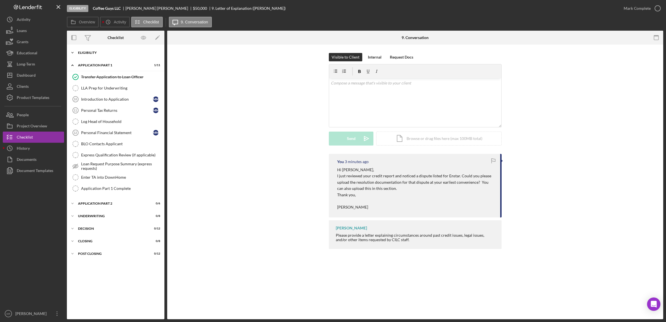
click at [96, 47] on div "Icon/Expander Eligibility 24 / 25" at bounding box center [115, 52] width 97 height 11
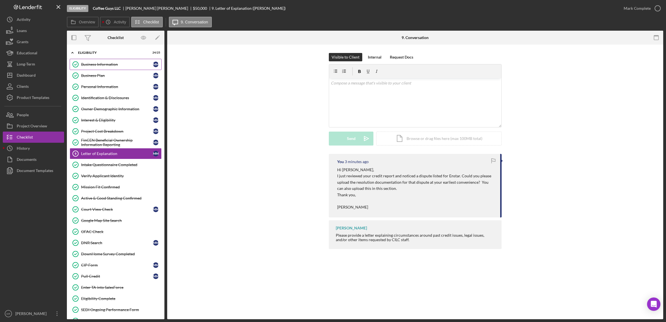
click at [91, 62] on div "Business Information" at bounding box center [117, 64] width 72 height 4
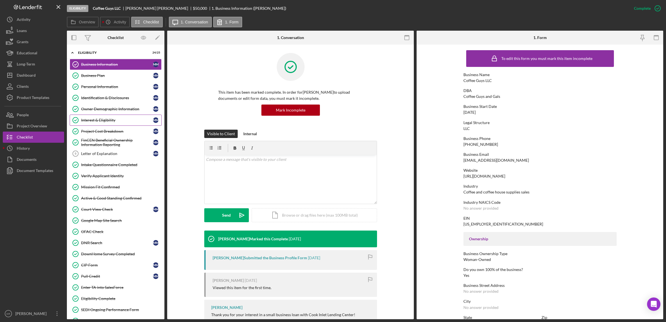
click at [87, 119] on div "Interest & Eligibility" at bounding box center [117, 120] width 72 height 4
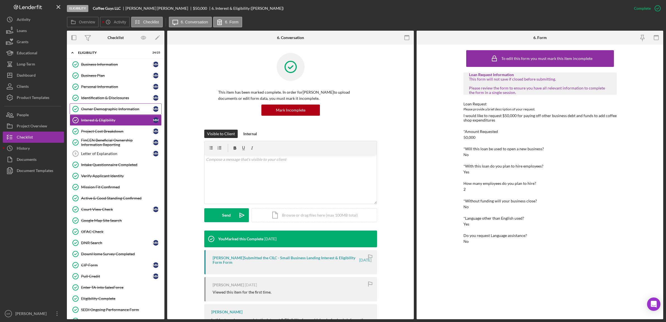
click at [96, 111] on div "Owner Demographic Information" at bounding box center [117, 109] width 72 height 4
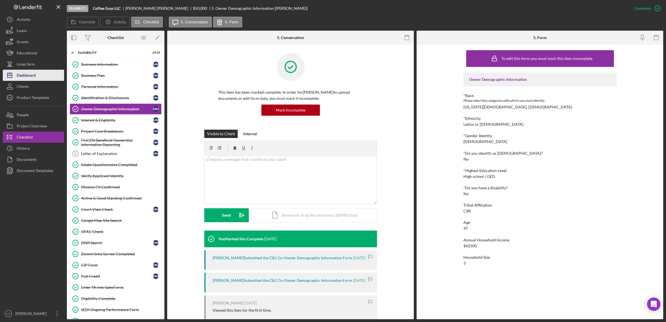
click at [41, 78] on button "Icon/Dashboard Dashboard" at bounding box center [33, 75] width 61 height 11
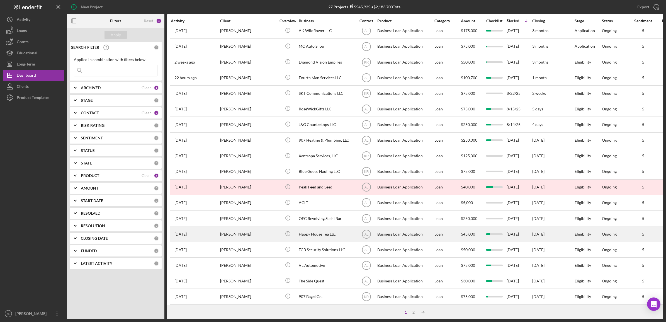
scroll to position [57, 0]
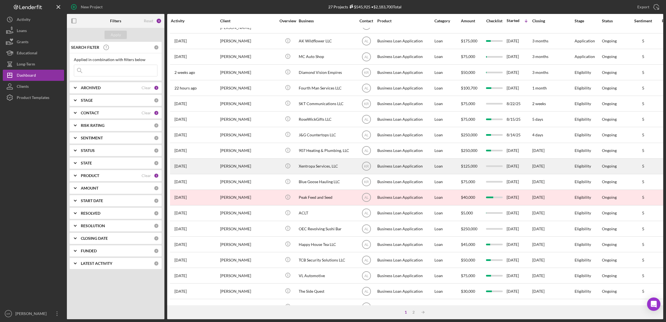
click at [242, 170] on div "Ben Disney" at bounding box center [248, 166] width 56 height 15
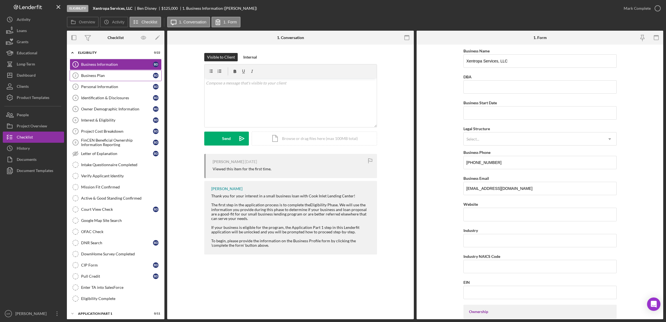
click at [111, 77] on div "Business Plan" at bounding box center [117, 75] width 72 height 4
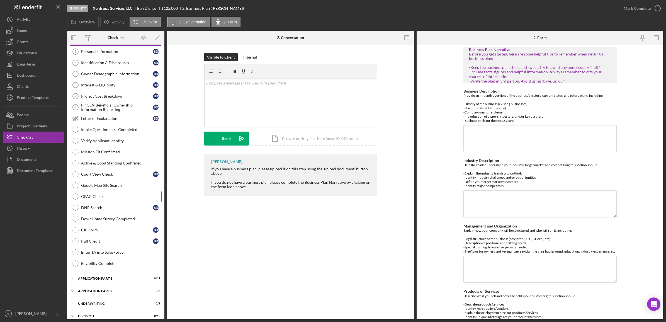
scroll to position [69, 0]
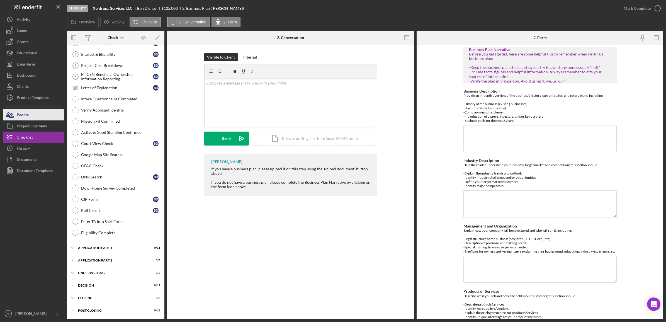
click at [40, 117] on button "People" at bounding box center [33, 114] width 61 height 11
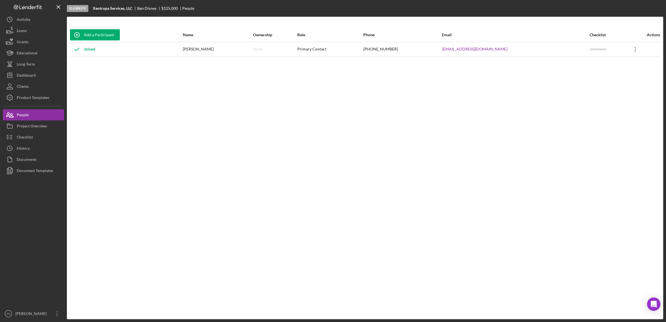
click at [630, 53] on icon "Icon/Overflow" at bounding box center [635, 49] width 14 height 14
click at [390, 148] on div "Add a Participant Name Ownership Role Phone Email Checklist Actions Joined Ben …" at bounding box center [365, 168] width 596 height 280
click at [38, 129] on div "Project Overview" at bounding box center [32, 126] width 30 height 13
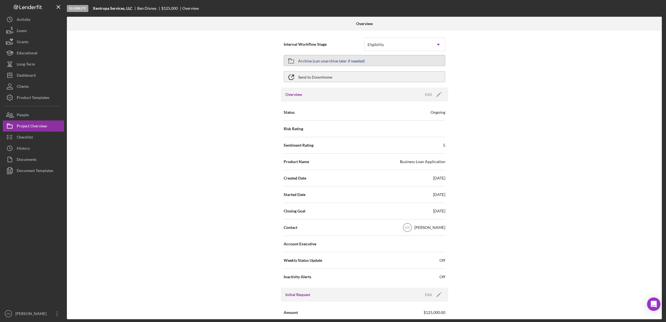
click at [380, 62] on button "Archive (can unarchive later if needed)" at bounding box center [364, 60] width 162 height 11
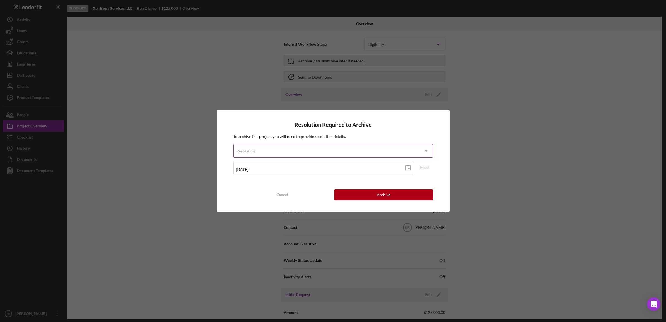
click at [295, 149] on div "Resolution" at bounding box center [326, 151] width 186 height 13
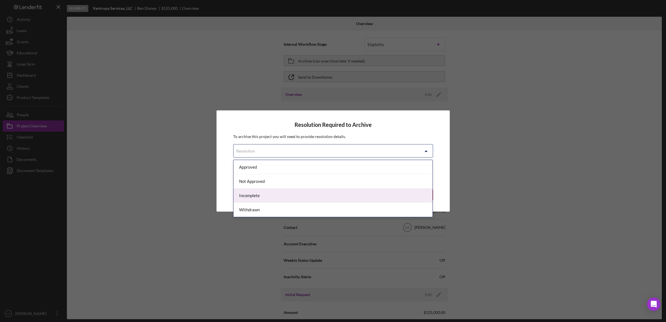
click at [268, 194] on div "Incomplete" at bounding box center [332, 195] width 199 height 14
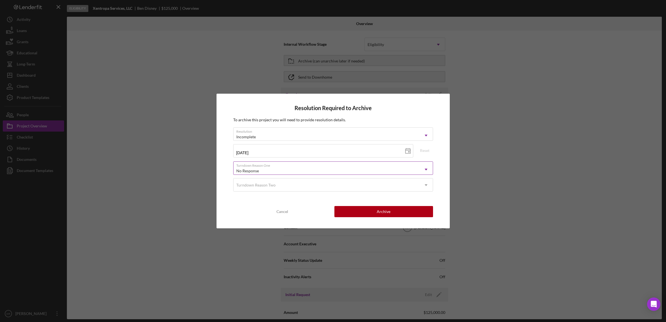
click at [309, 167] on div "No Response" at bounding box center [326, 170] width 186 height 13
click at [446, 143] on div "Resolution Required to Archive To archive this project you will need to provide…" at bounding box center [332, 161] width 233 height 135
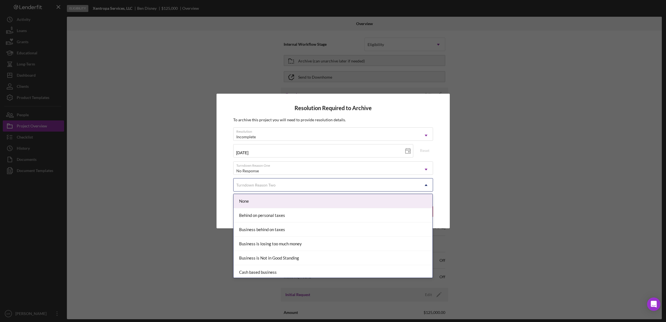
click at [332, 183] on div "Turndown Reason Two" at bounding box center [326, 184] width 186 height 13
click at [320, 192] on div "Resolution Incomplete Icon/Dropdown Arrow 09/24/2025 2025-09-24 Reset Turndown …" at bounding box center [333, 160] width 200 height 67
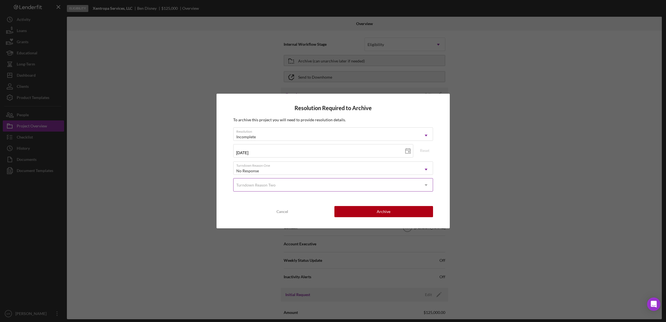
click at [375, 184] on div "Turndown Reason Two" at bounding box center [326, 184] width 186 height 13
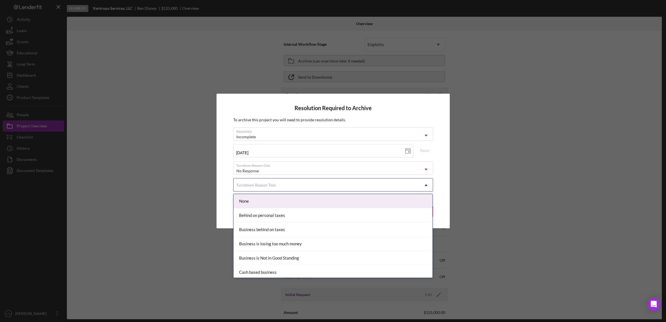
click at [353, 204] on div "None" at bounding box center [332, 201] width 199 height 14
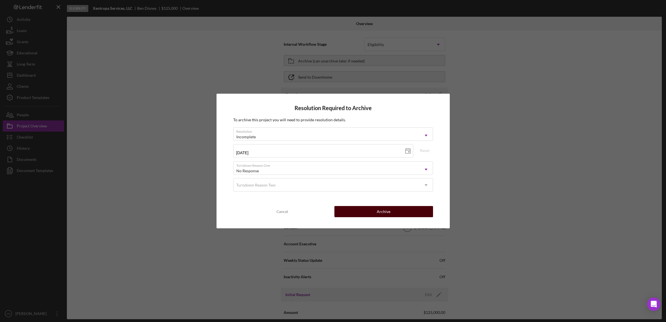
click at [366, 212] on button "Archive" at bounding box center [383, 211] width 99 height 11
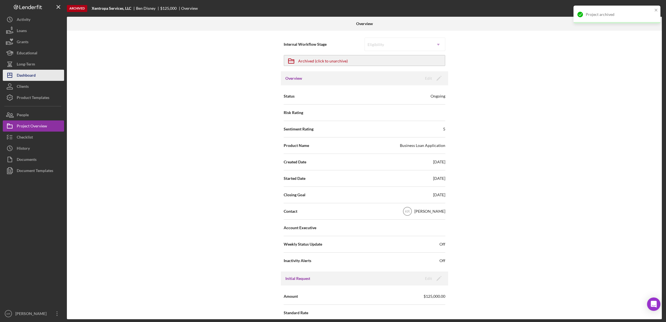
click at [42, 72] on button "Icon/Dashboard Dashboard" at bounding box center [33, 75] width 61 height 11
